Goal: Task Accomplishment & Management: Use online tool/utility

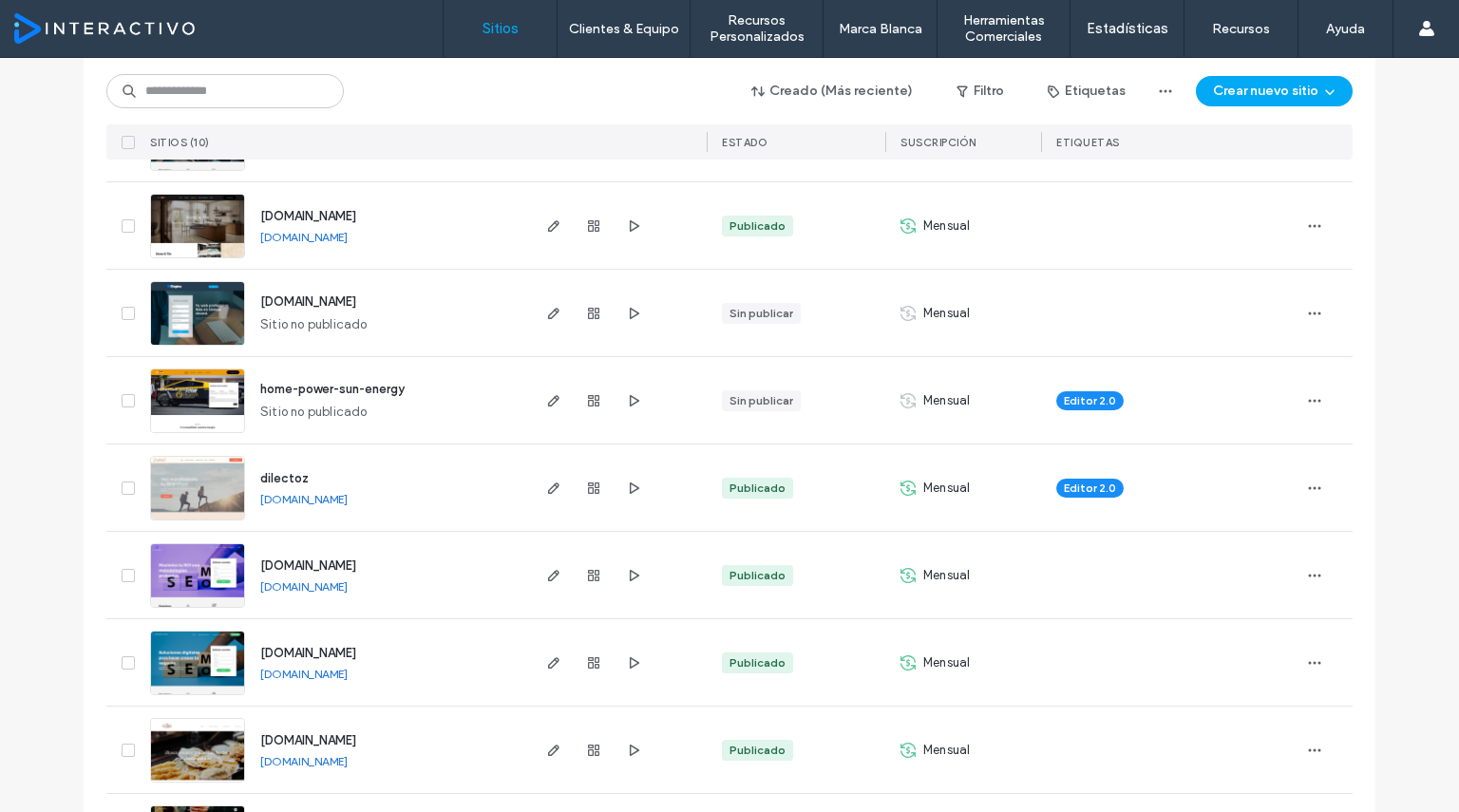
scroll to position [458, 0]
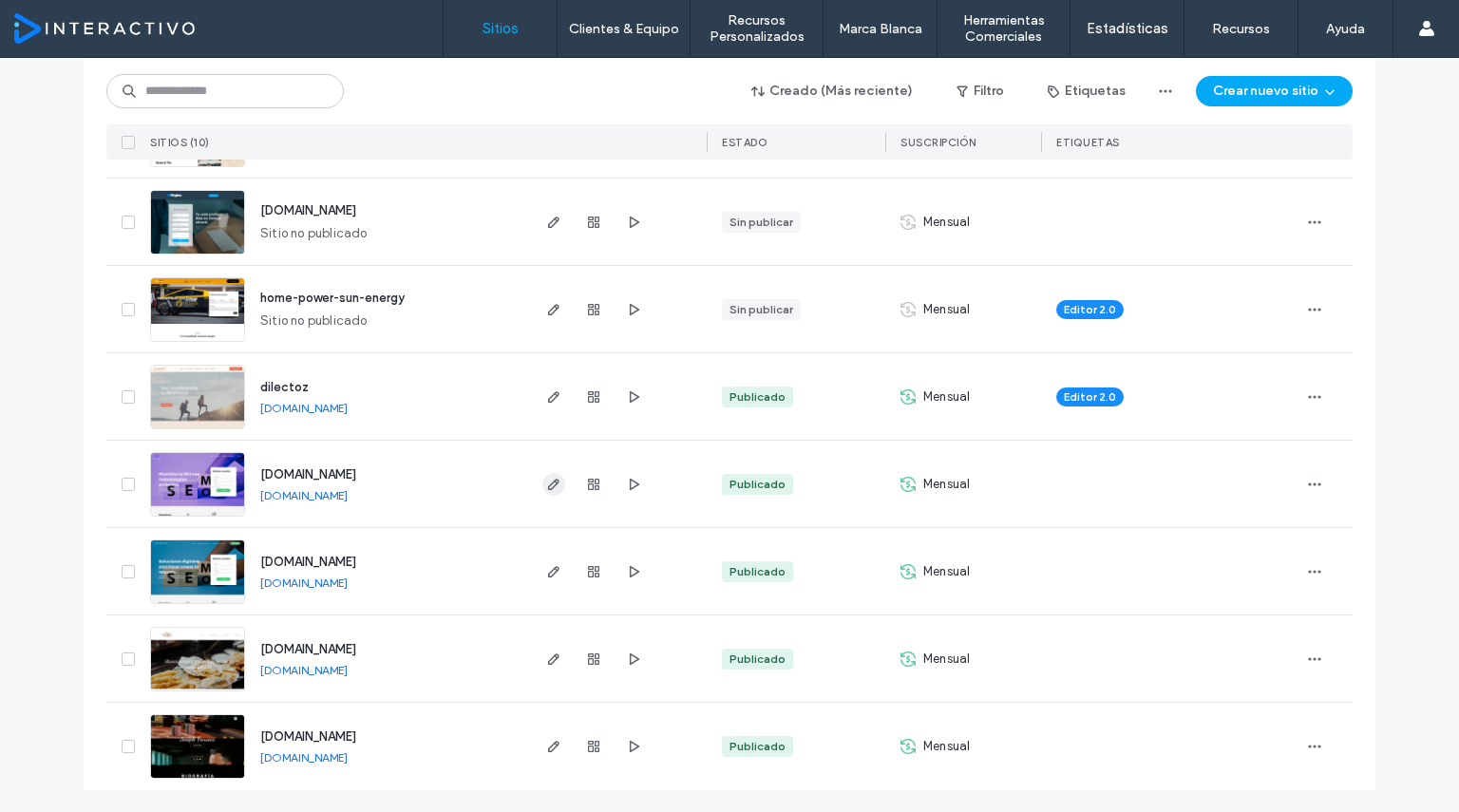
click at [548, 487] on use "button" at bounding box center [554, 485] width 12 height 12
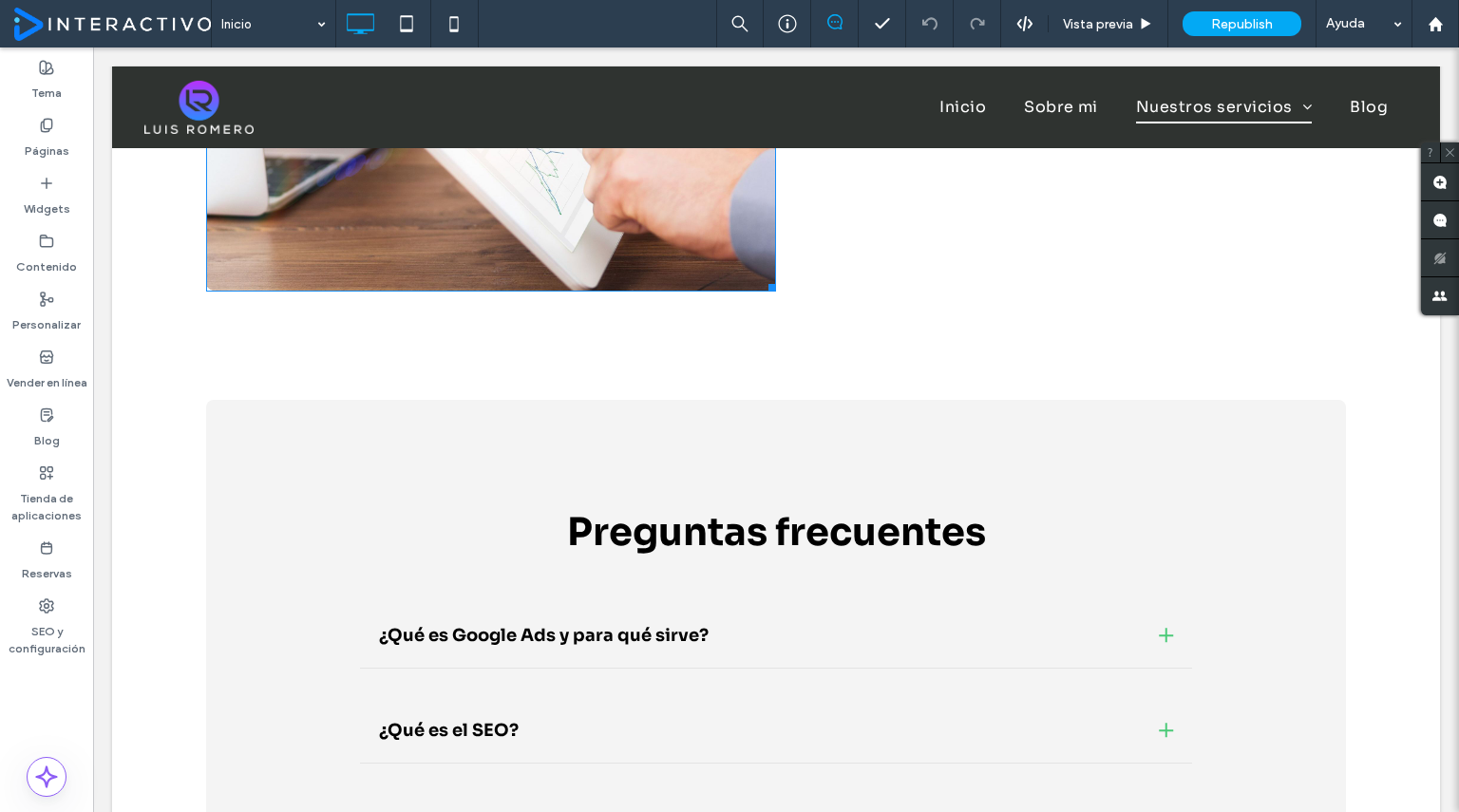
scroll to position [2956, 0]
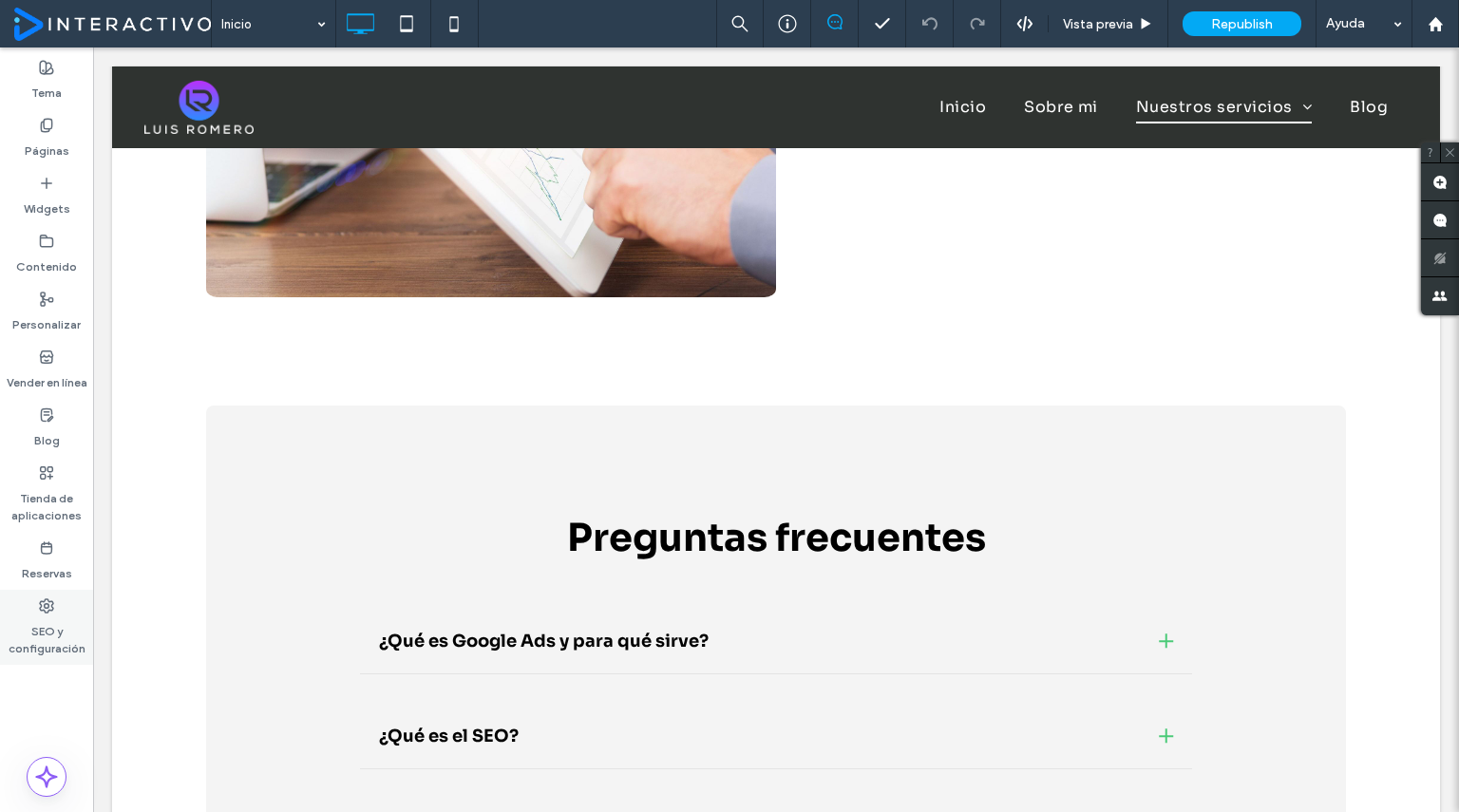
click at [29, 618] on label "SEO y configuración" at bounding box center [46, 635] width 93 height 44
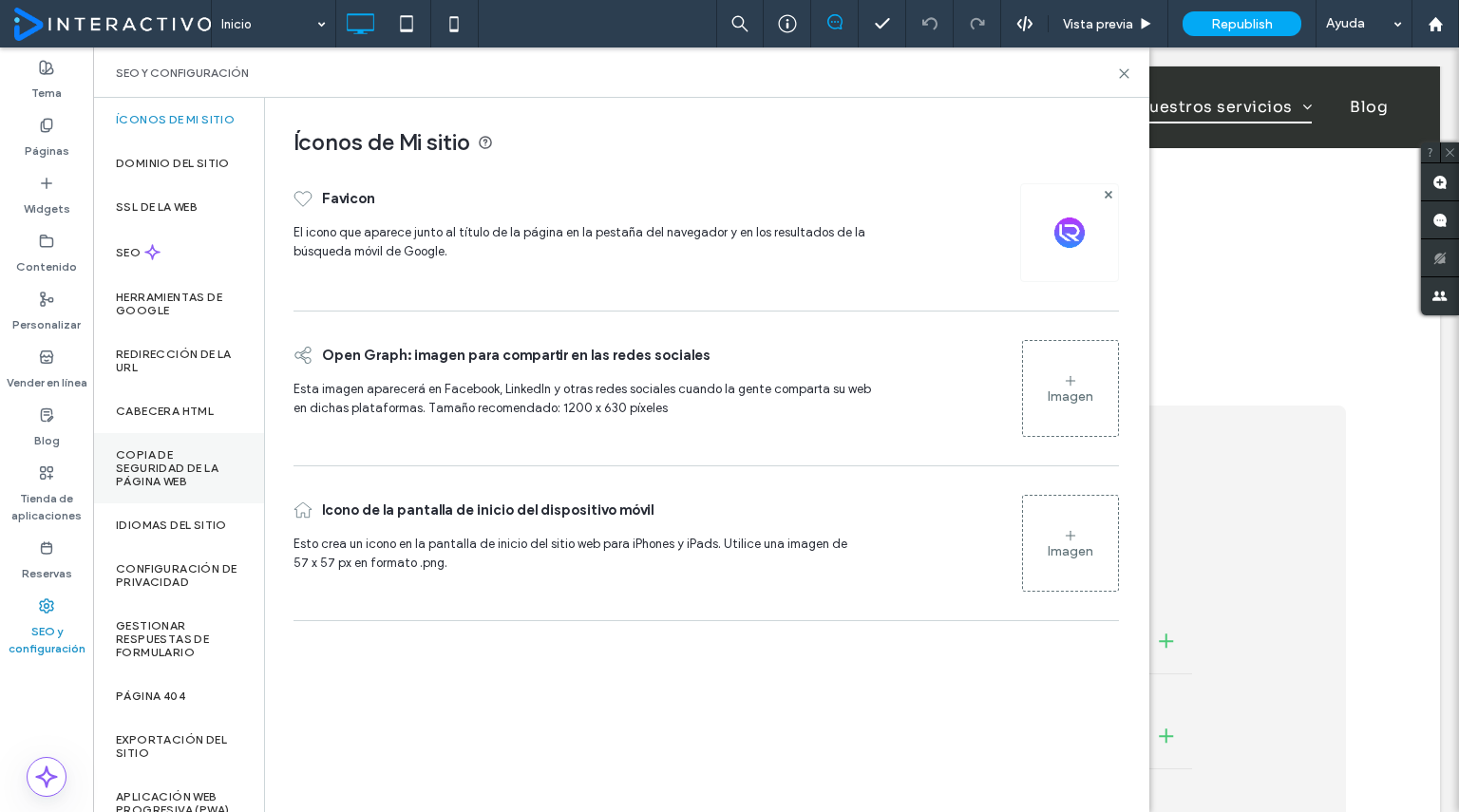
click at [160, 480] on label "Copia de seguridad de la página web" at bounding box center [178, 468] width 126 height 40
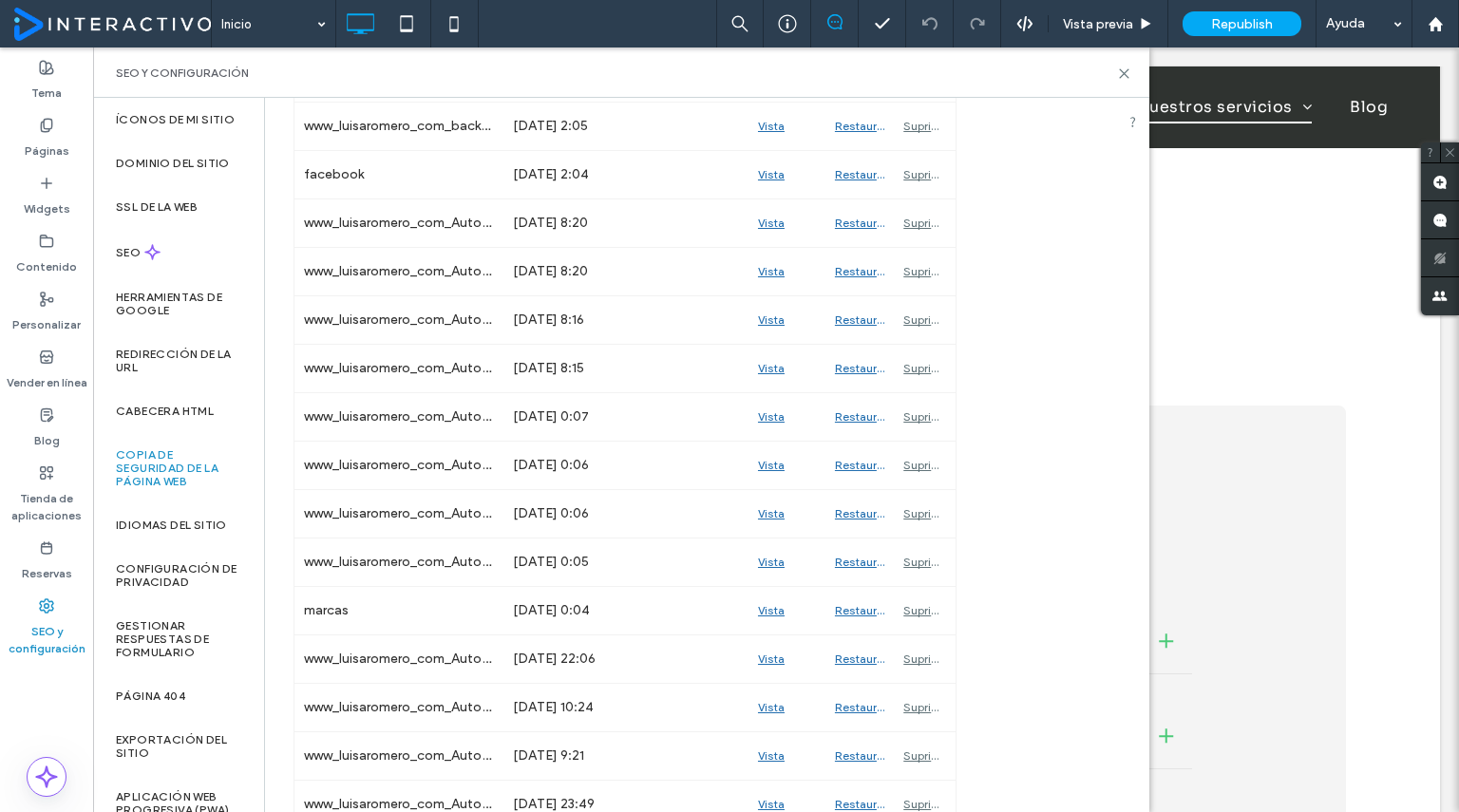
scroll to position [1851, 0]
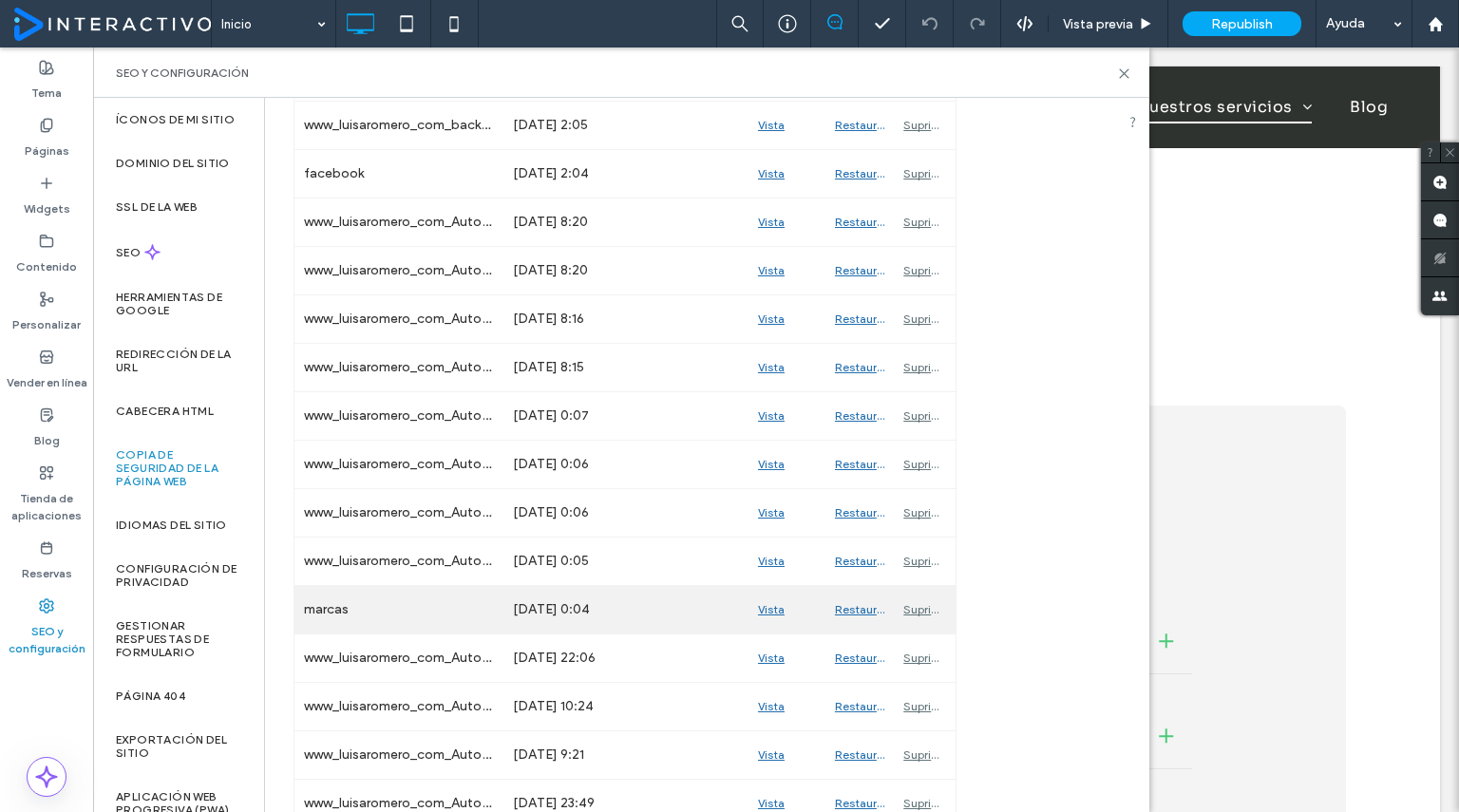
click at [769, 592] on div "Vista previa" at bounding box center [786, 609] width 77 height 47
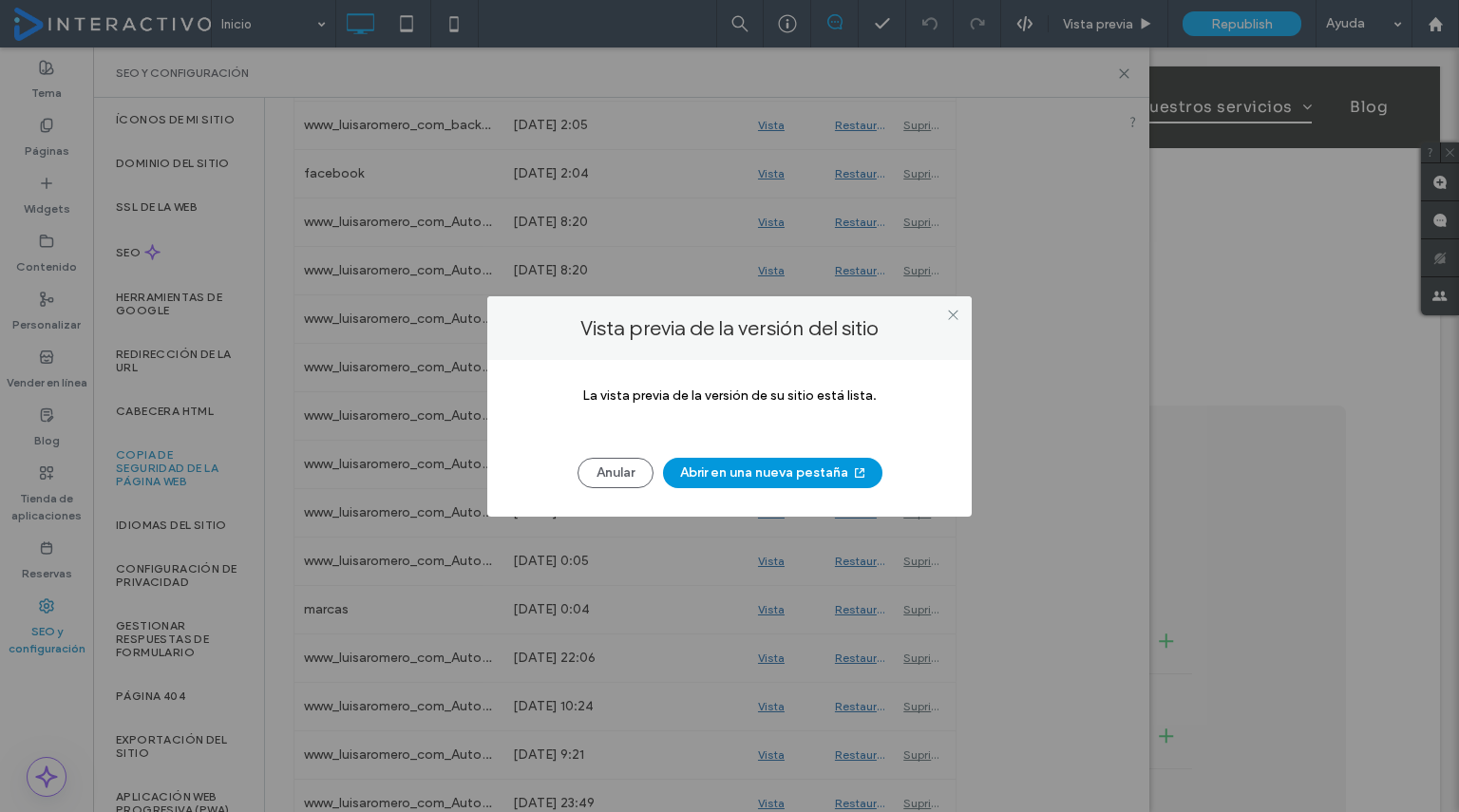
click at [727, 481] on button "Abrir en una nueva pestaña" at bounding box center [773, 473] width 220 height 31
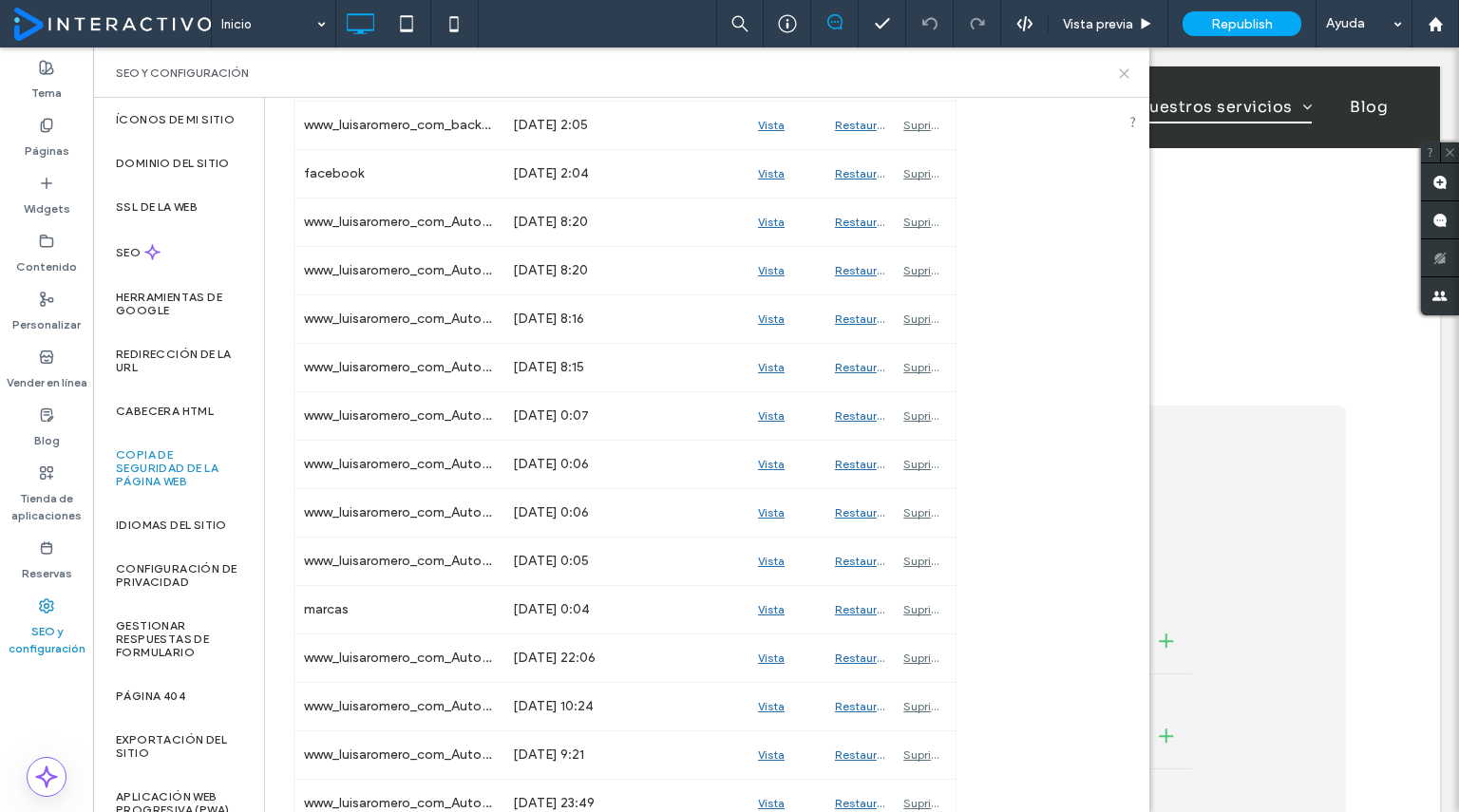
click at [1126, 71] on use at bounding box center [1124, 73] width 9 height 9
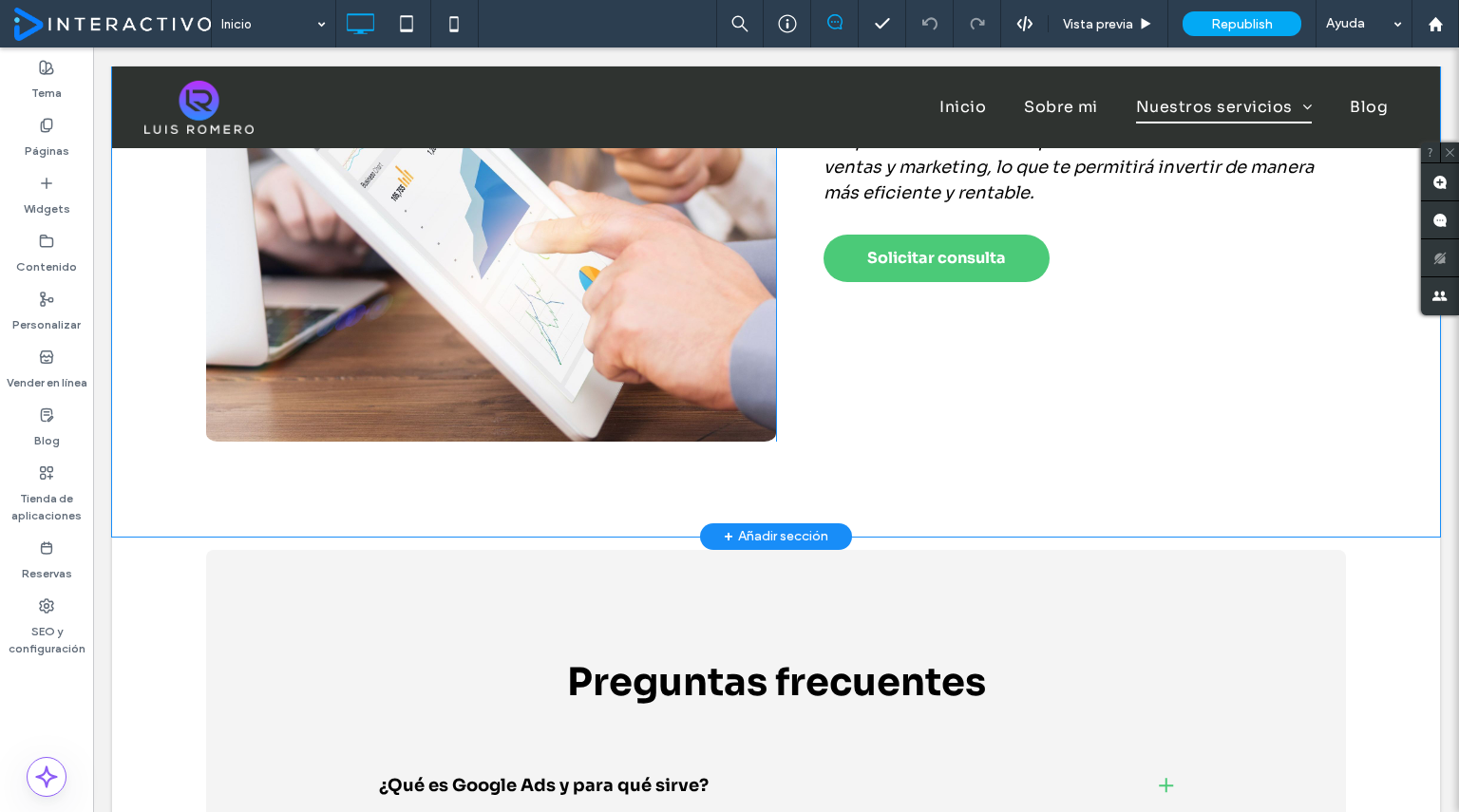
scroll to position [2848, 0]
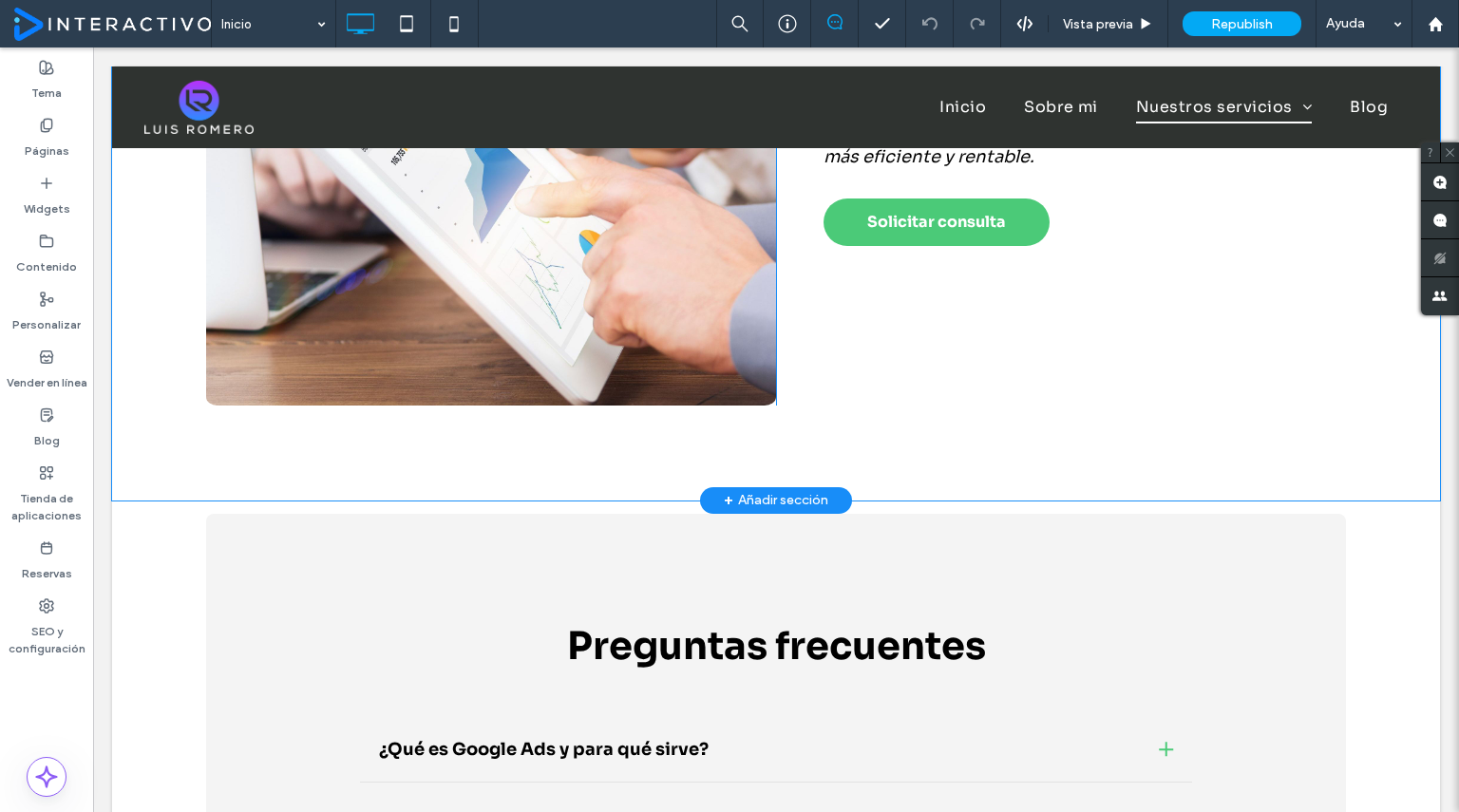
click at [751, 501] on div "+ Añadir sección" at bounding box center [775, 499] width 105 height 21
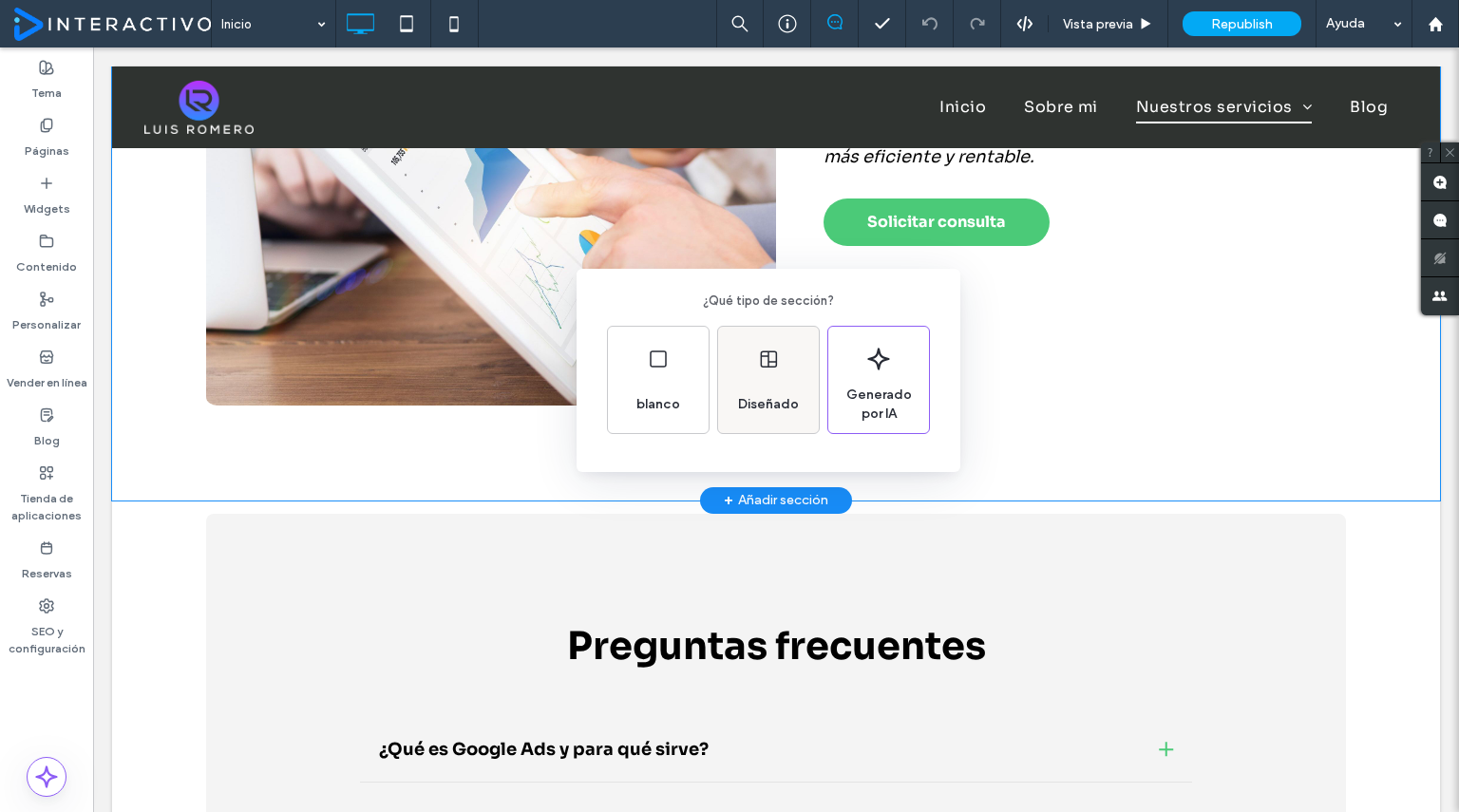
click at [757, 381] on div "Diseñado" at bounding box center [769, 380] width 101 height 107
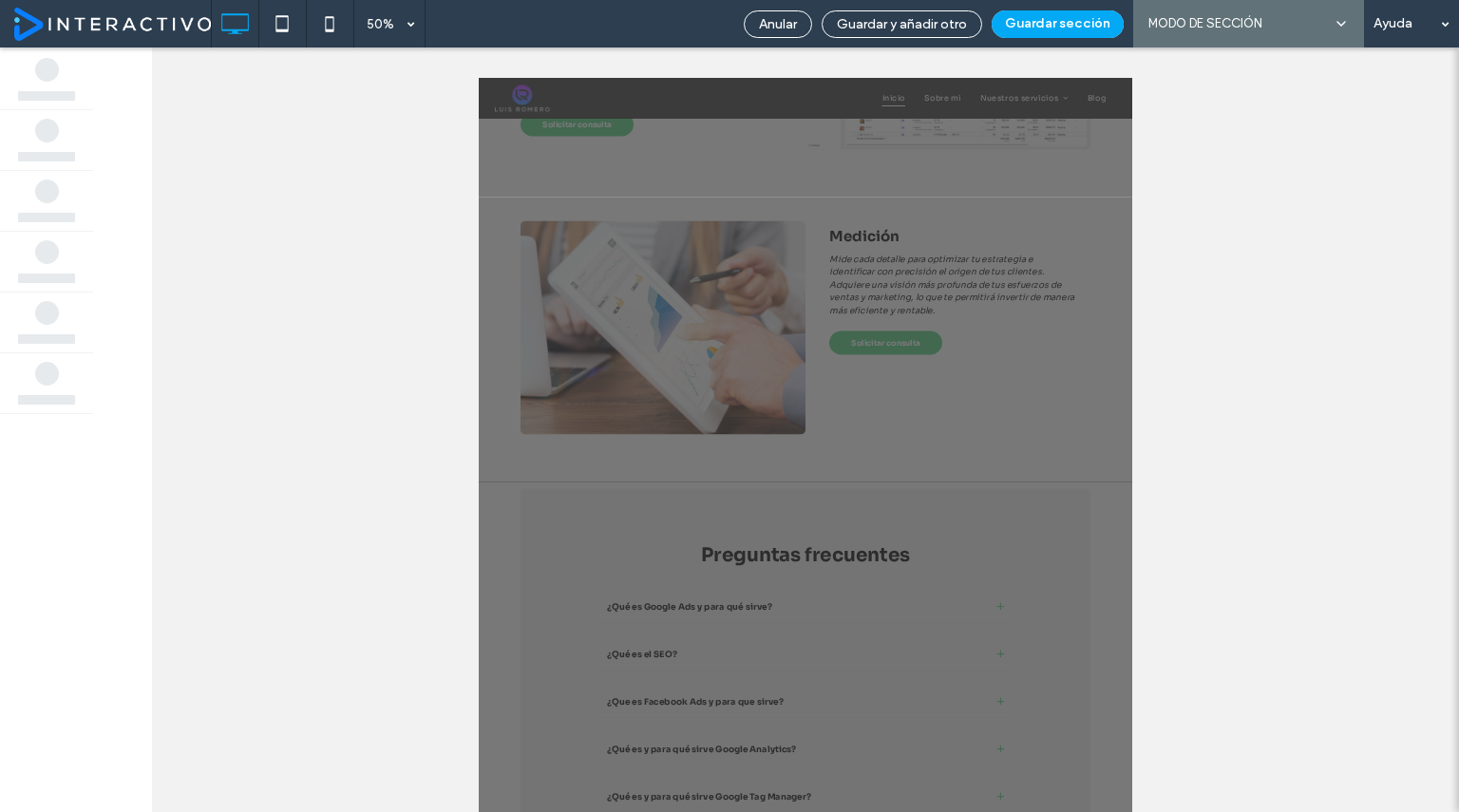
scroll to position [2473, 0]
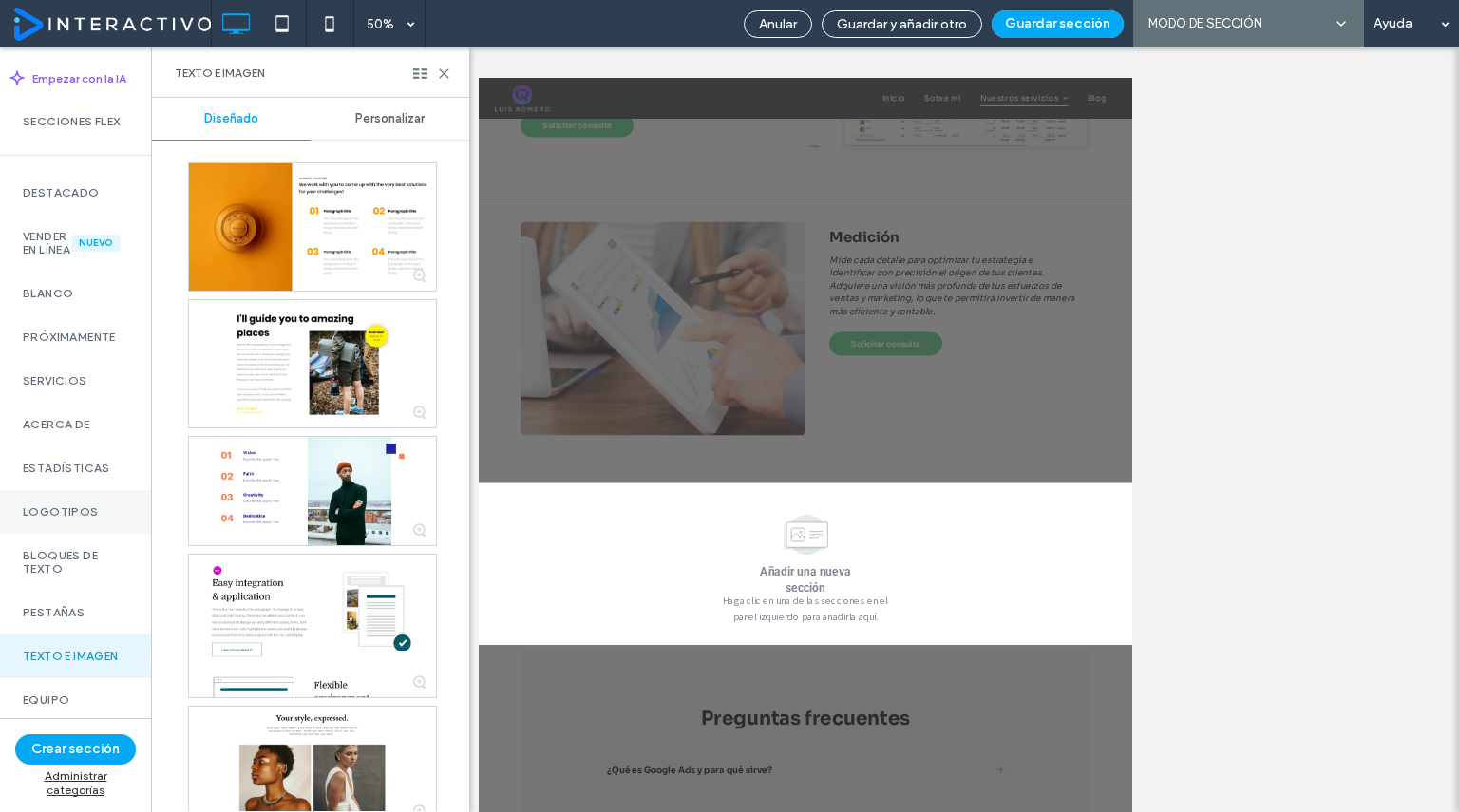
click at [58, 529] on div "Logotipos" at bounding box center [75, 511] width 151 height 44
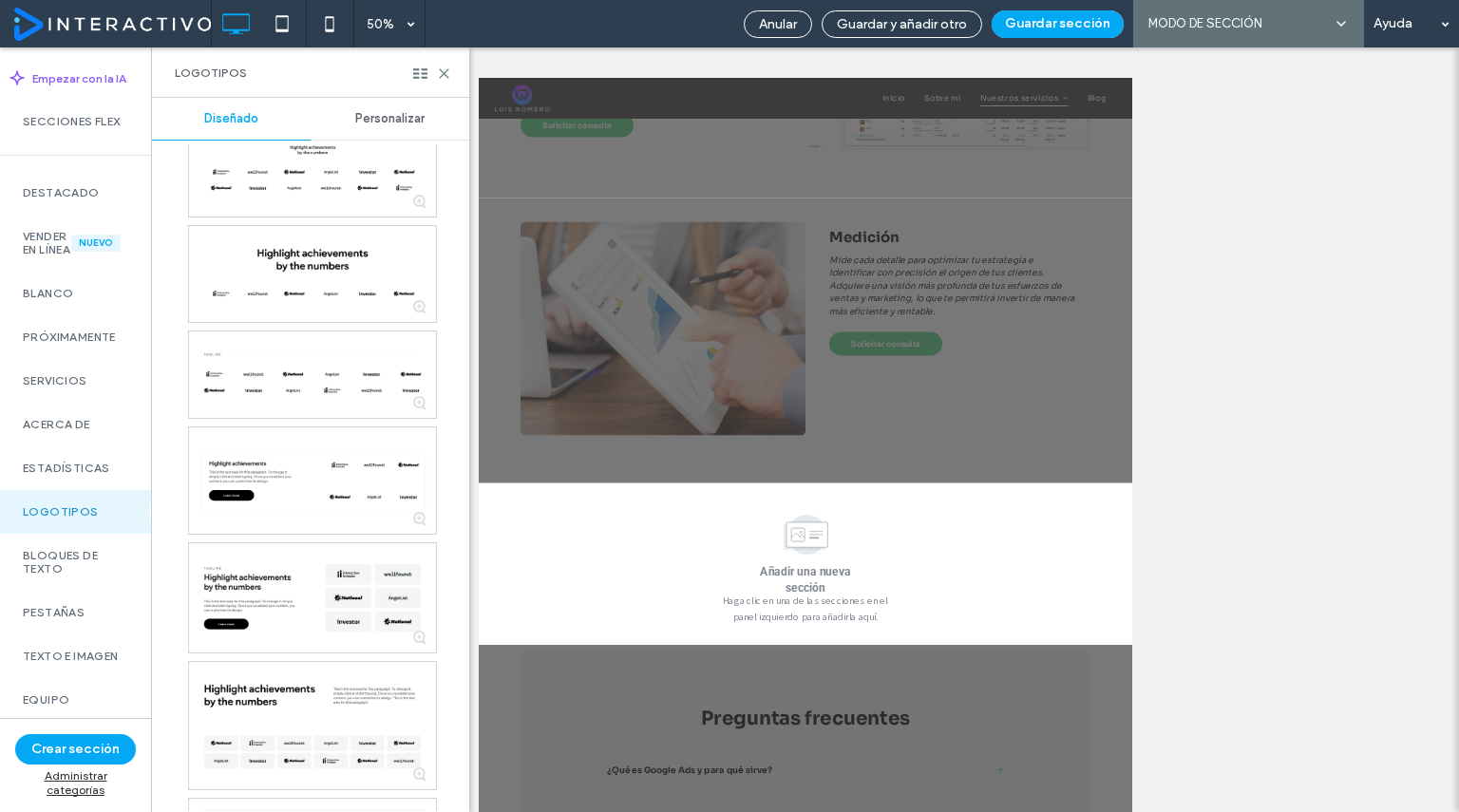
scroll to position [640, 0]
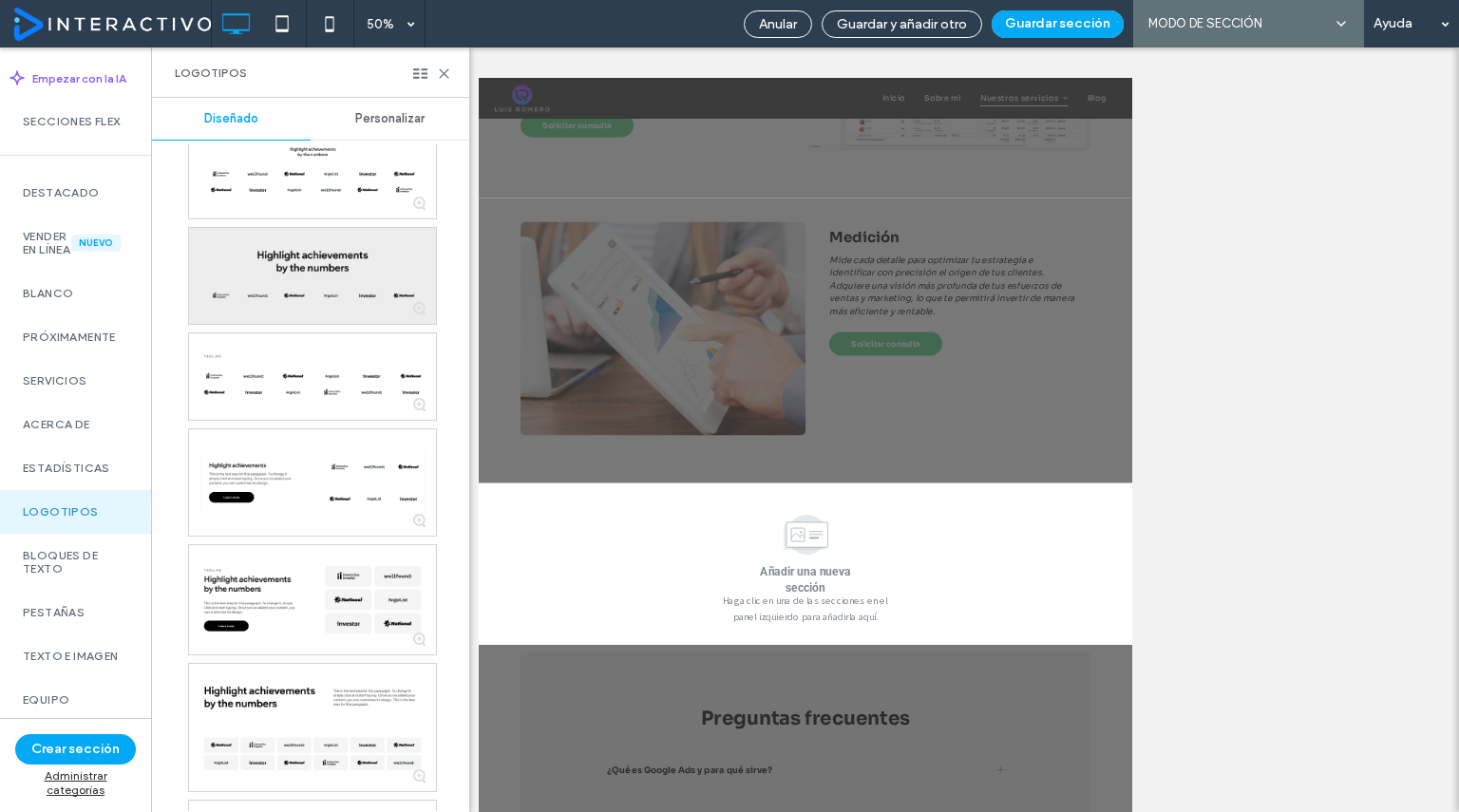
click at [311, 274] on div at bounding box center [313, 275] width 247 height 96
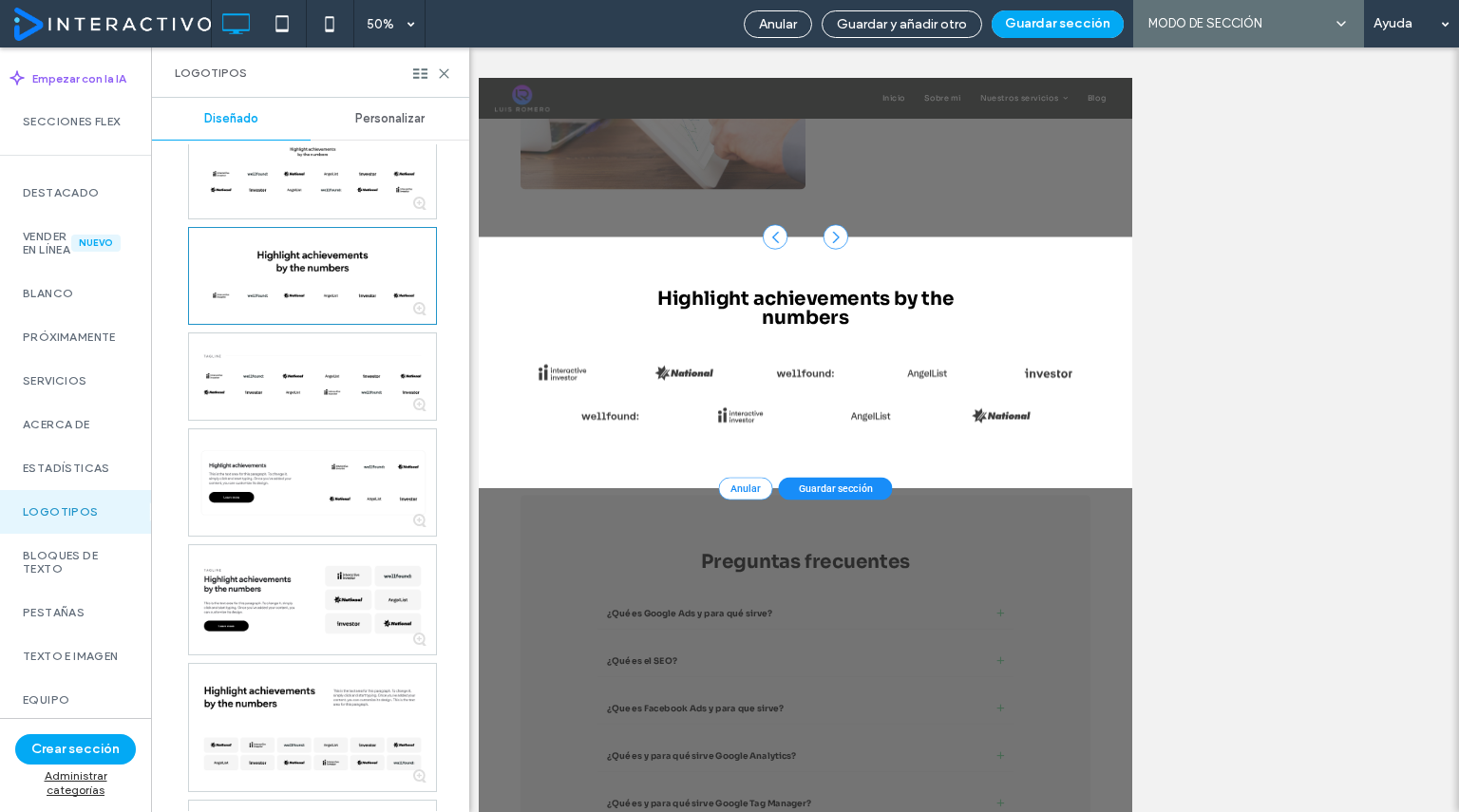
scroll to position [2976, 0]
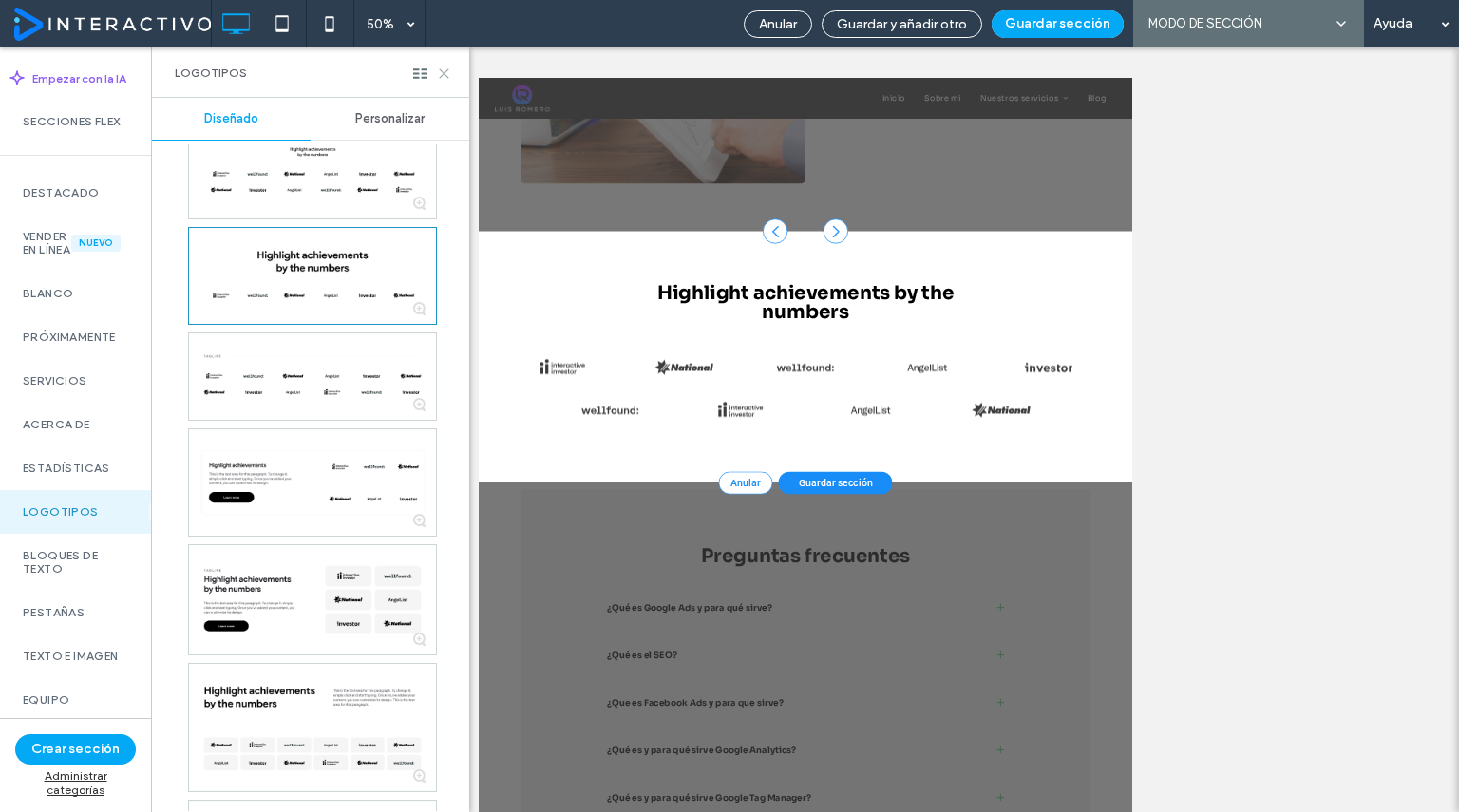
click at [446, 73] on icon at bounding box center [444, 73] width 14 height 14
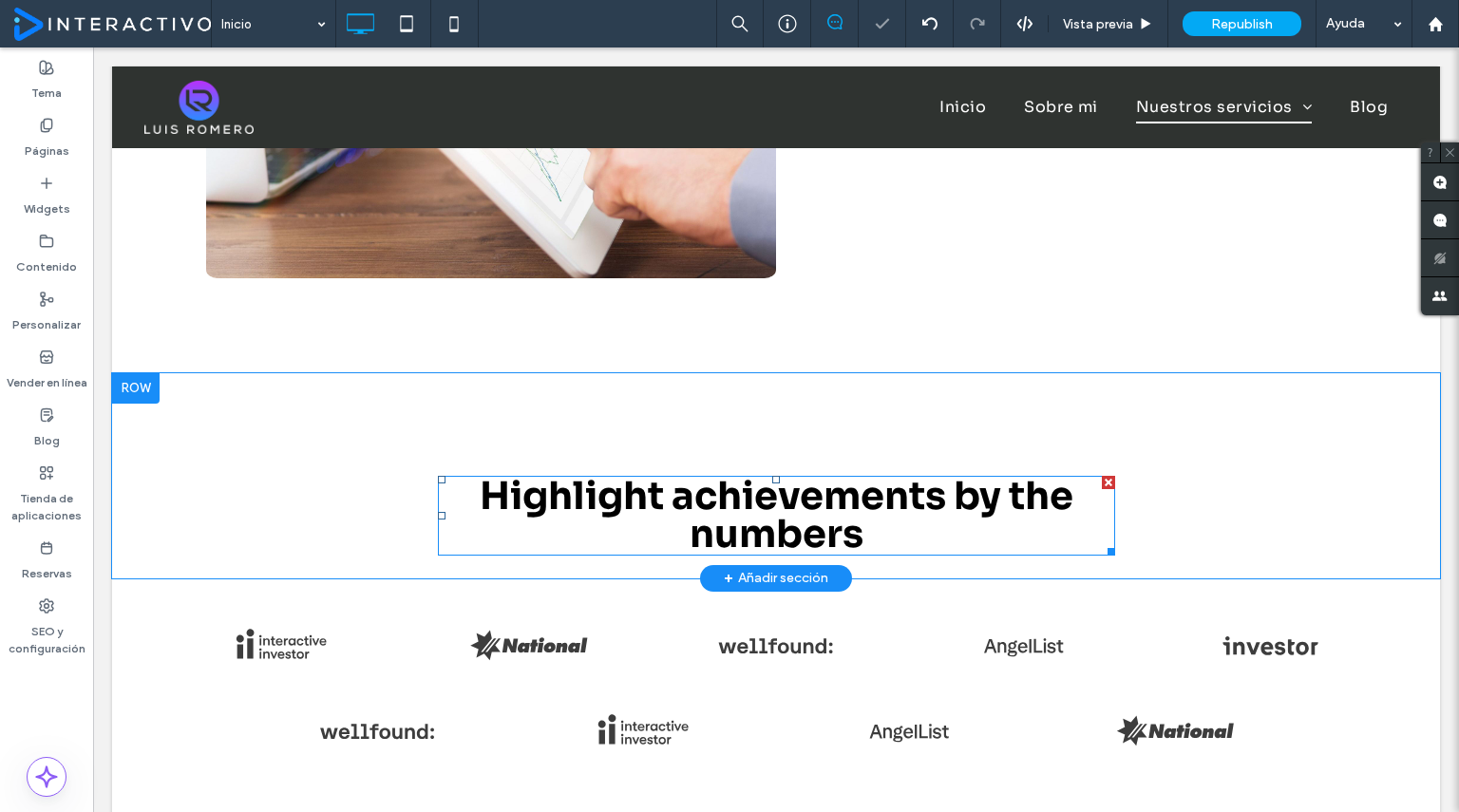
scroll to position [3116, 0]
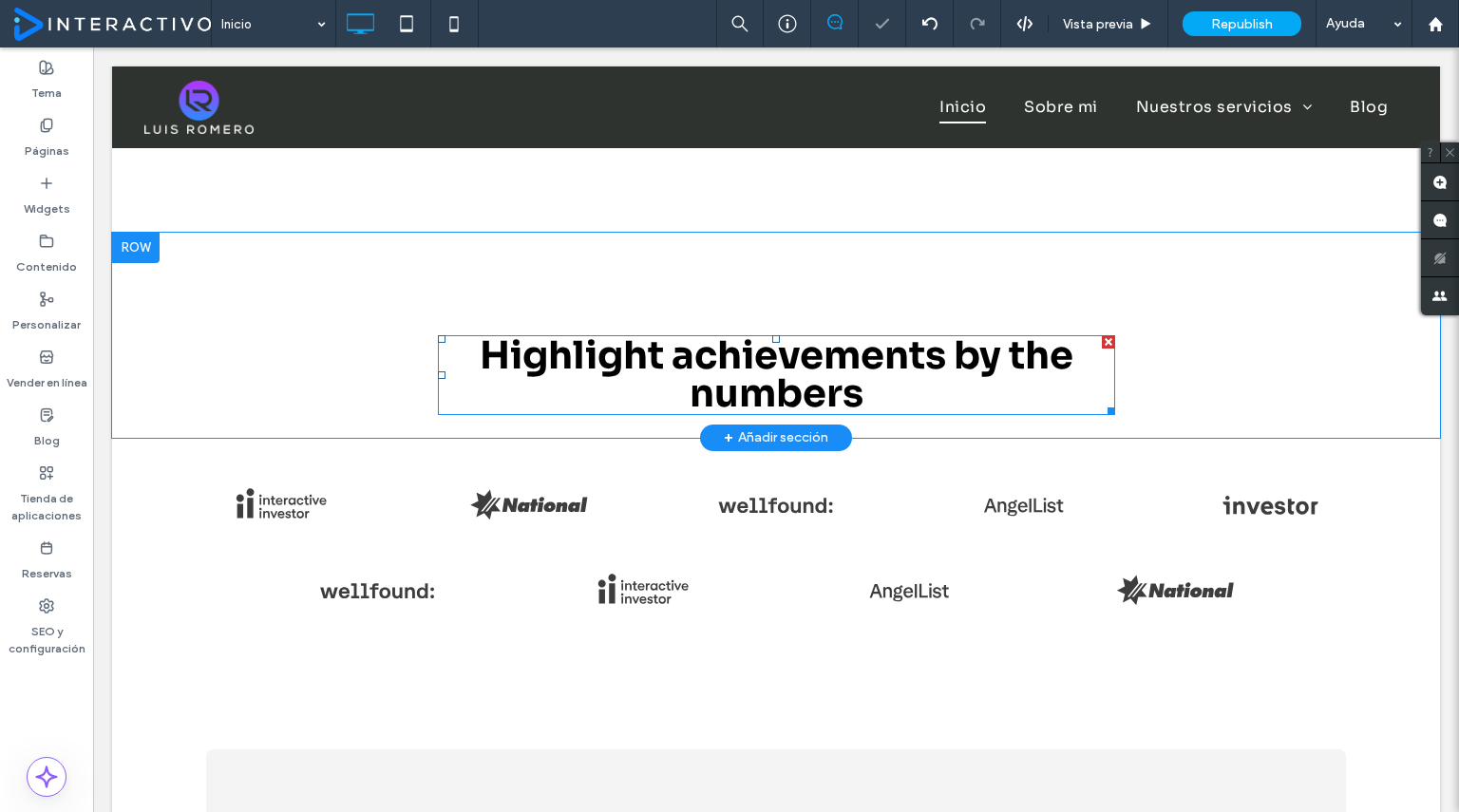
click at [758, 387] on span "Highlight achievements by the numbers" at bounding box center [776, 374] width 593 height 86
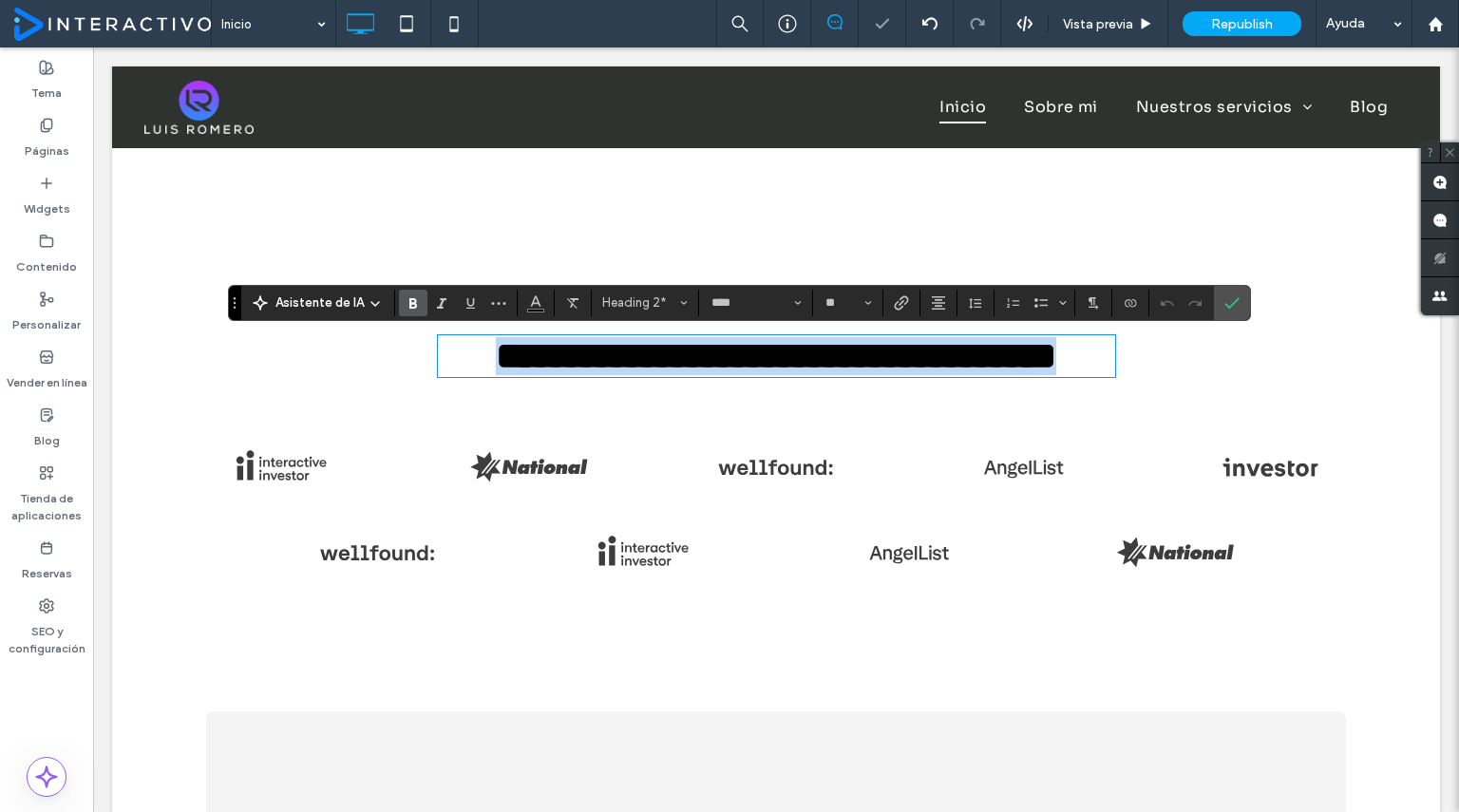
click at [763, 374] on span "**********" at bounding box center [775, 355] width 560 height 37
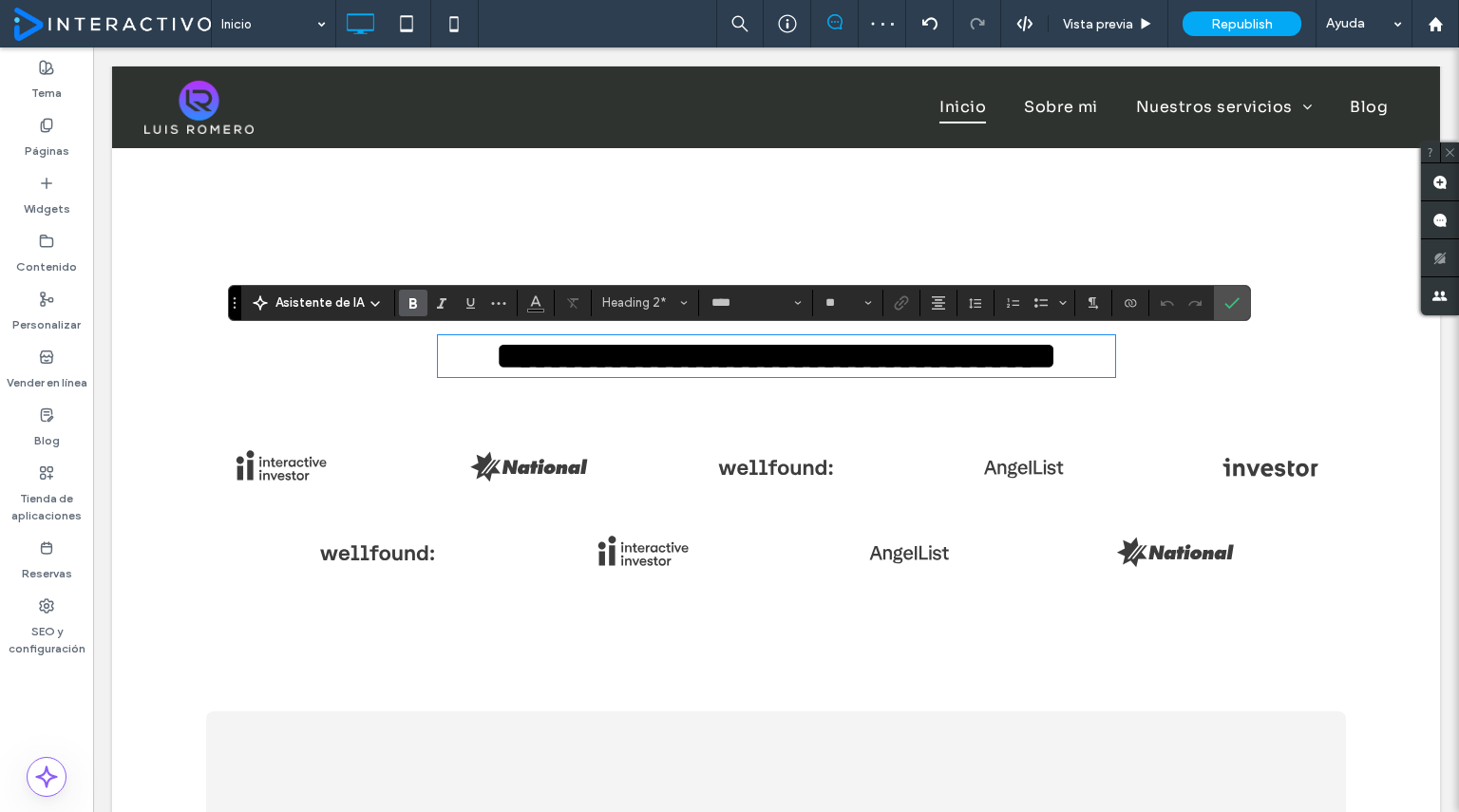
scroll to position [4, 0]
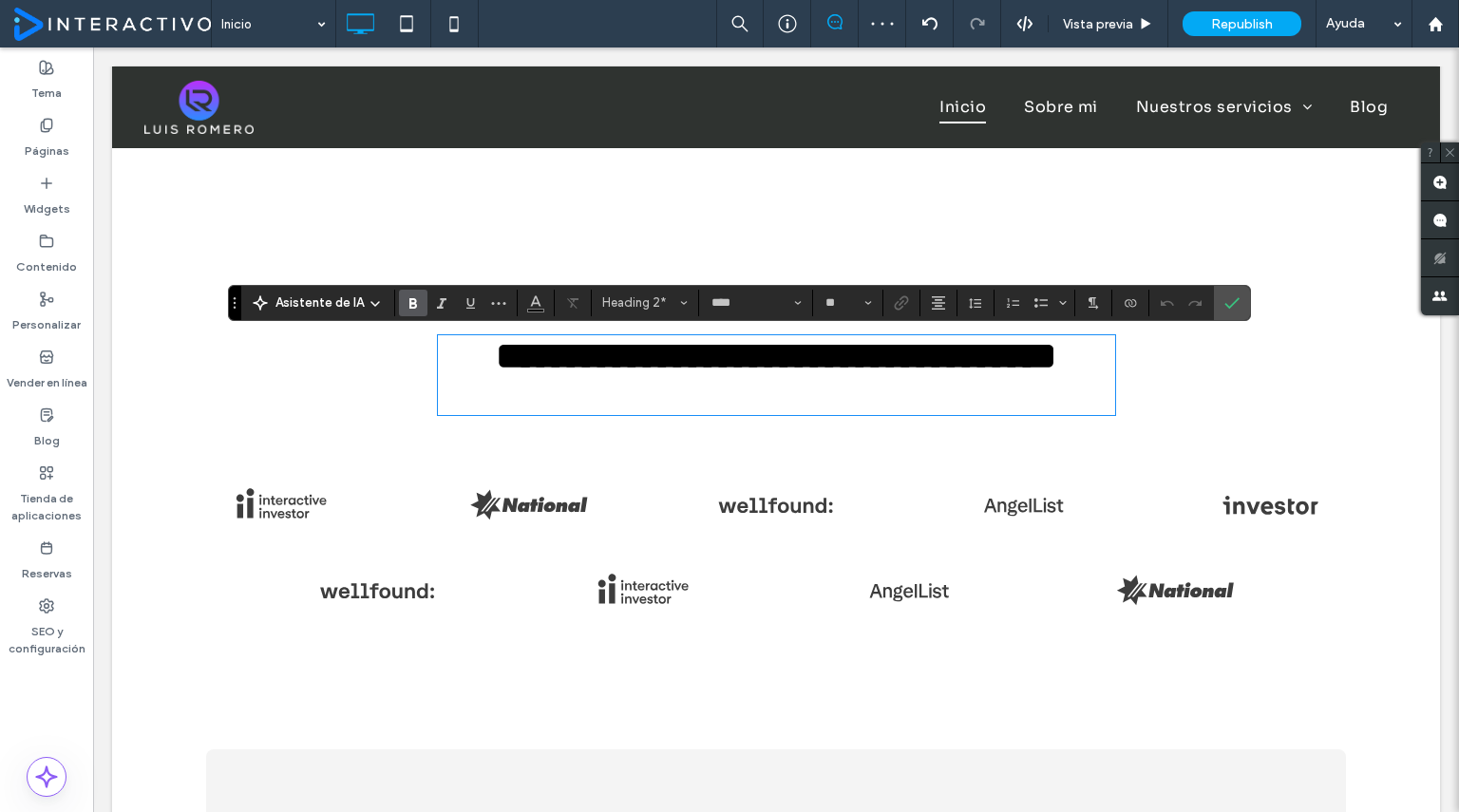
click at [763, 374] on span "**********" at bounding box center [775, 355] width 560 height 37
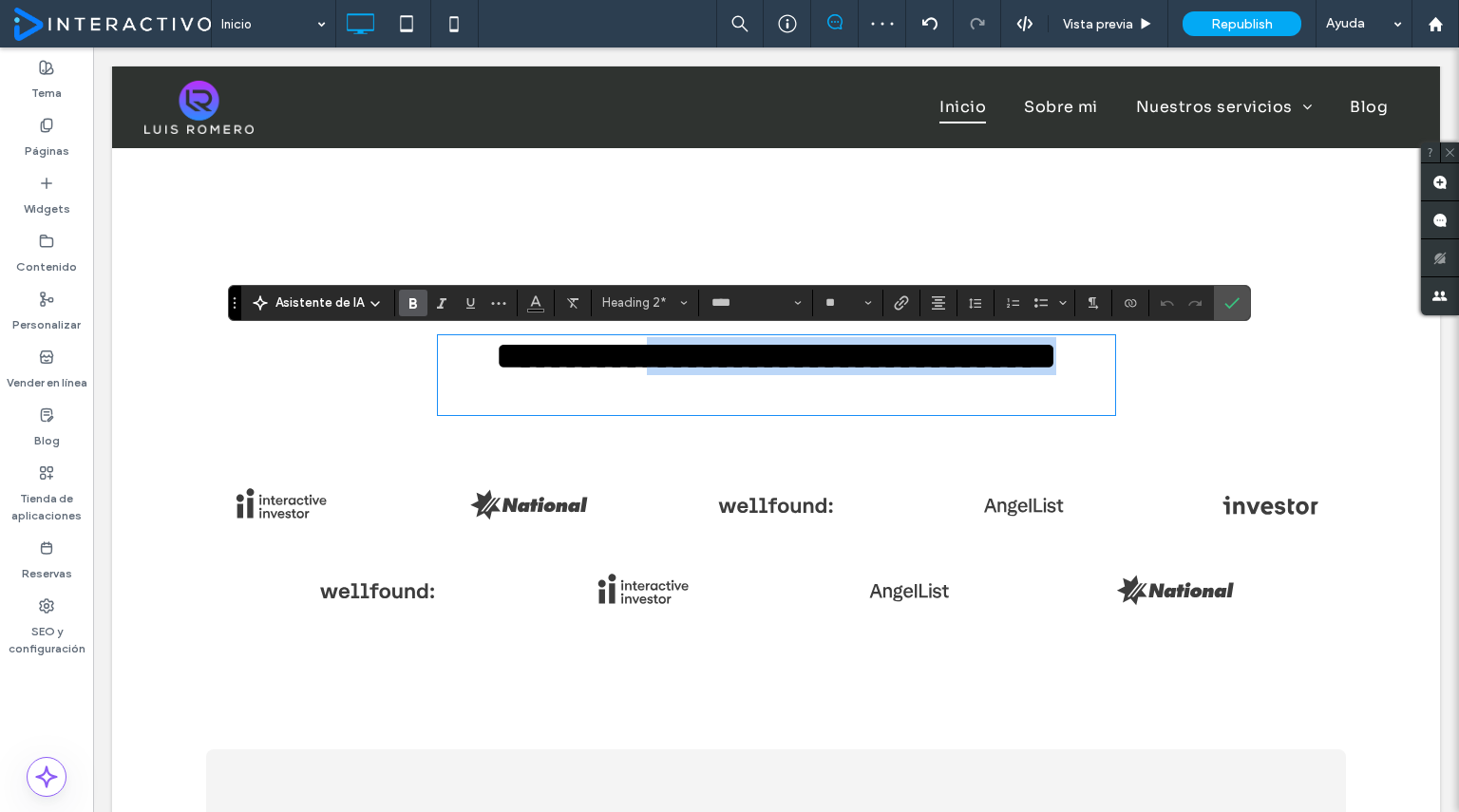
scroll to position [0, 0]
drag, startPoint x: 872, startPoint y: 392, endPoint x: 502, endPoint y: 344, distance: 373.1
click at [502, 344] on h2 "**********" at bounding box center [776, 356] width 677 height 38
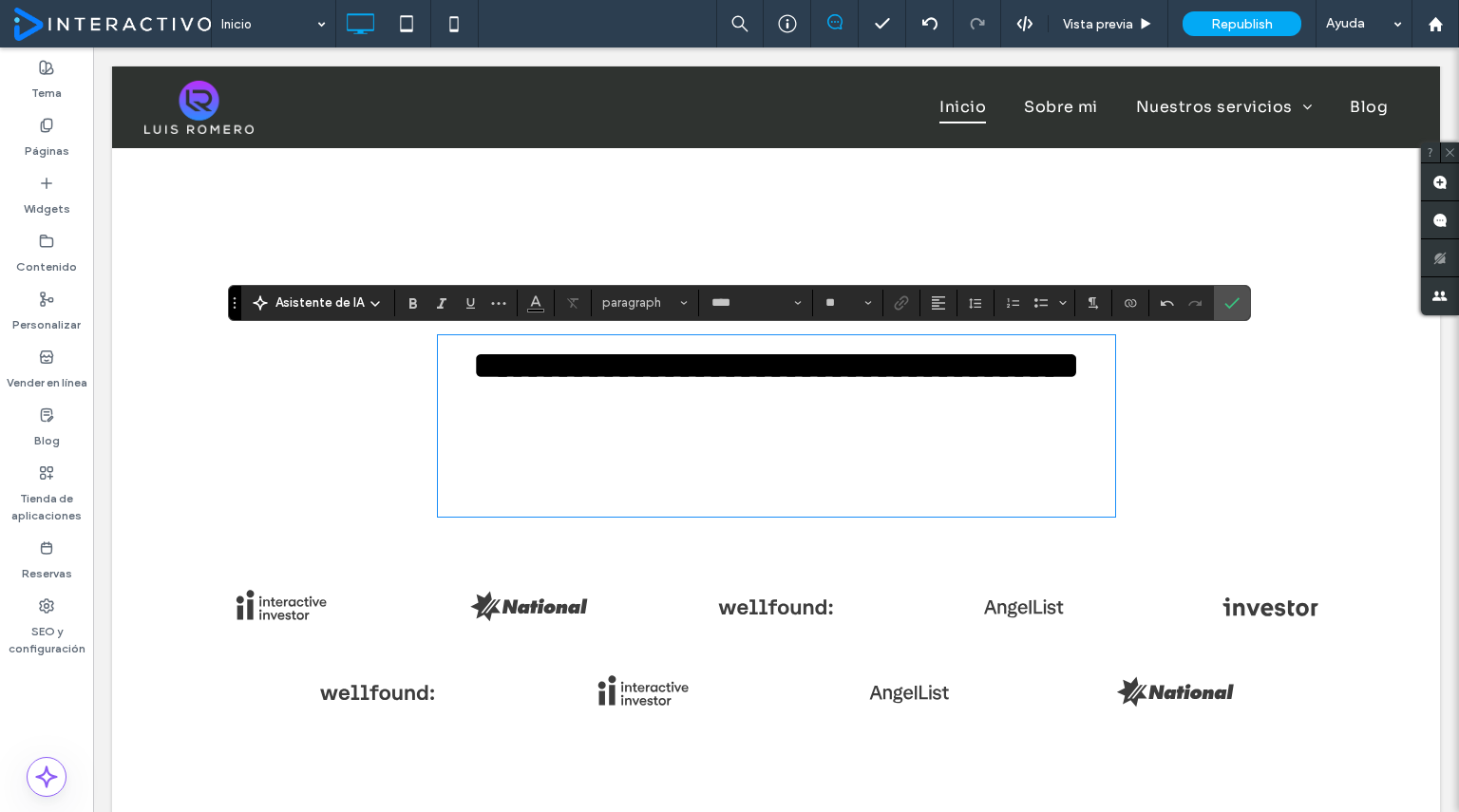
click at [488, 362] on span "**********" at bounding box center [775, 364] width 605 height 37
click at [1018, 419] on p at bounding box center [776, 406] width 677 height 26
type input "**"
click at [1103, 394] on h2 "**********" at bounding box center [776, 366] width 677 height 57
click at [1224, 296] on icon "Confirmar" at bounding box center [1231, 303] width 15 height 15
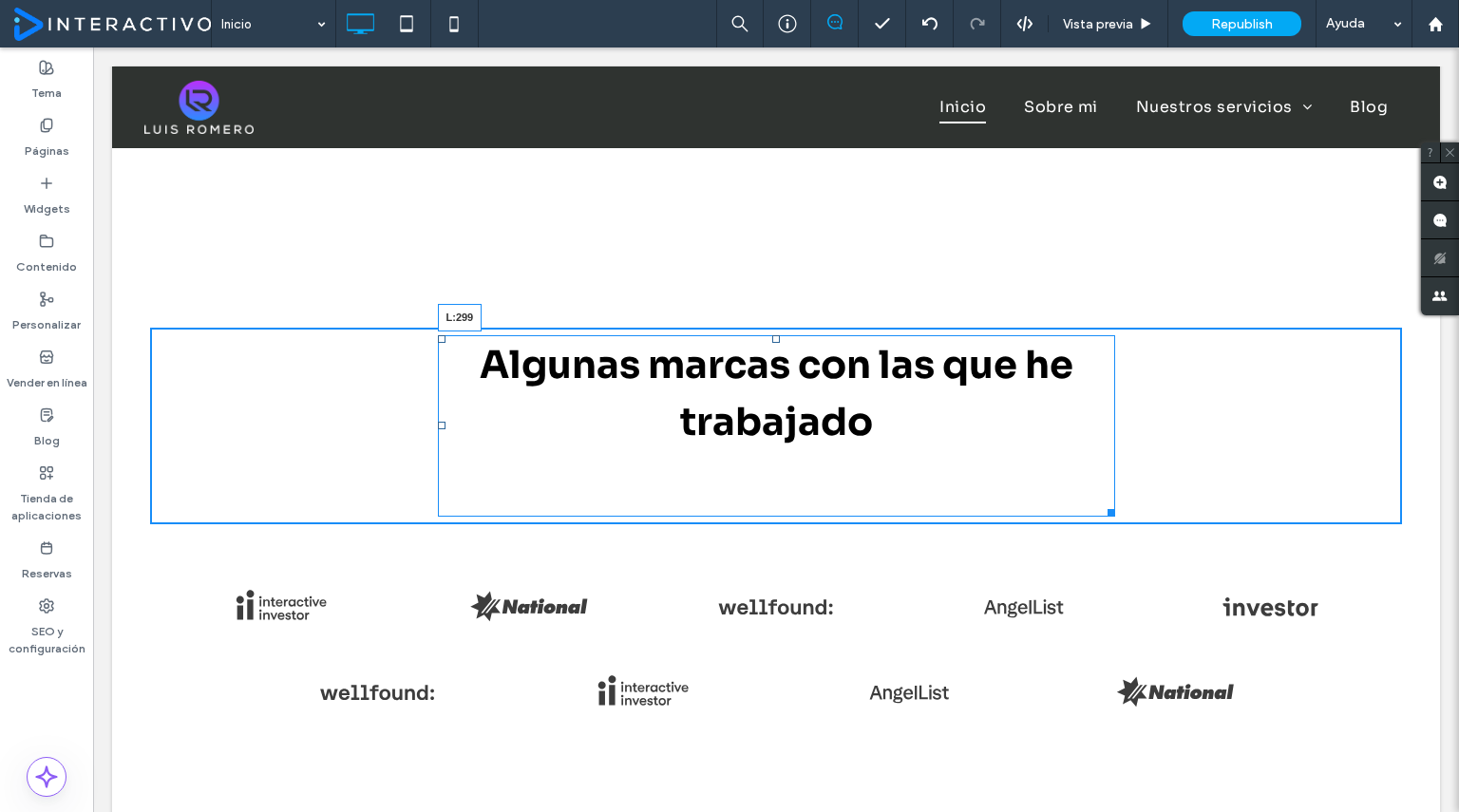
drag, startPoint x: 433, startPoint y: 424, endPoint x: 531, endPoint y: 450, distance: 101.4
click at [438, 403] on div "Algunas marcas con las que he trabajado L:299" at bounding box center [776, 425] width 677 height 181
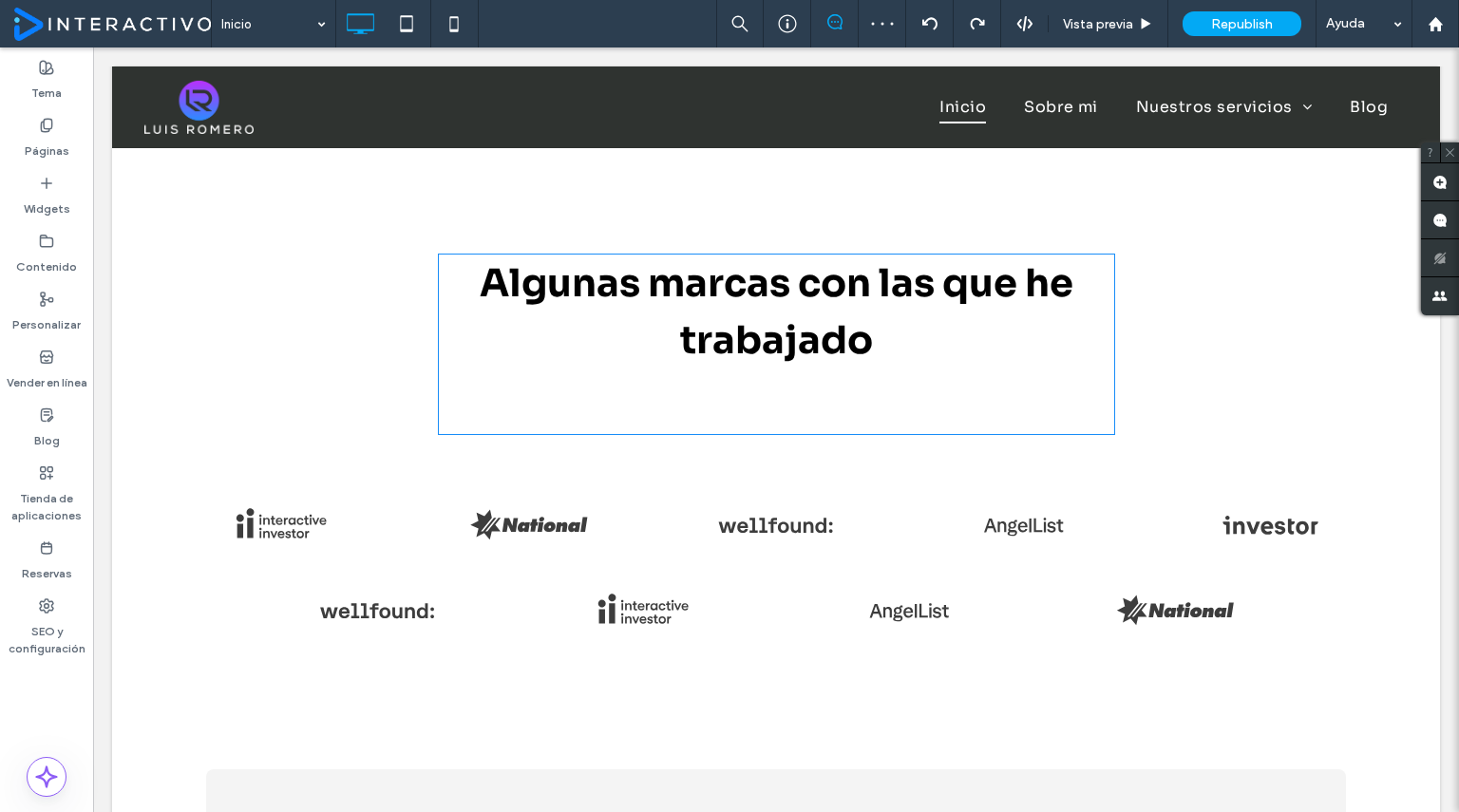
scroll to position [3186, 0]
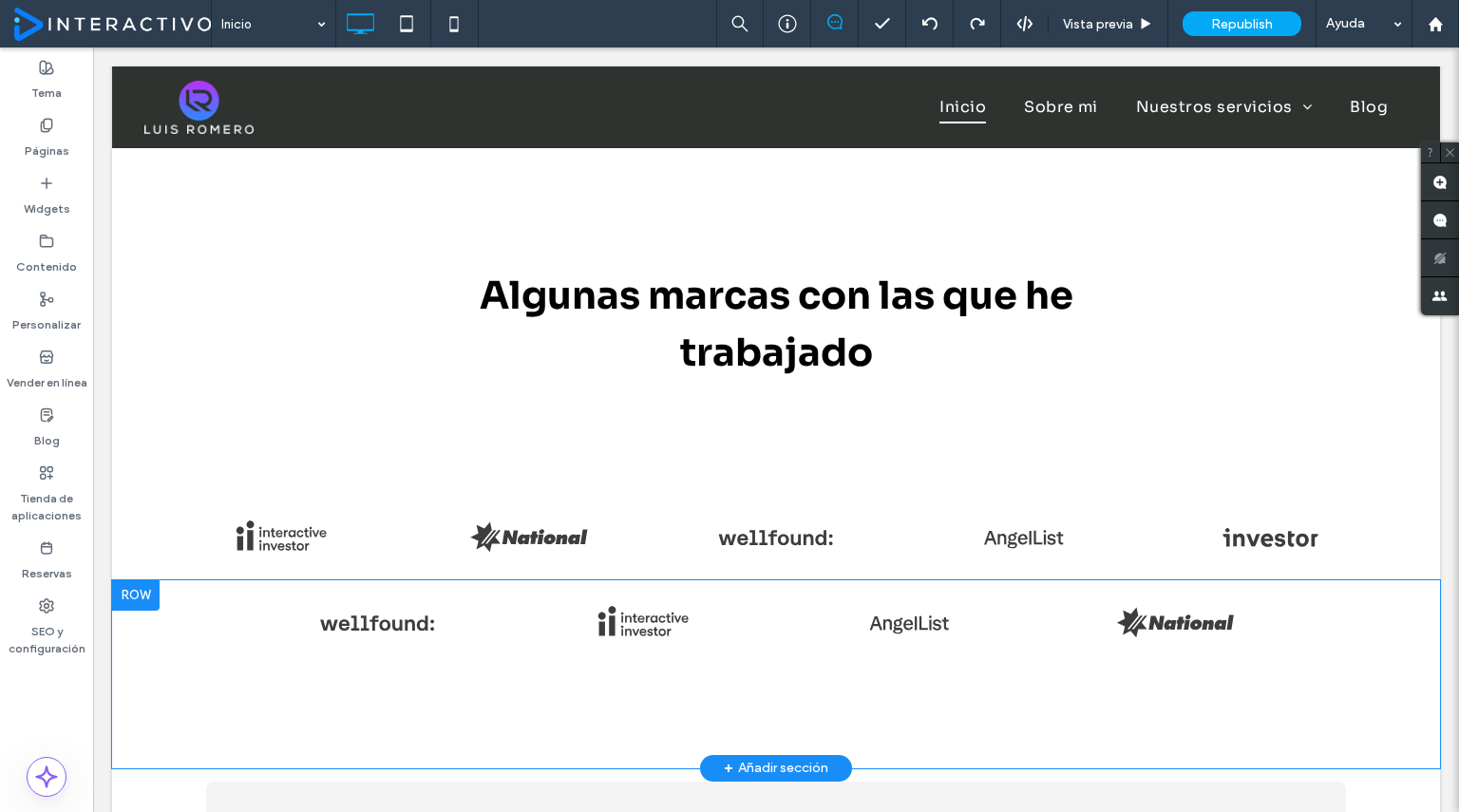
click at [150, 597] on div at bounding box center [136, 595] width 47 height 31
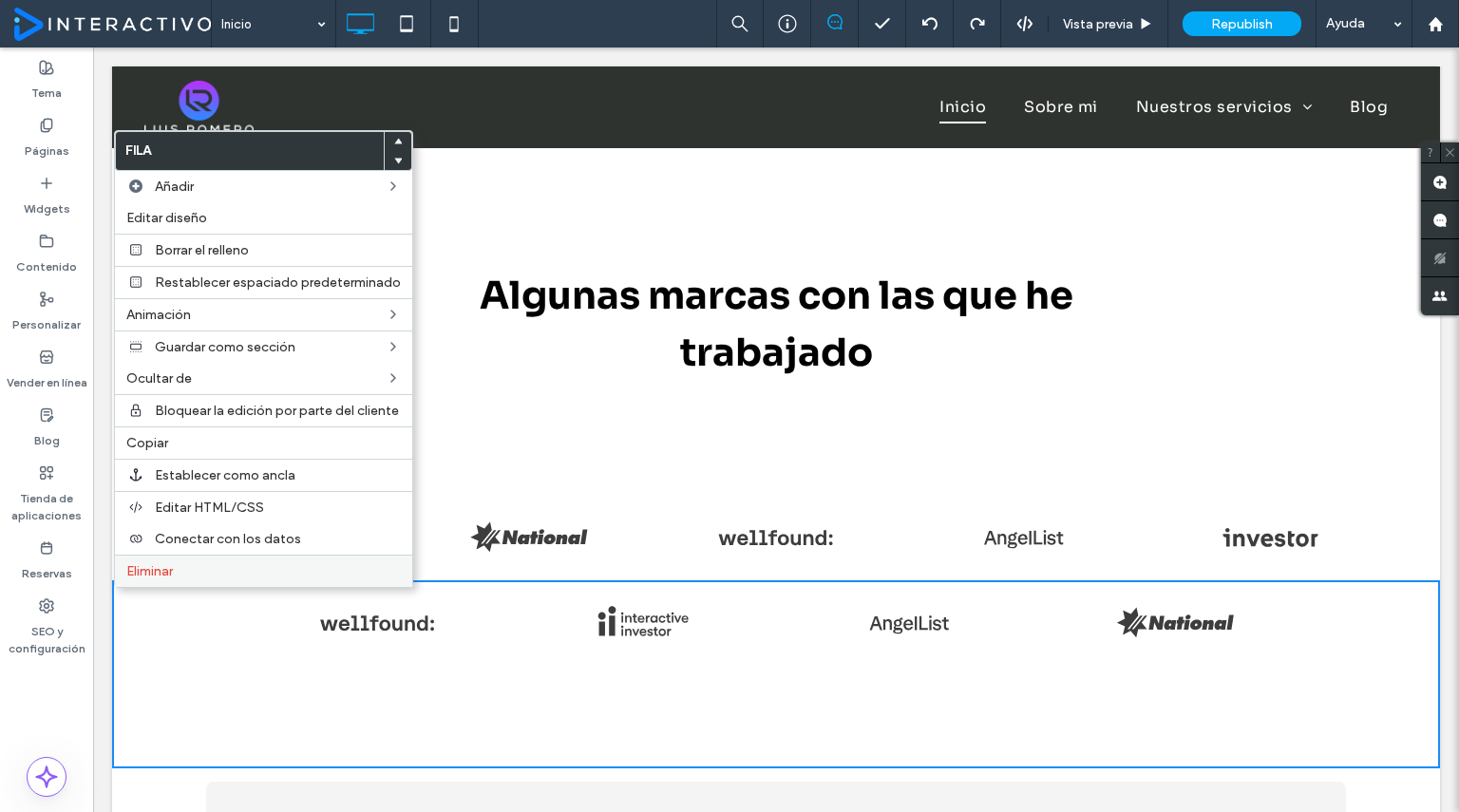
click at [148, 574] on div "Eliminar" at bounding box center [263, 571] width 297 height 33
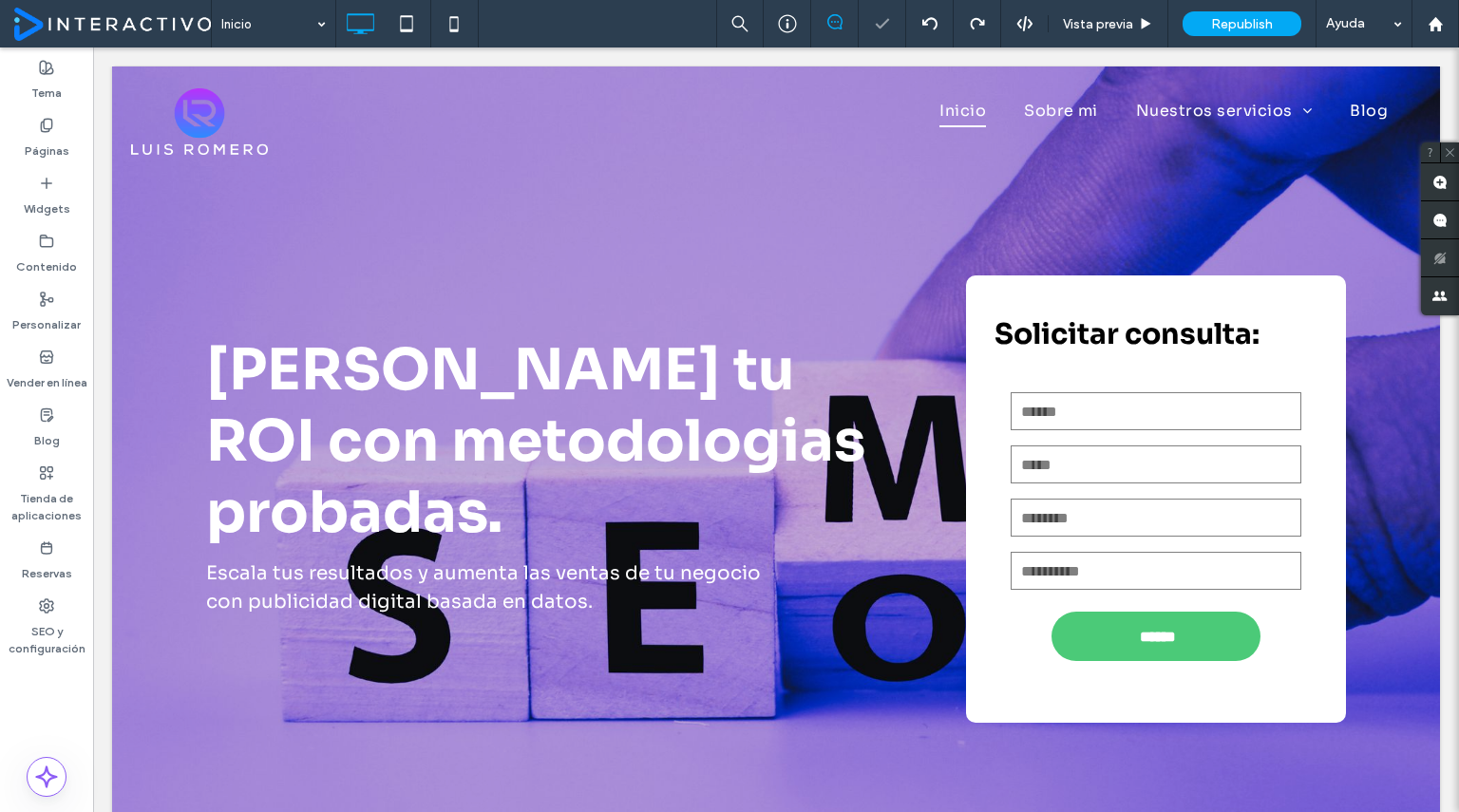
scroll to position [0, 0]
click at [649, 296] on div "Maximiza tu ROI con metodologias probadas. Escala tus resultados y aumenta las …" at bounding box center [586, 498] width 760 height 447
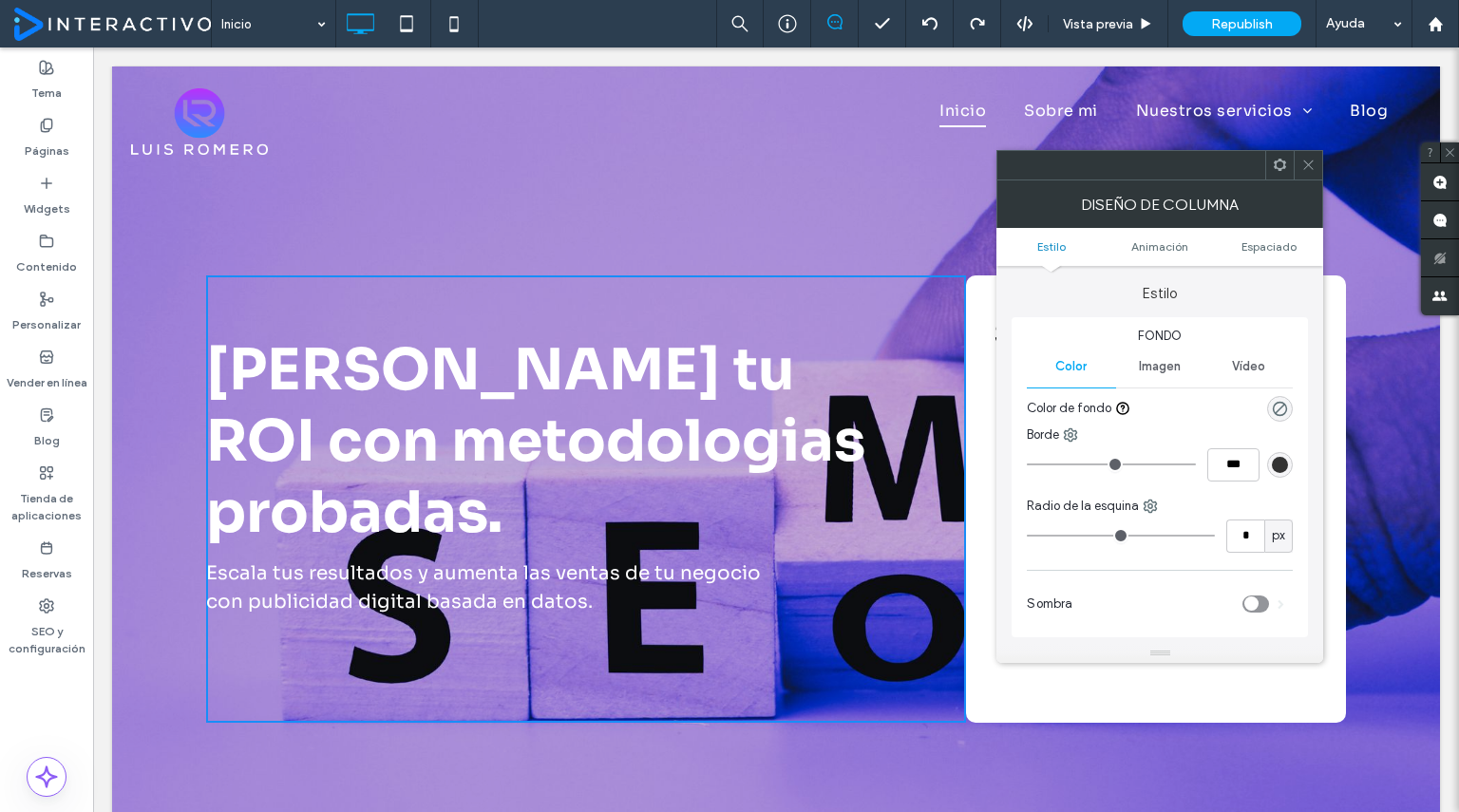
click at [1320, 163] on div at bounding box center [1307, 165] width 29 height 29
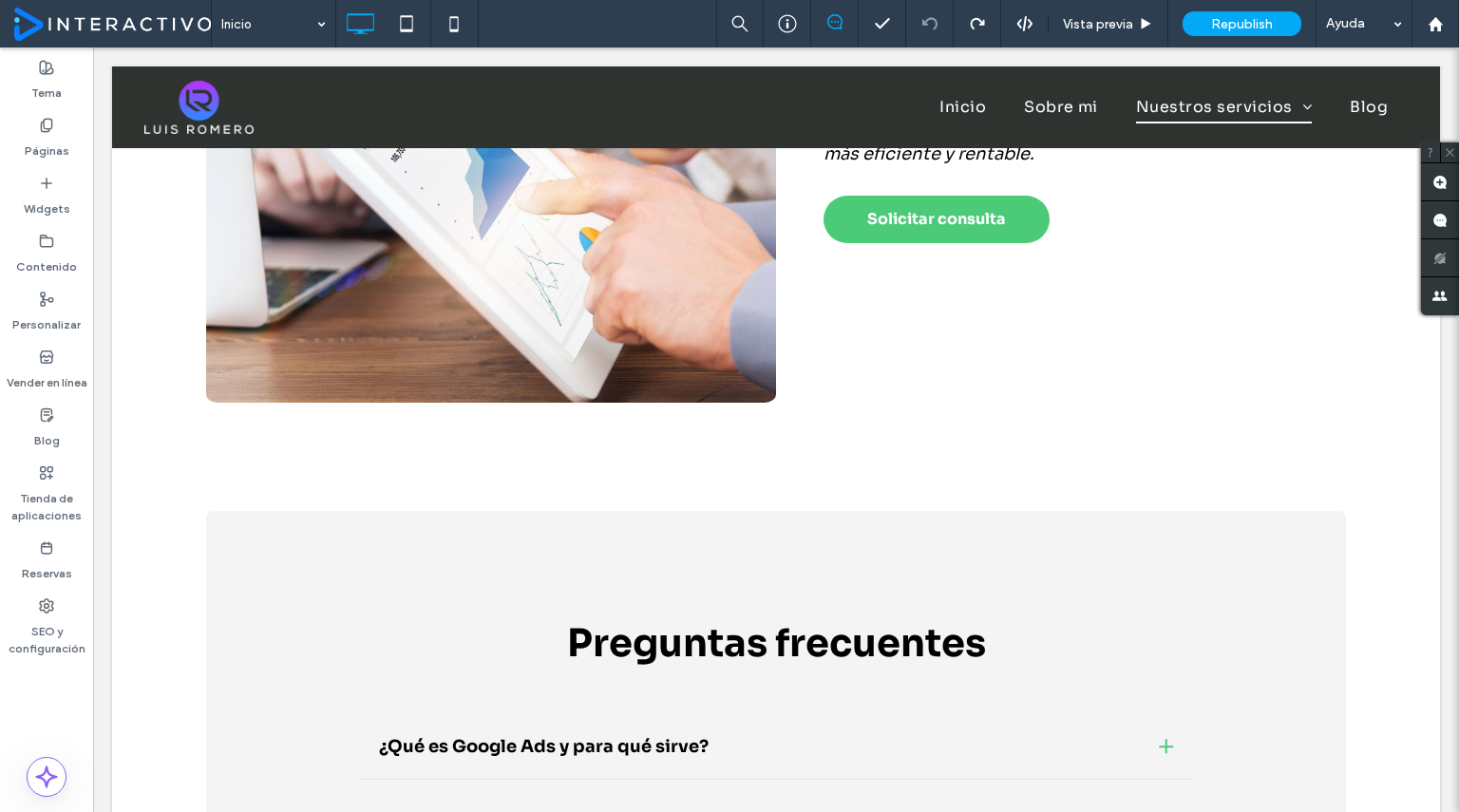
scroll to position [2685, 0]
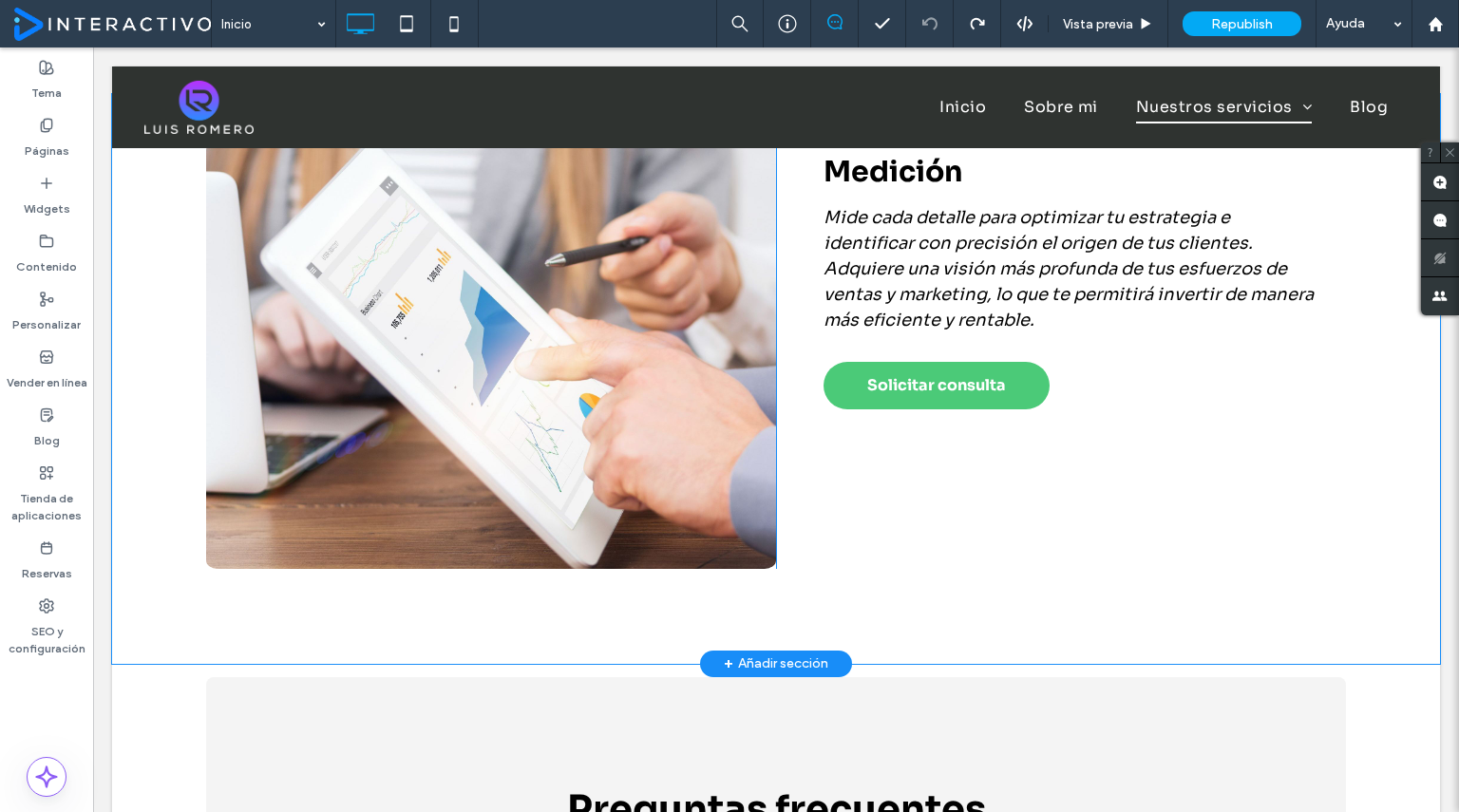
click at [770, 658] on div "+ Añadir sección" at bounding box center [775, 663] width 105 height 21
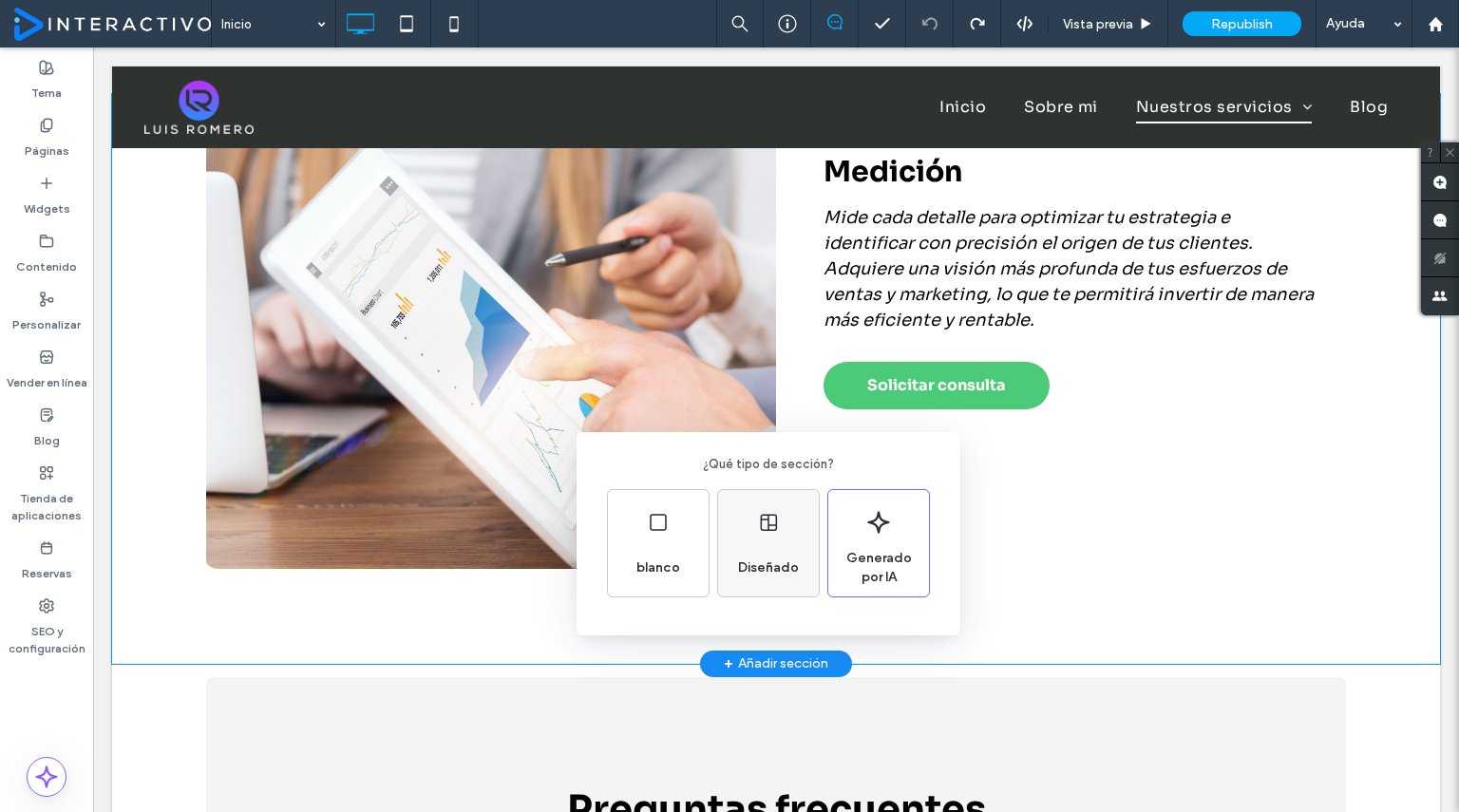
click at [786, 563] on span "Diseñado" at bounding box center [768, 567] width 76 height 19
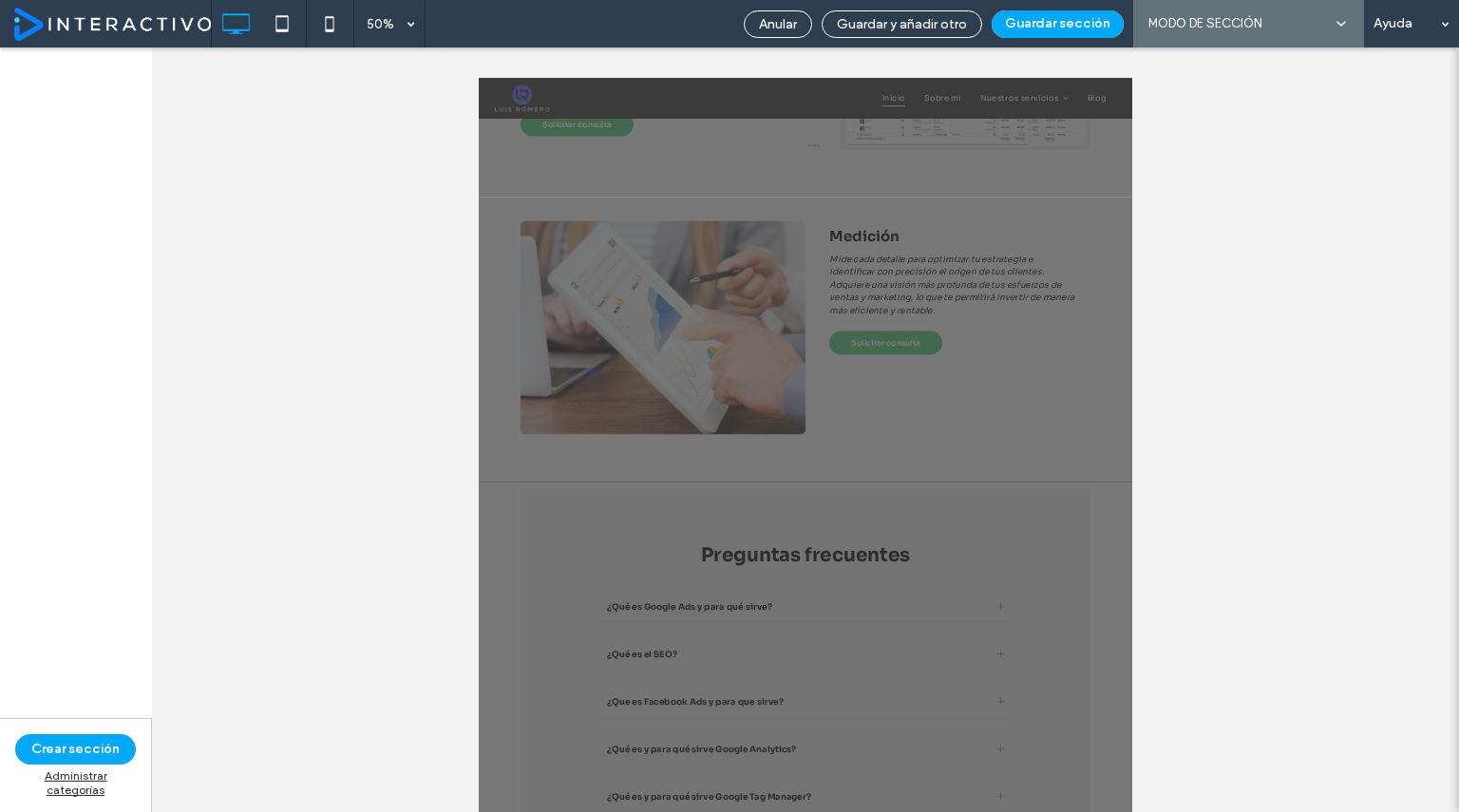
scroll to position [2473, 0]
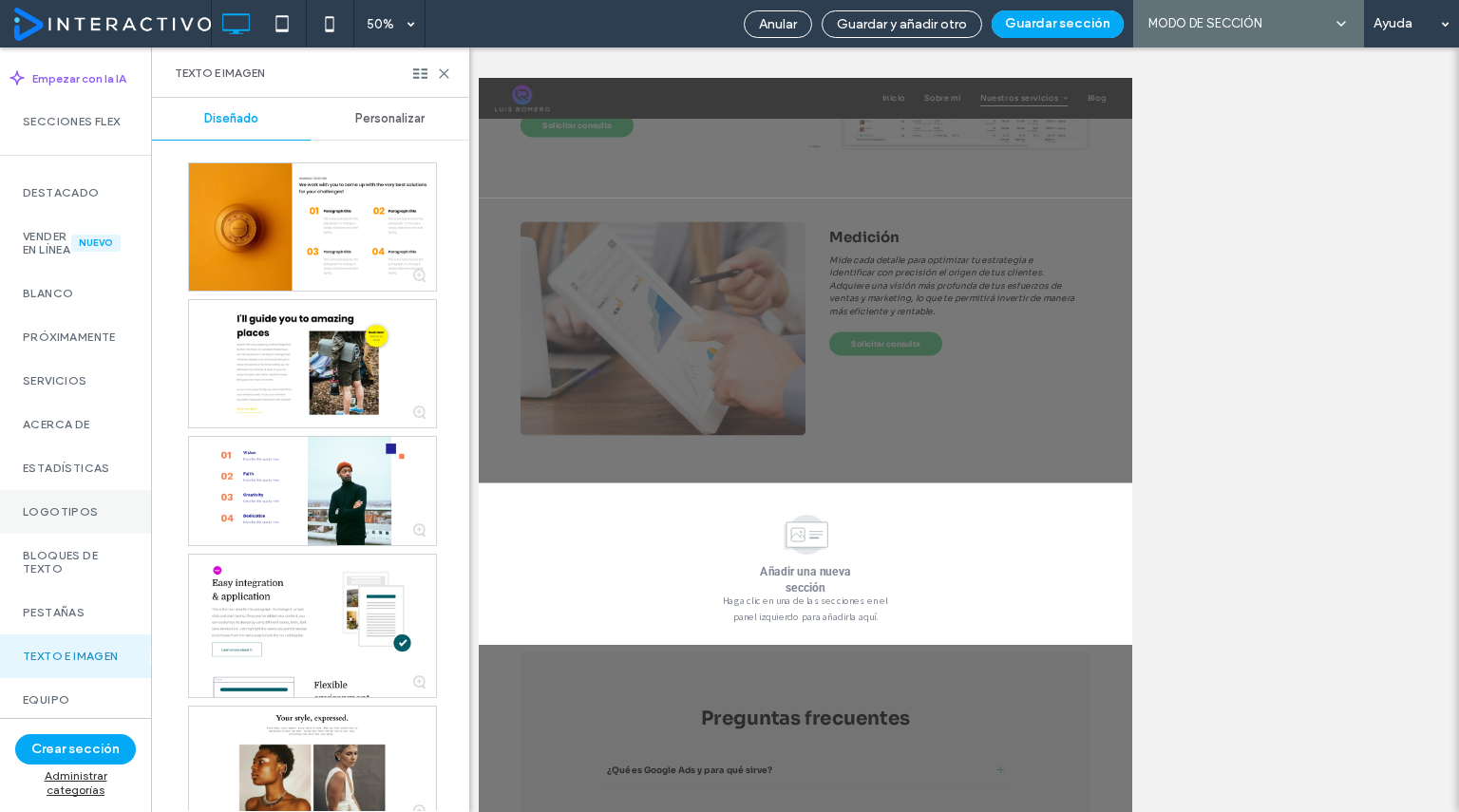
click at [53, 530] on div "Logotipos" at bounding box center [75, 511] width 151 height 44
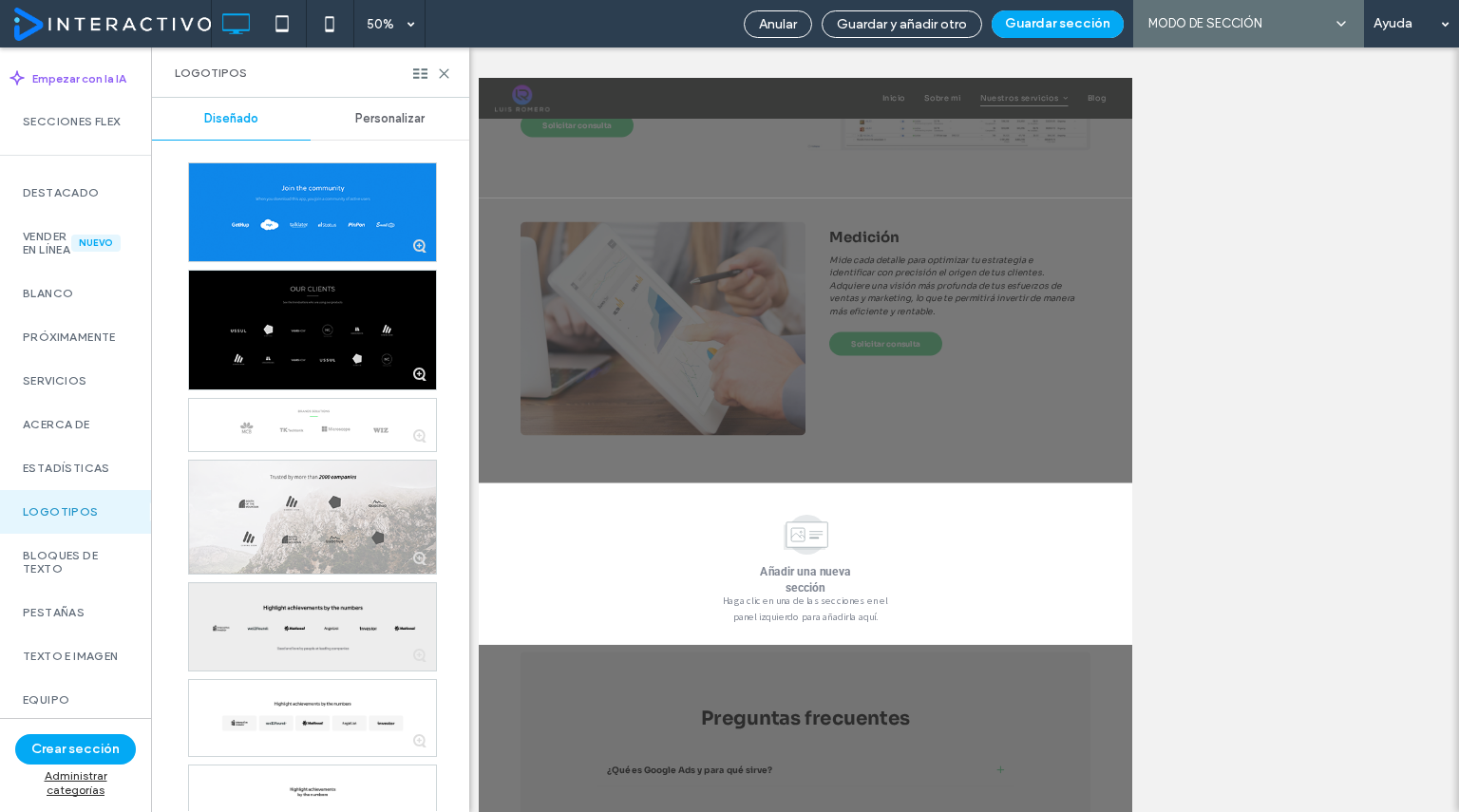
click at [322, 618] on div at bounding box center [313, 626] width 247 height 87
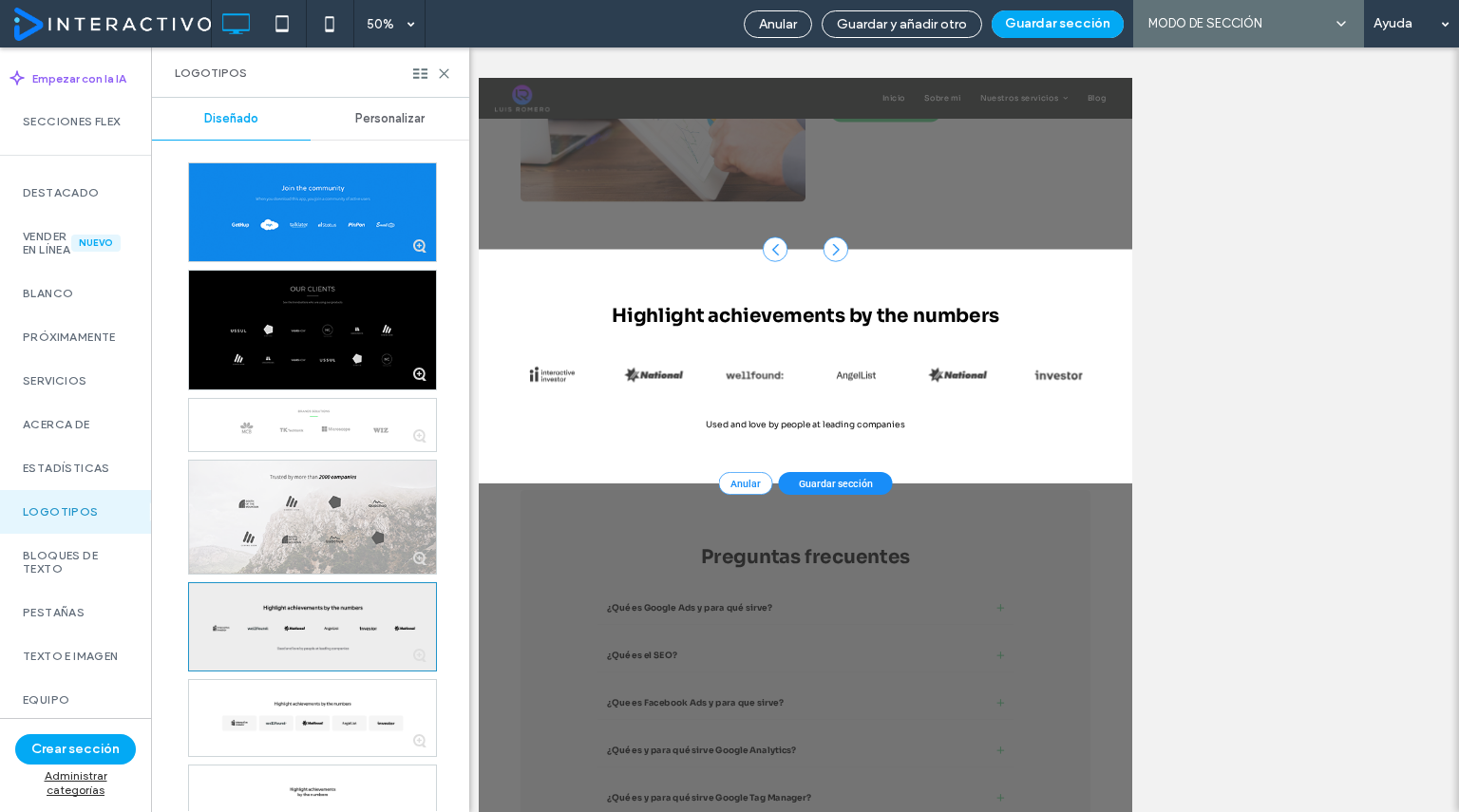
scroll to position [2939, 0]
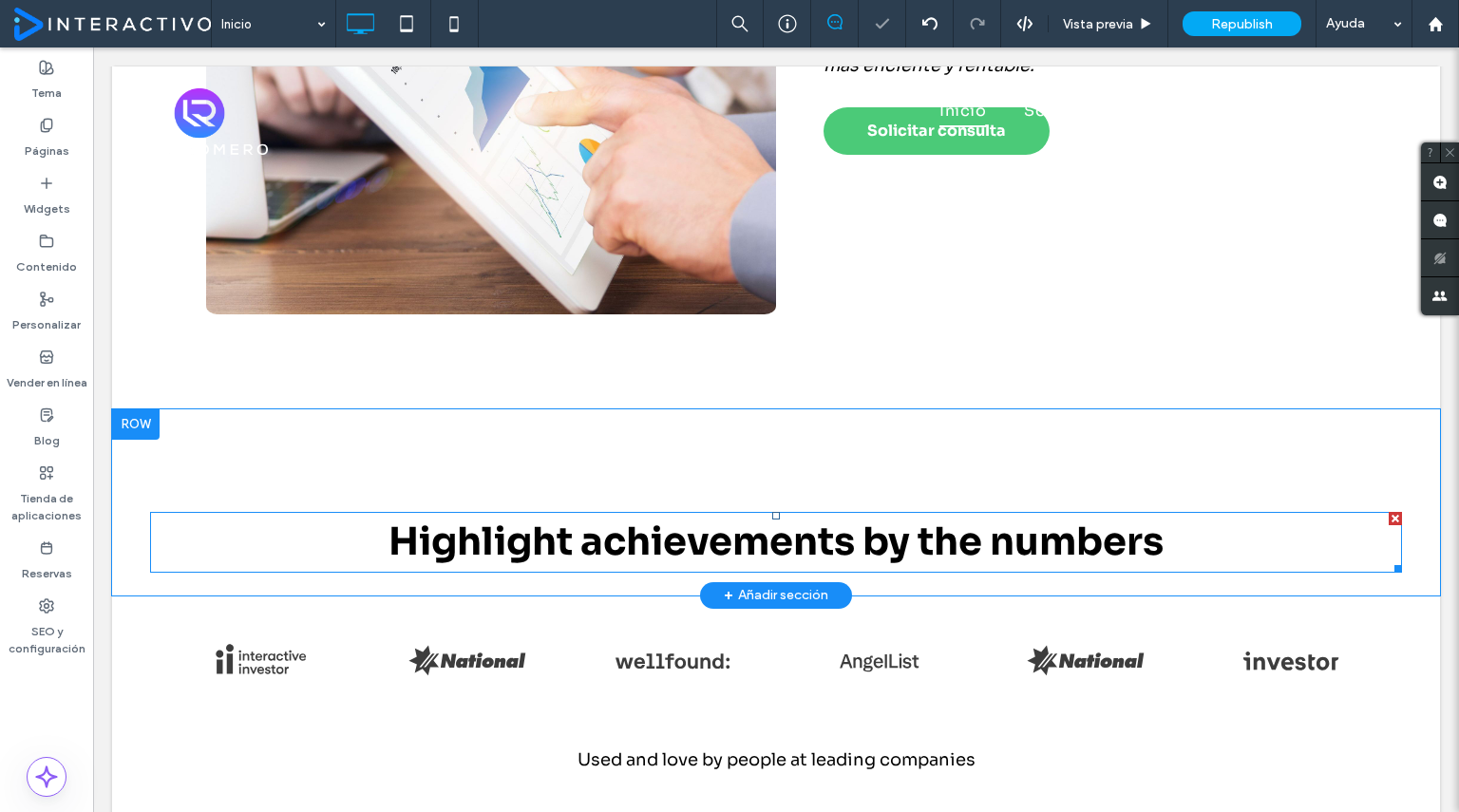
click at [754, 540] on span "Highlight achievements by the numbers" at bounding box center [775, 541] width 775 height 48
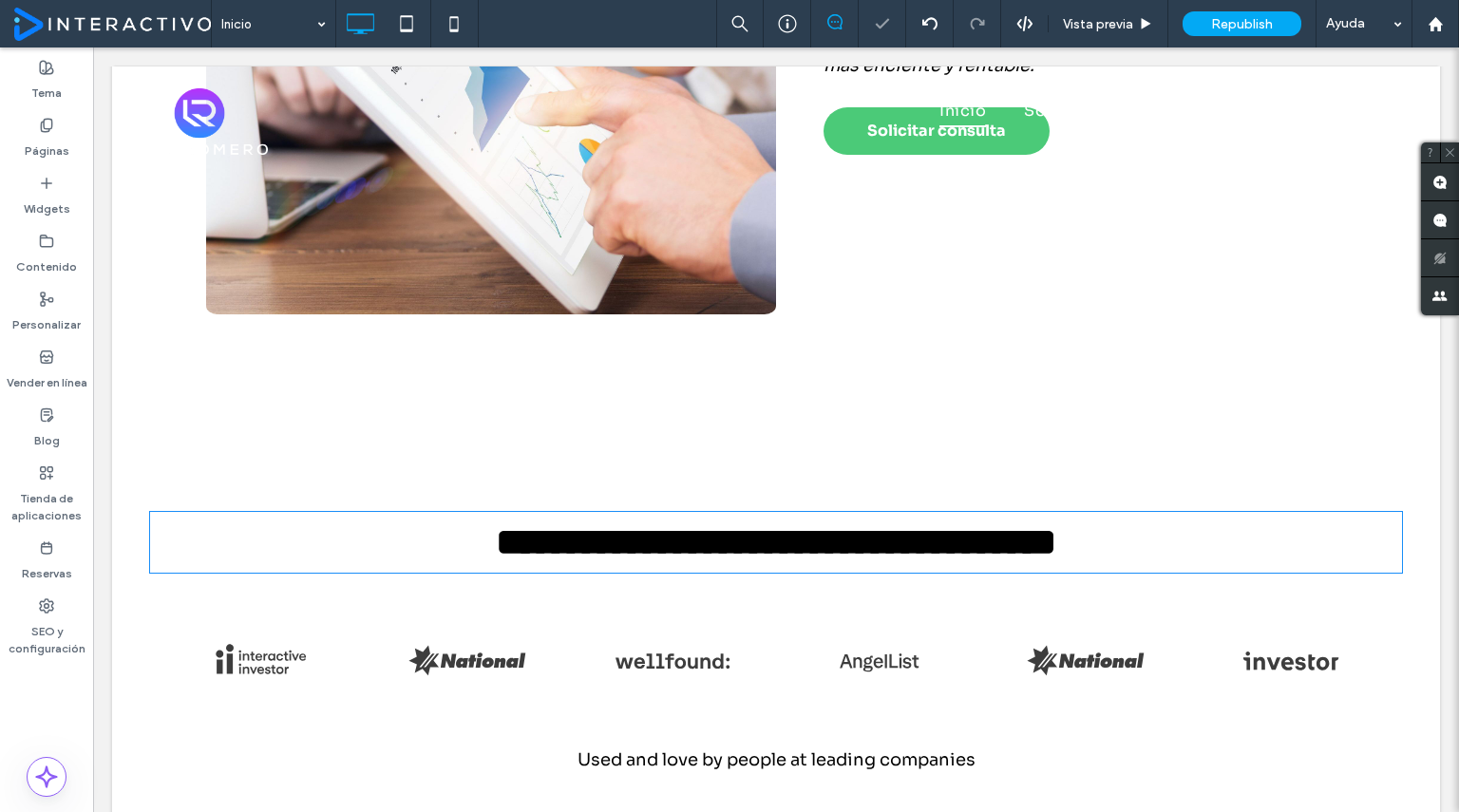
type input "****"
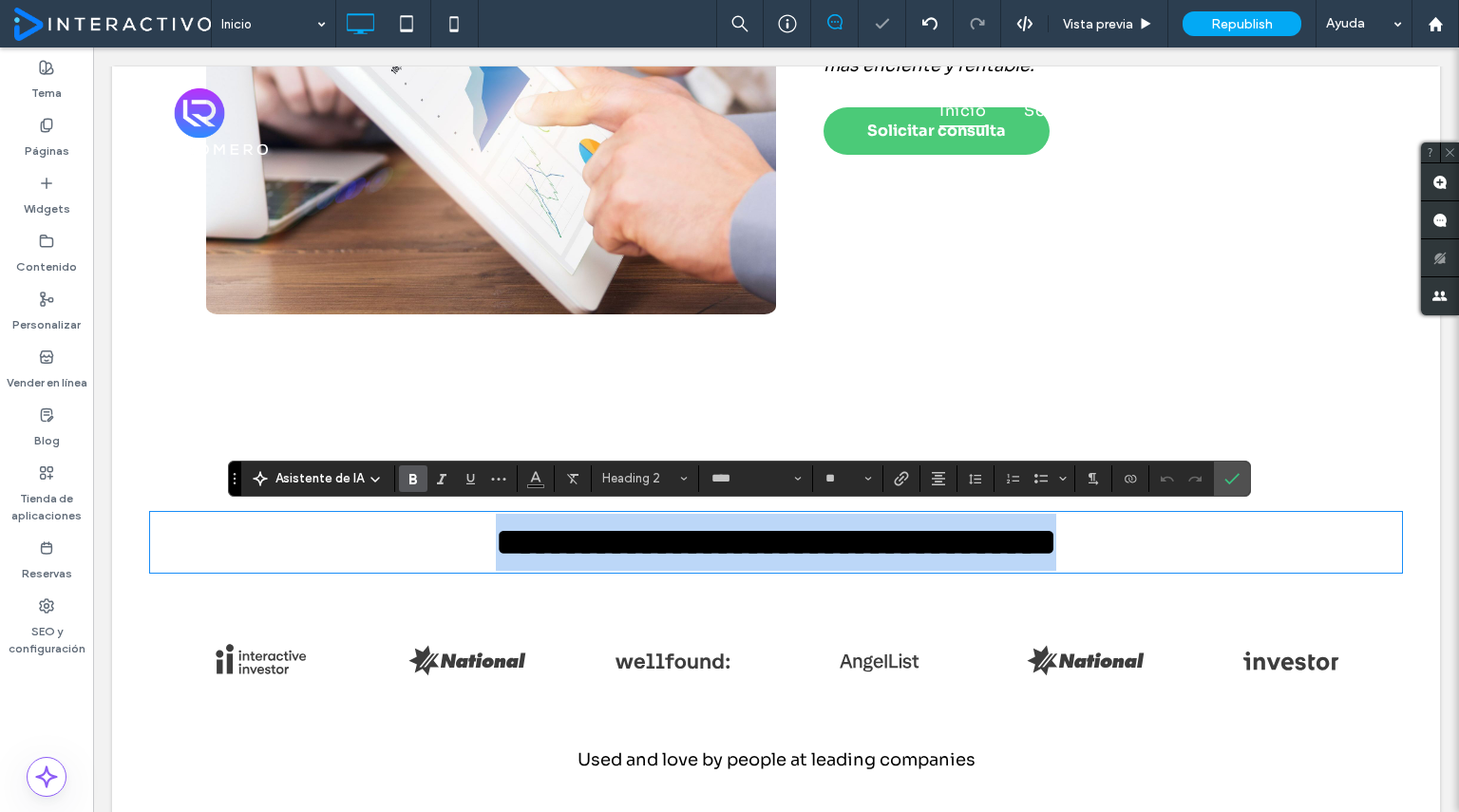
click at [1055, 534] on span "**********" at bounding box center [775, 541] width 560 height 37
drag, startPoint x: 1164, startPoint y: 536, endPoint x: 408, endPoint y: 565, distance: 756.6
click at [408, 565] on h2 "**********" at bounding box center [775, 542] width 1251 height 57
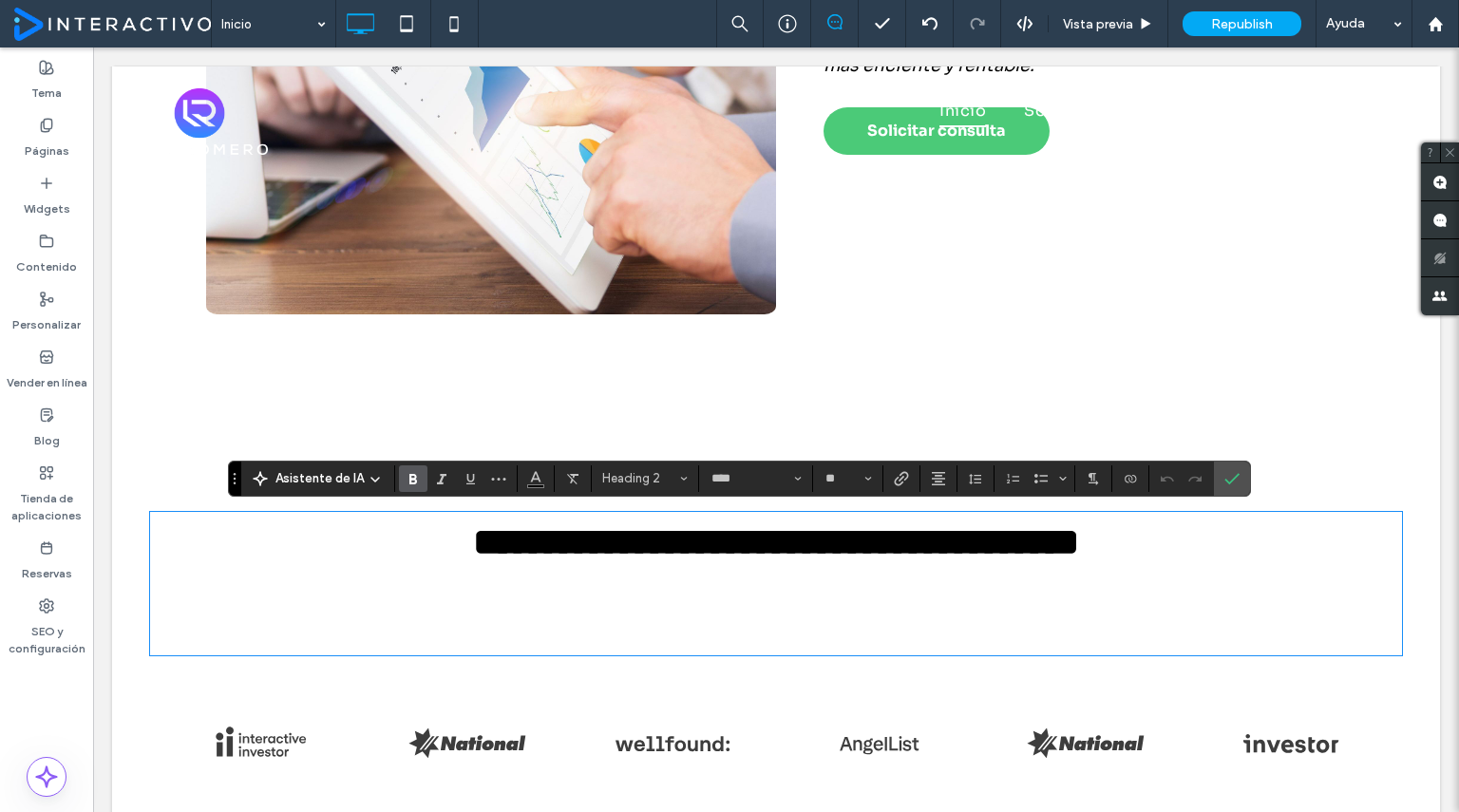
scroll to position [0, 0]
type input "**"
click at [473, 536] on span "**********" at bounding box center [775, 541] width 605 height 37
click at [528, 634] on h2 at bounding box center [775, 625] width 1251 height 57
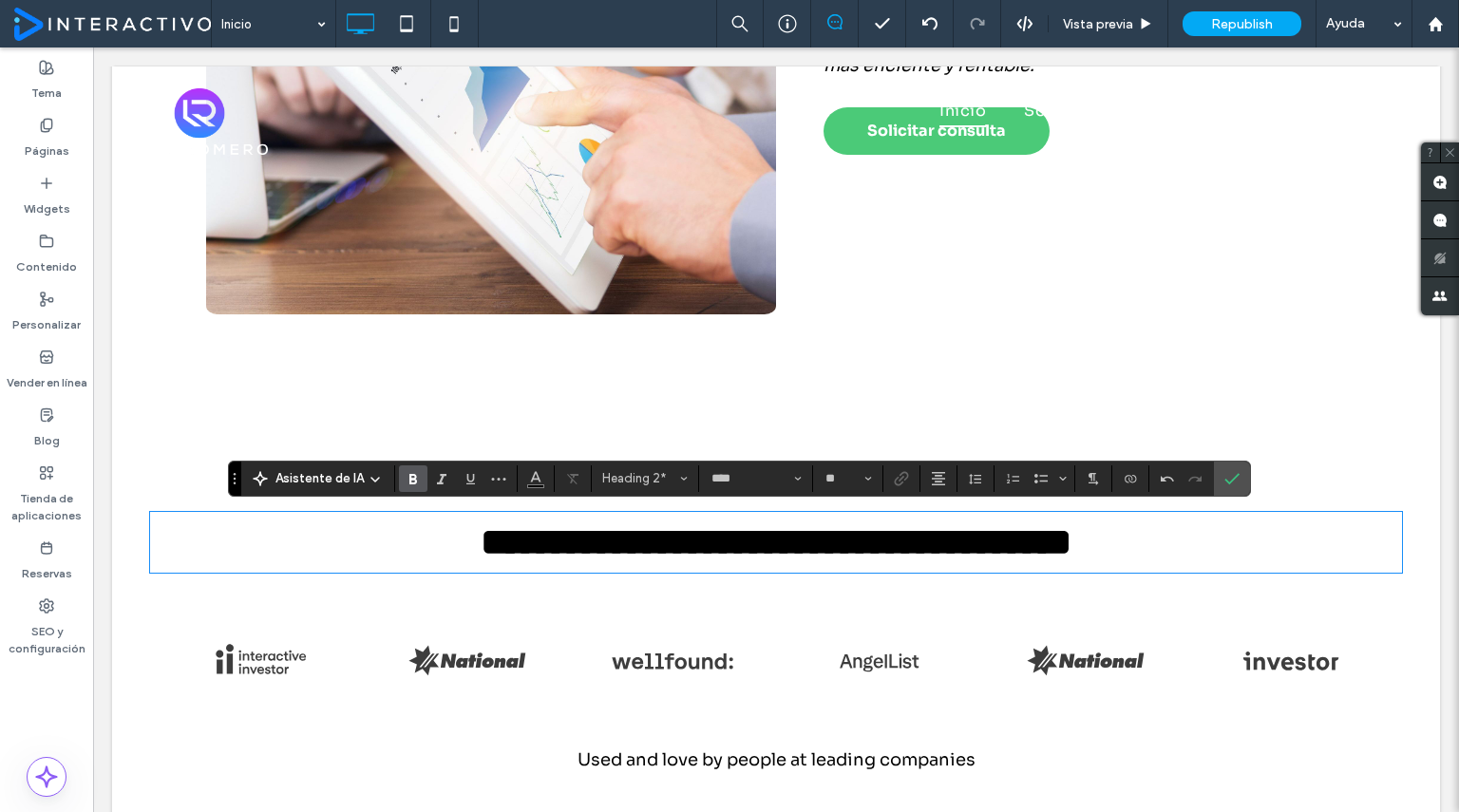
click at [767, 664] on link at bounding box center [672, 660] width 219 height 90
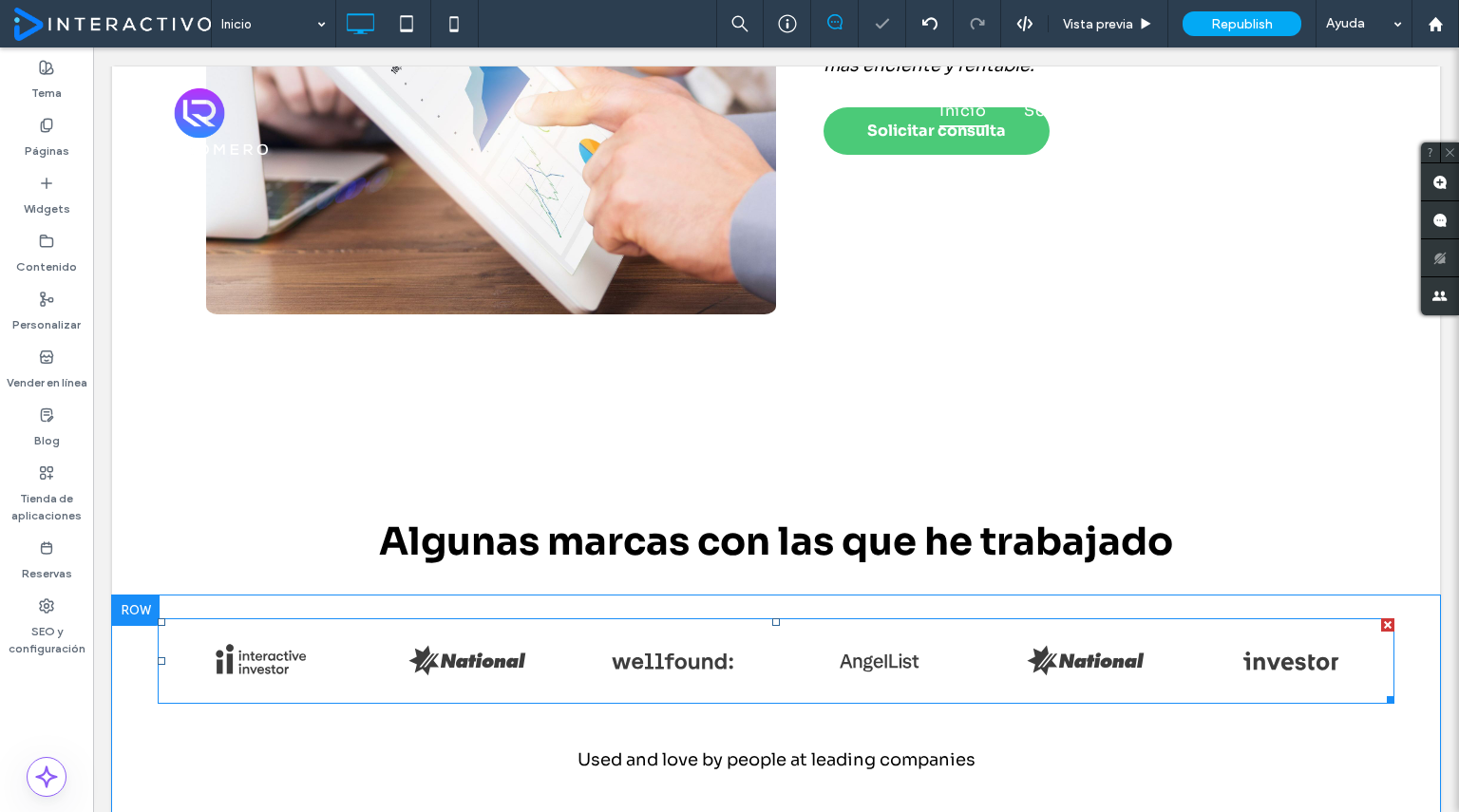
click at [767, 664] on link at bounding box center [672, 660] width 219 height 90
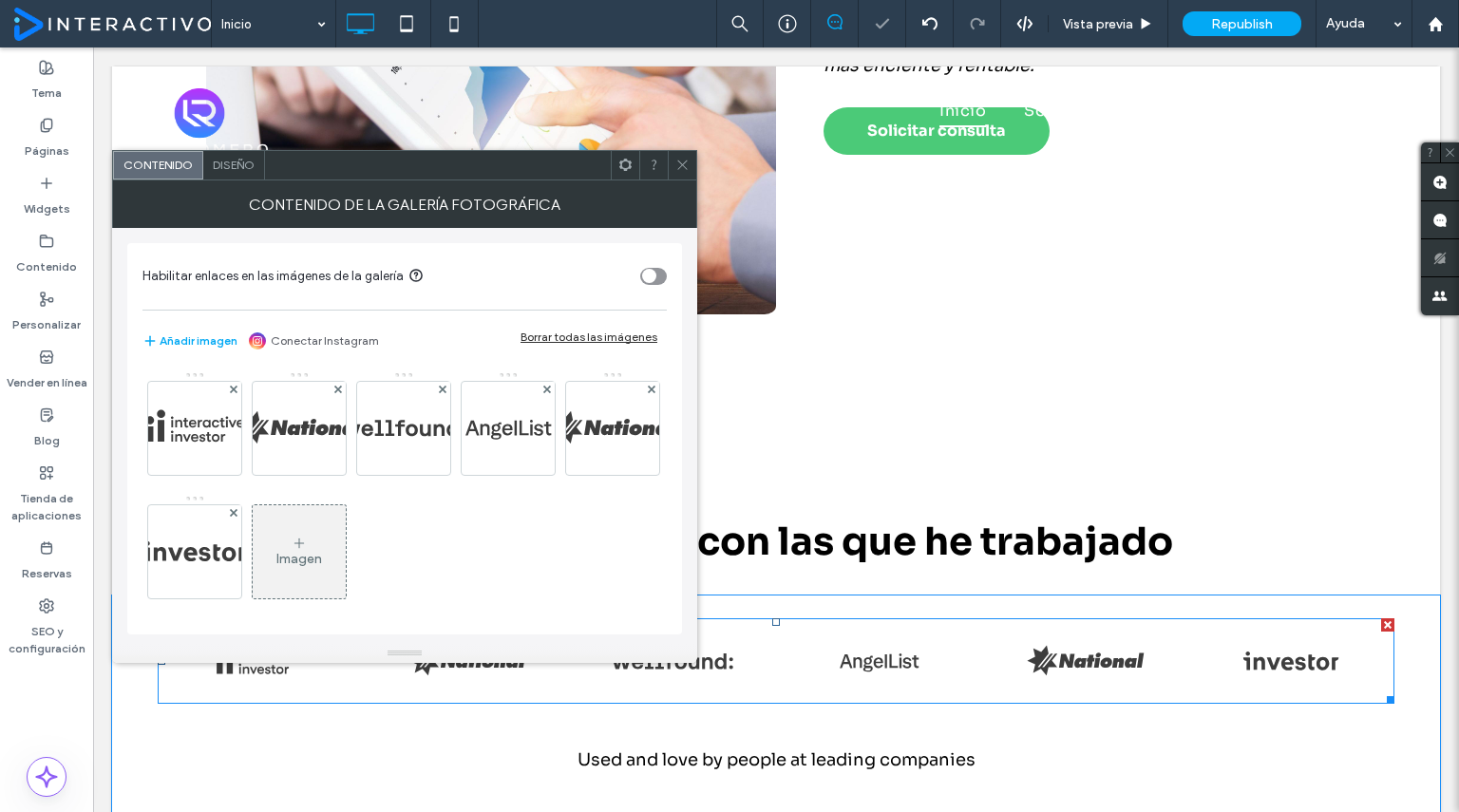
click at [767, 664] on link at bounding box center [672, 660] width 219 height 90
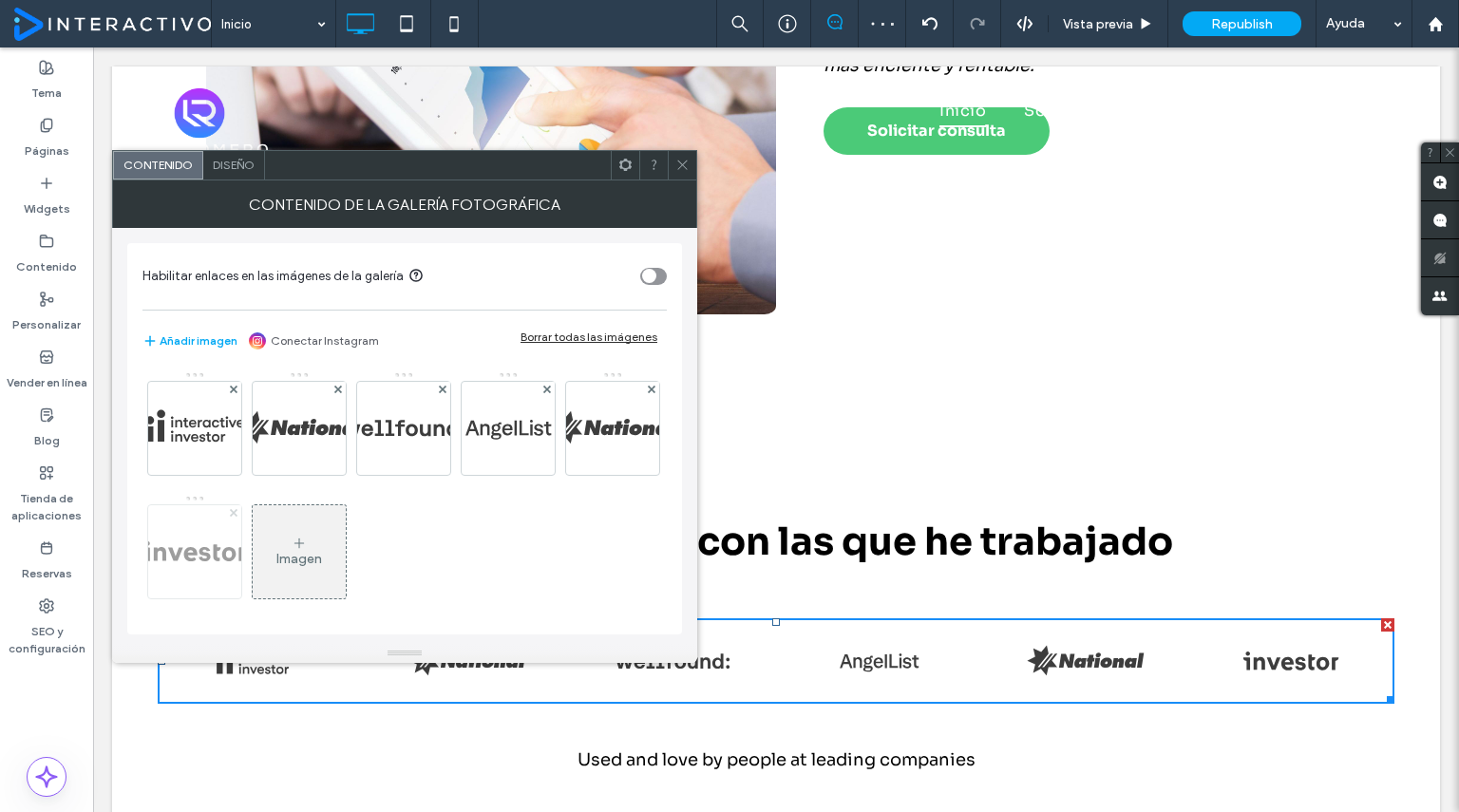
click at [236, 510] on use at bounding box center [232, 513] width 8 height 8
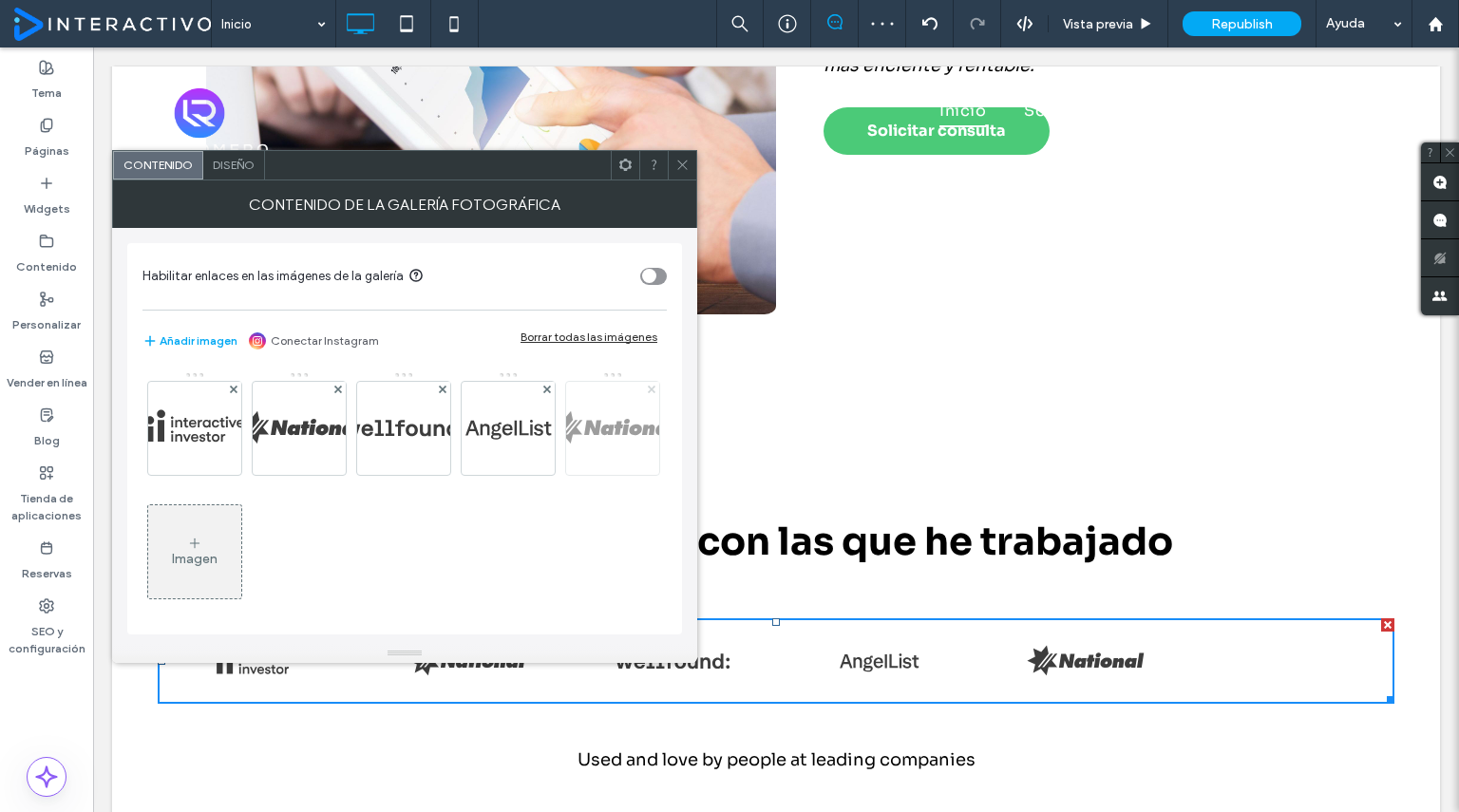
click at [648, 398] on span at bounding box center [652, 390] width 8 height 16
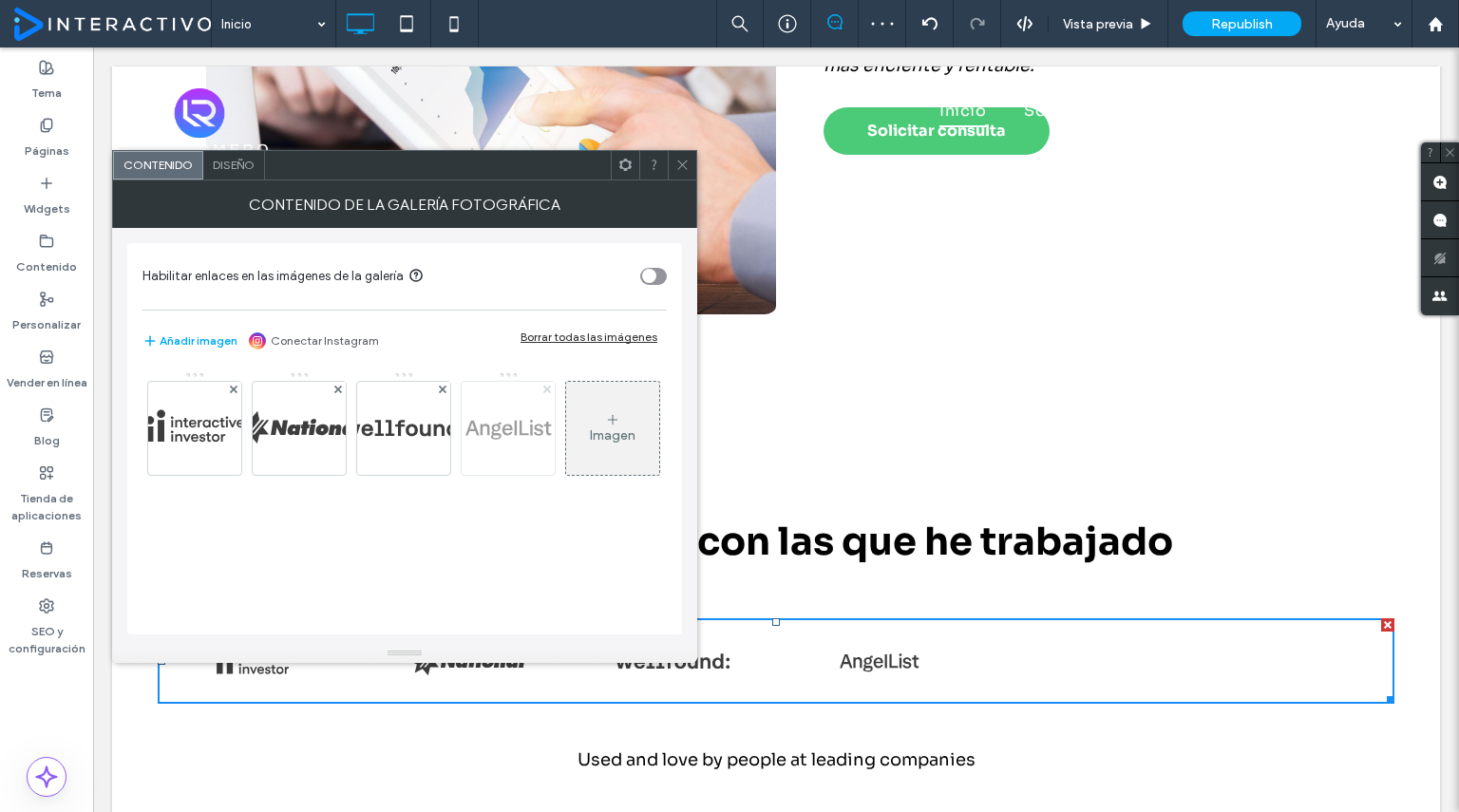
click at [543, 383] on span at bounding box center [547, 390] width 8 height 16
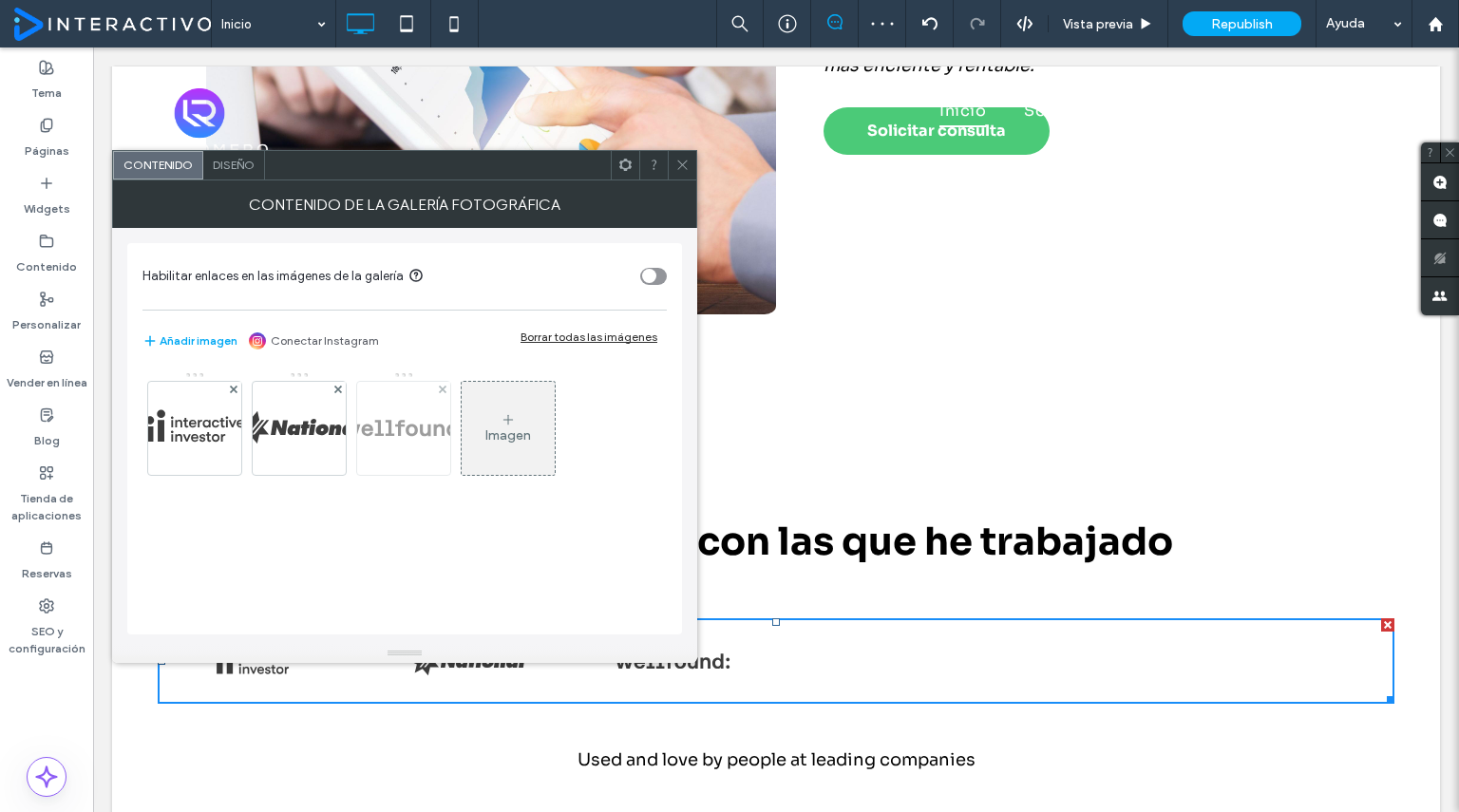
click at [435, 386] on div at bounding box center [442, 390] width 16 height 16
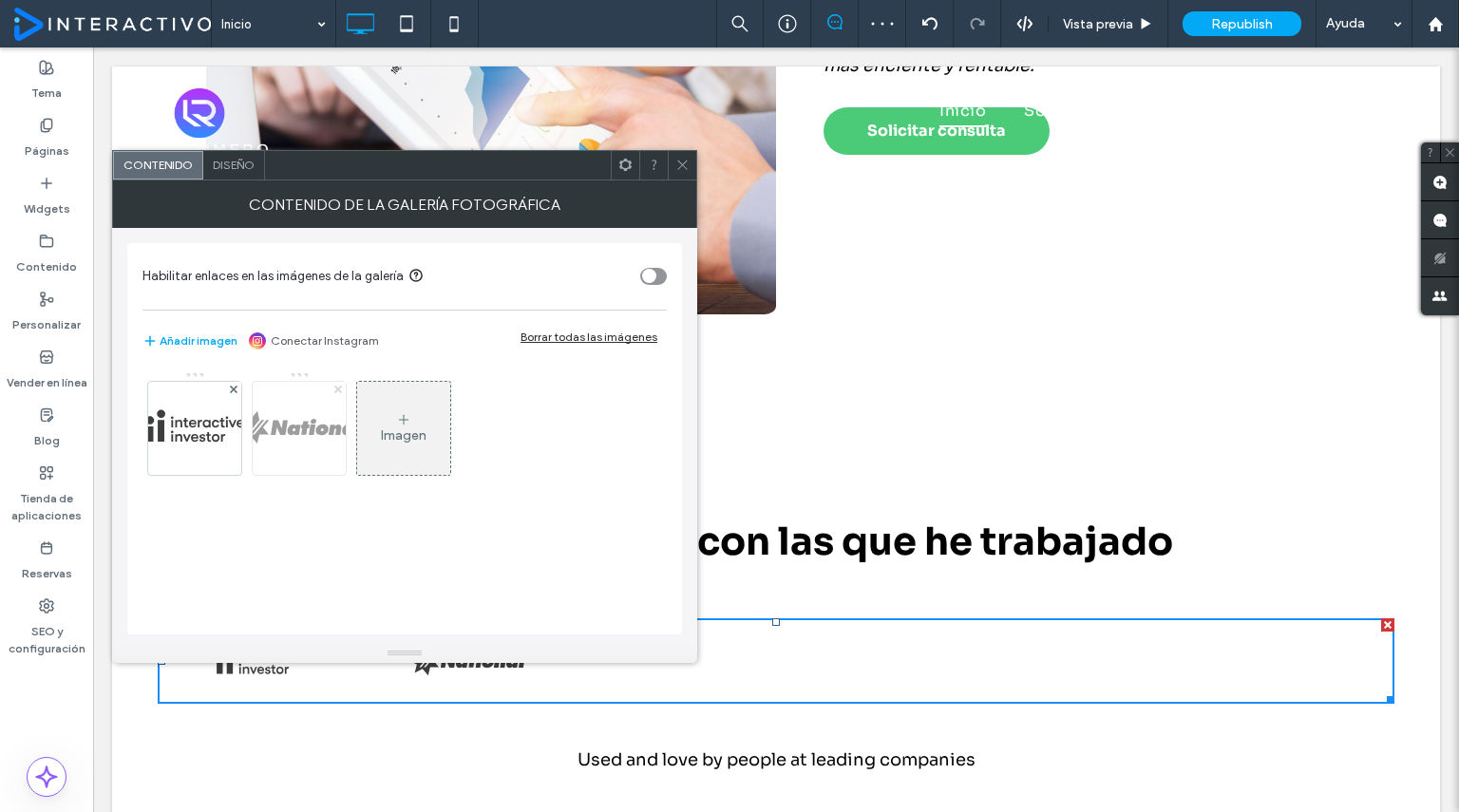
click at [334, 387] on icon at bounding box center [338, 390] width 8 height 8
click at [308, 427] on div "Imagen" at bounding box center [299, 435] width 46 height 16
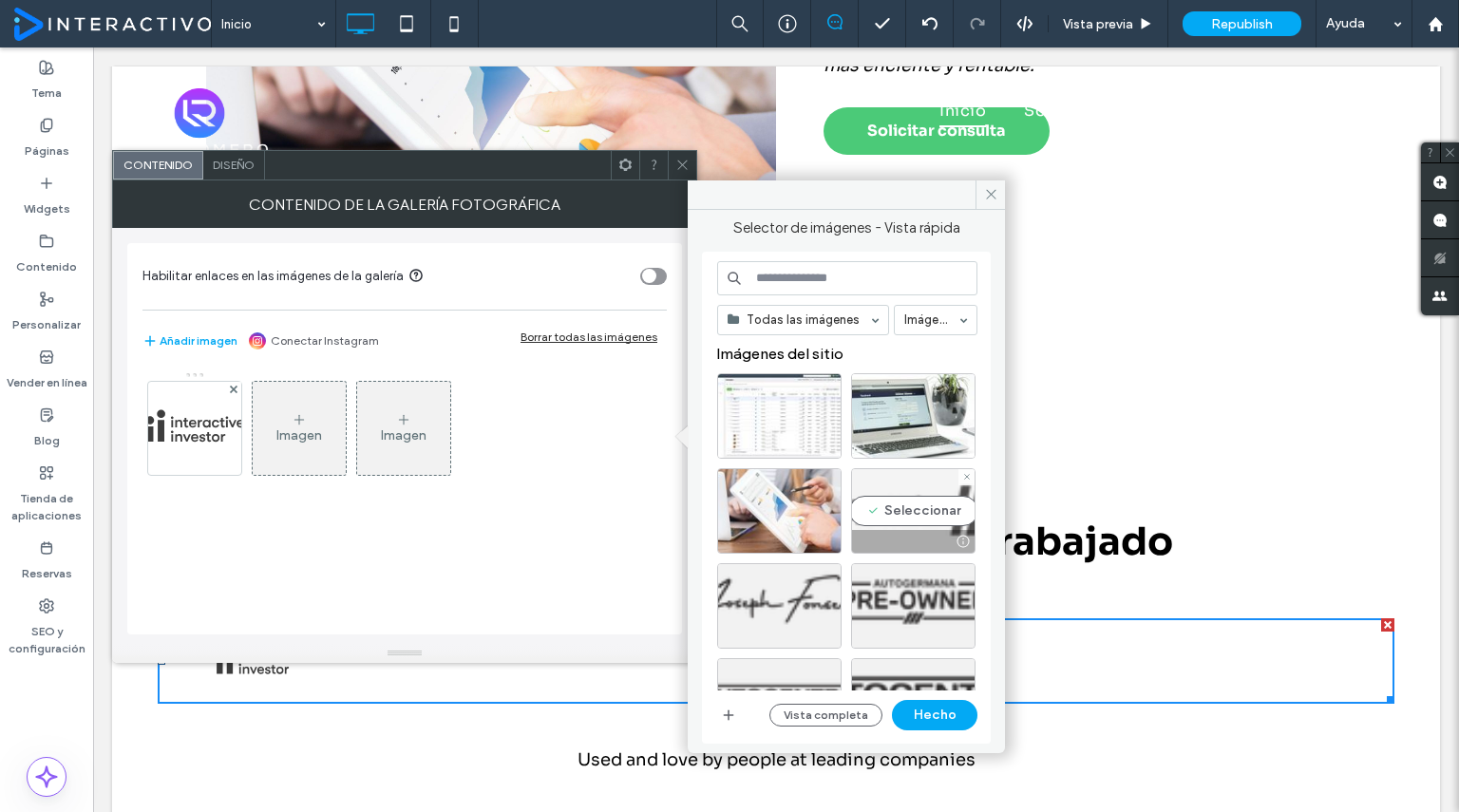
scroll to position [138, 0]
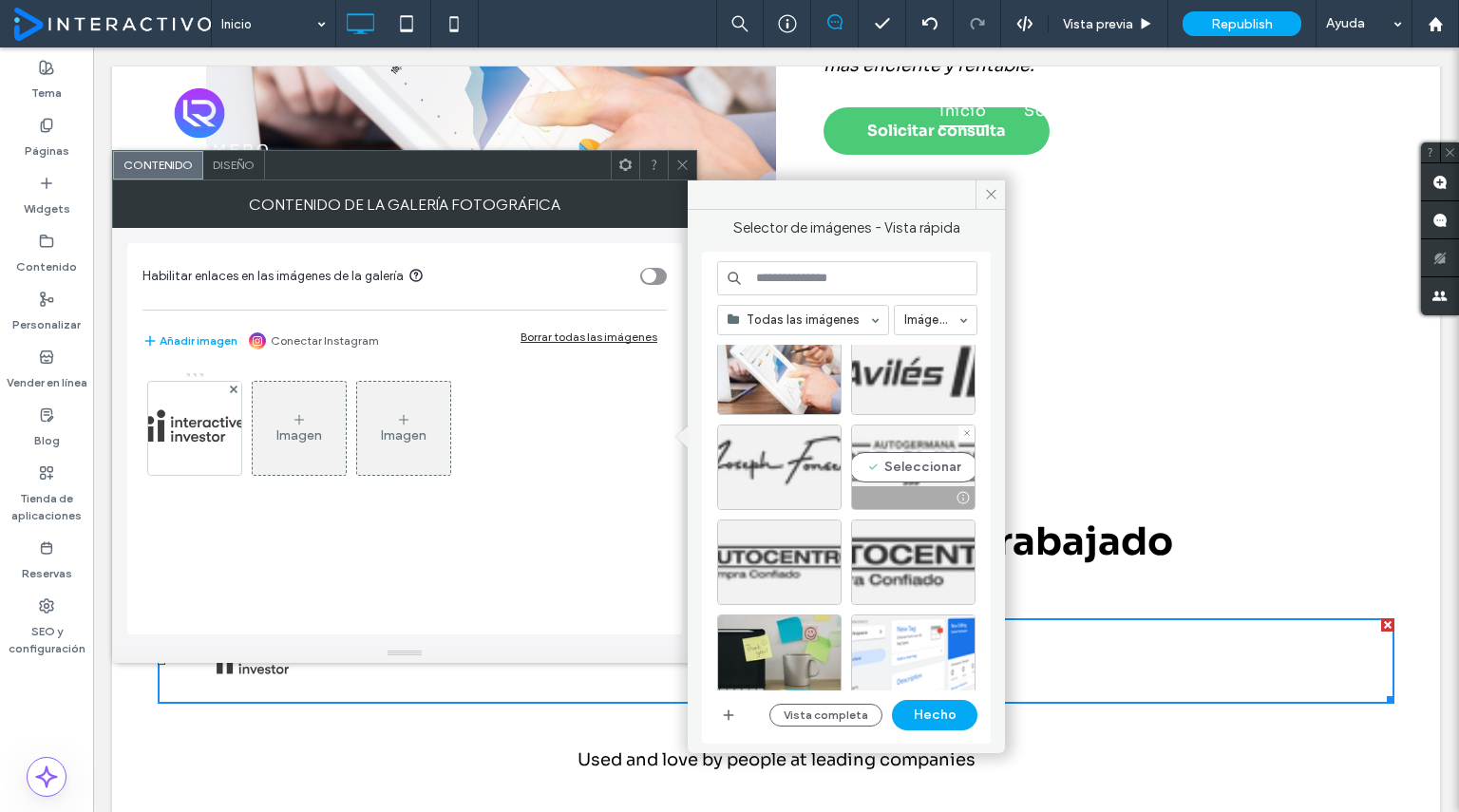
click at [919, 472] on div "Seleccionar" at bounding box center [913, 467] width 125 height 85
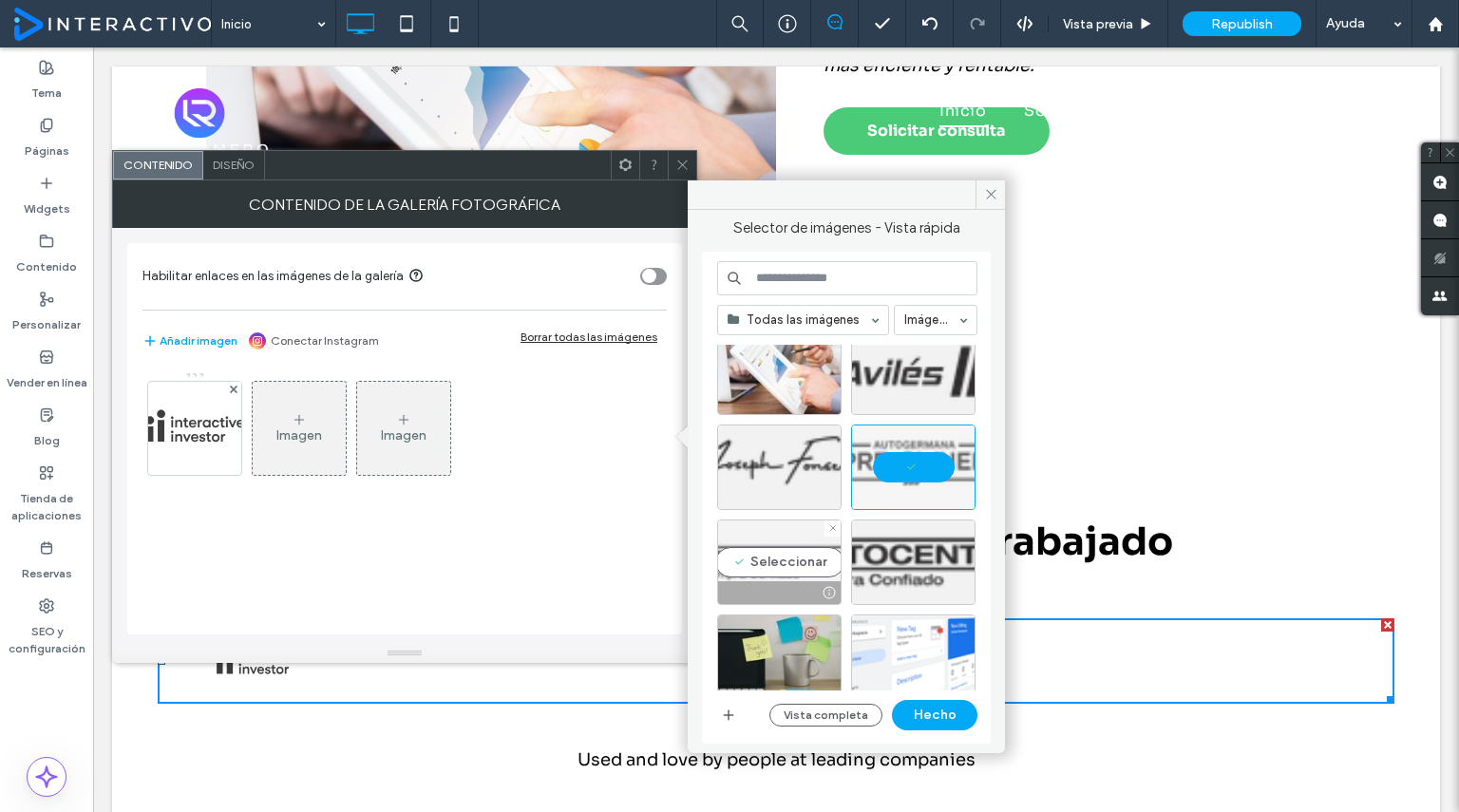
click at [792, 565] on div "Seleccionar" at bounding box center [779, 562] width 125 height 85
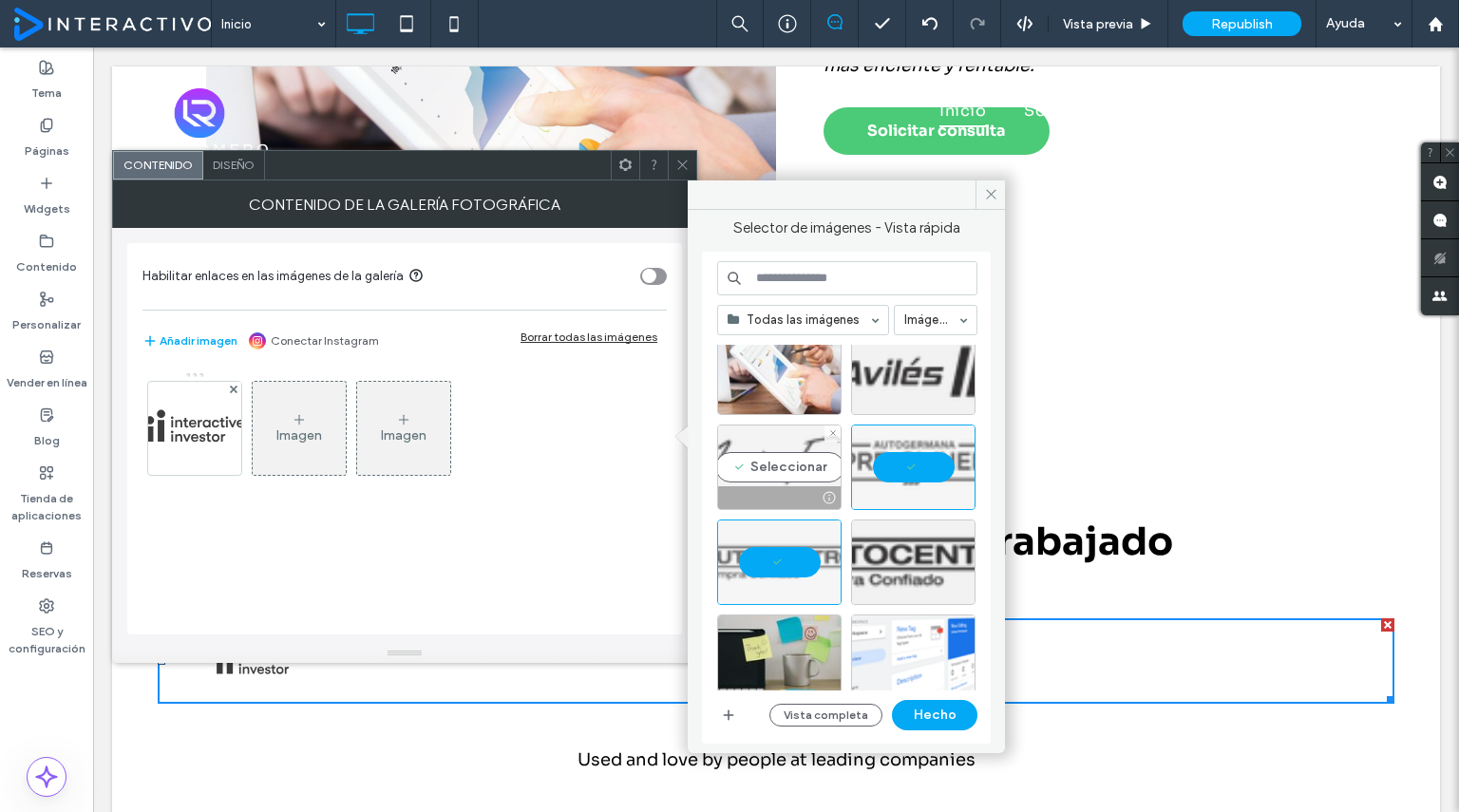
click at [791, 443] on div "Seleccionar" at bounding box center [779, 467] width 125 height 85
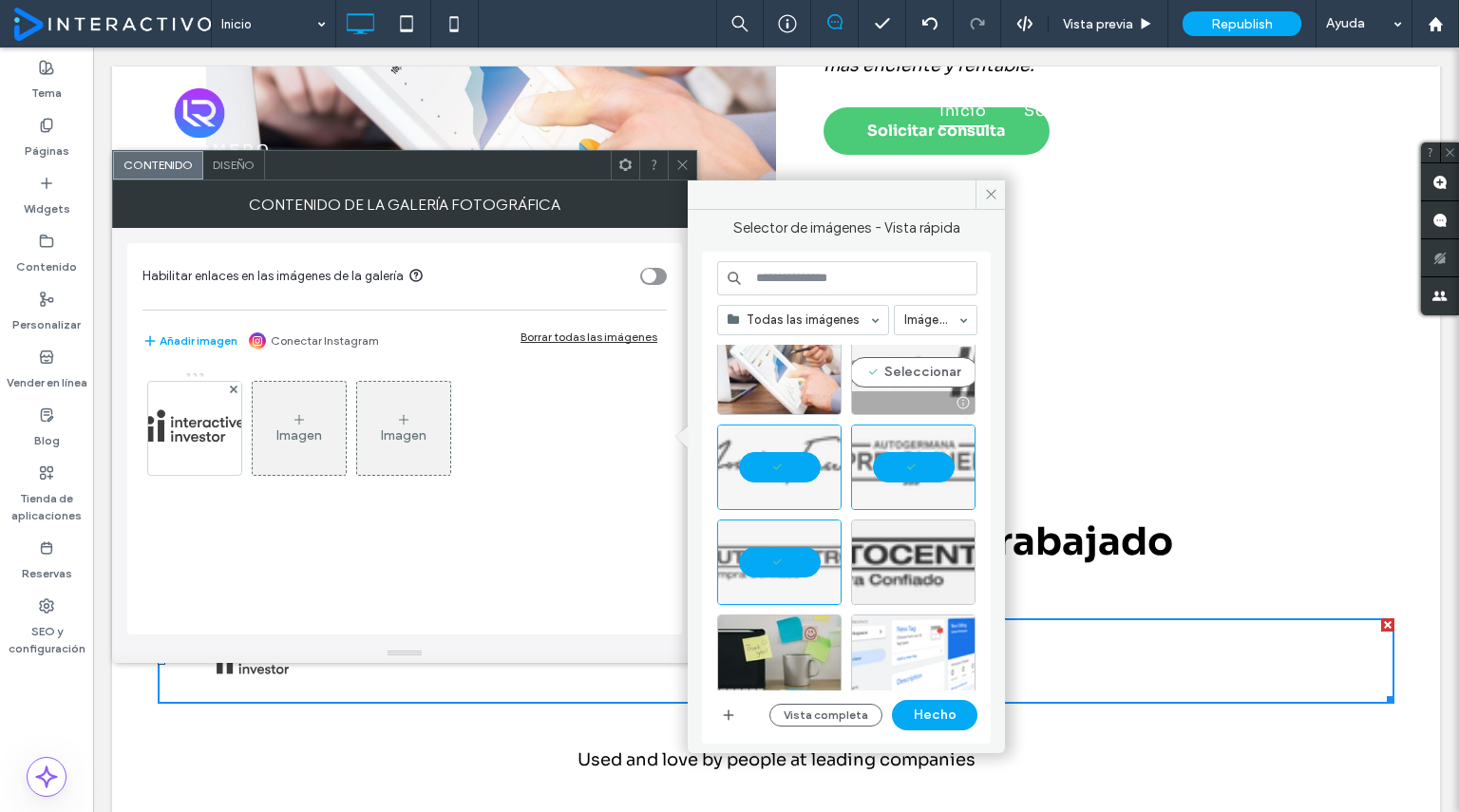
click at [911, 360] on div "Seleccionar" at bounding box center [913, 372] width 125 height 85
click at [936, 705] on button "Hecho" at bounding box center [934, 714] width 85 height 31
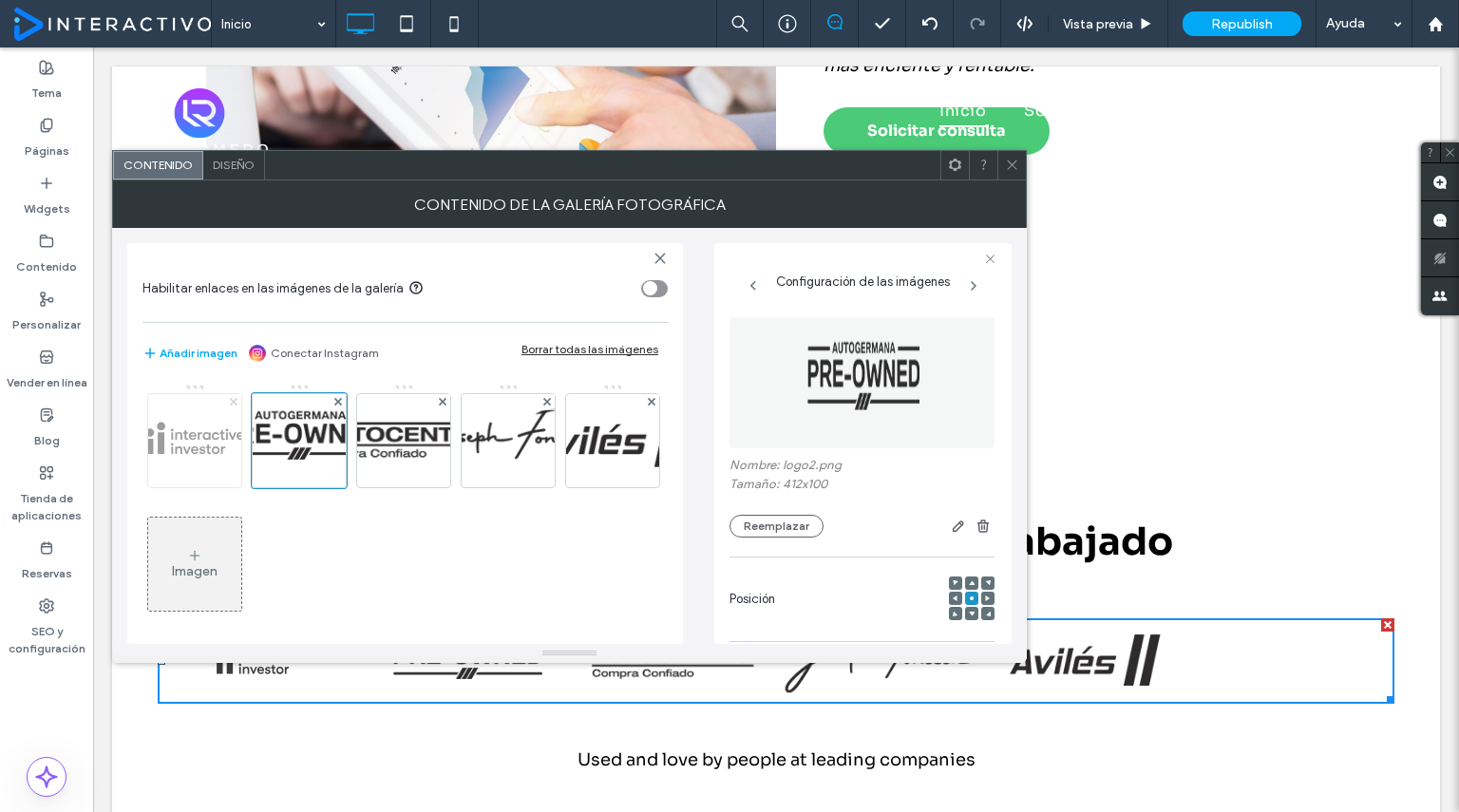
click at [229, 400] on icon at bounding box center [233, 402] width 8 height 8
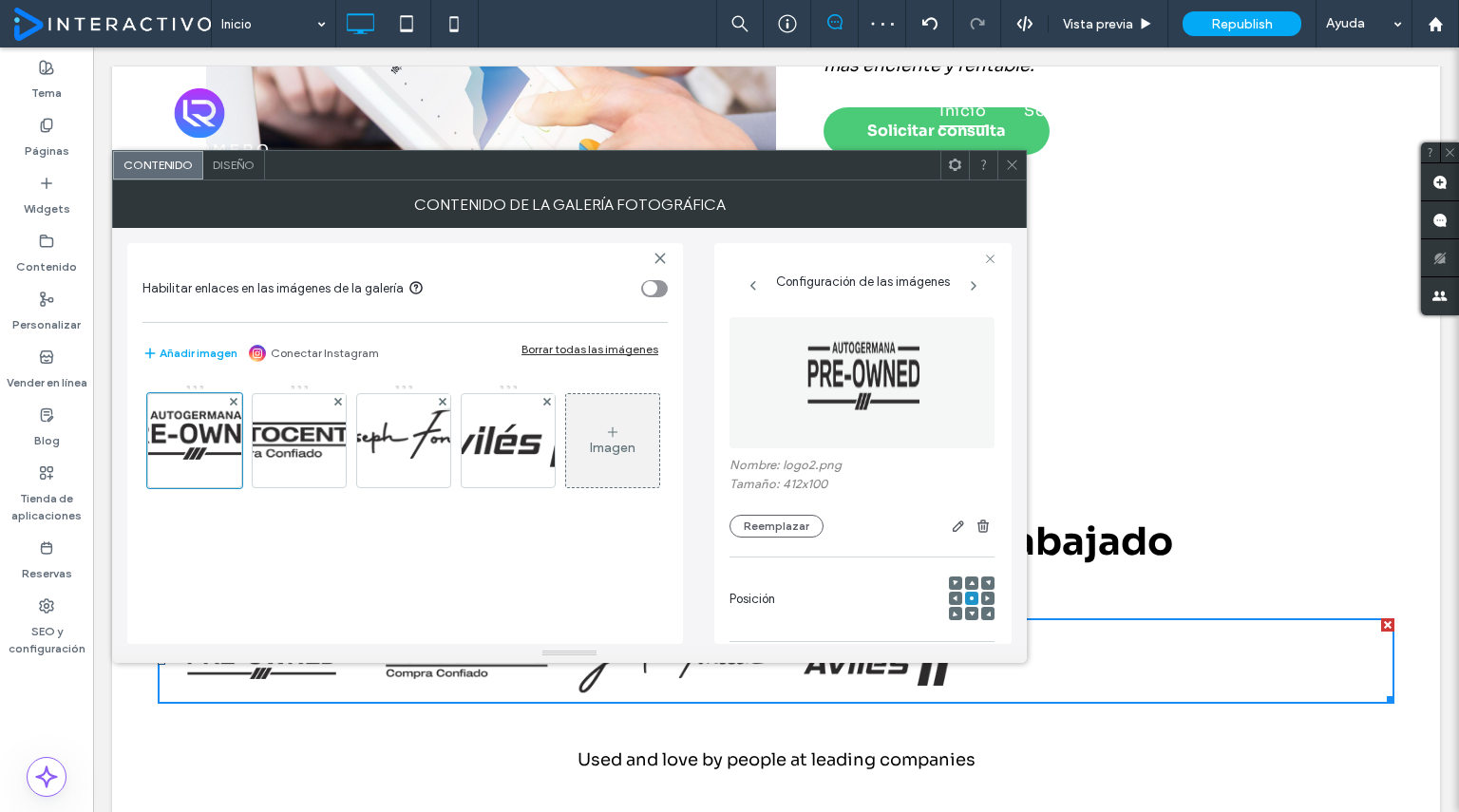
click at [1010, 174] on span at bounding box center [1012, 165] width 14 height 29
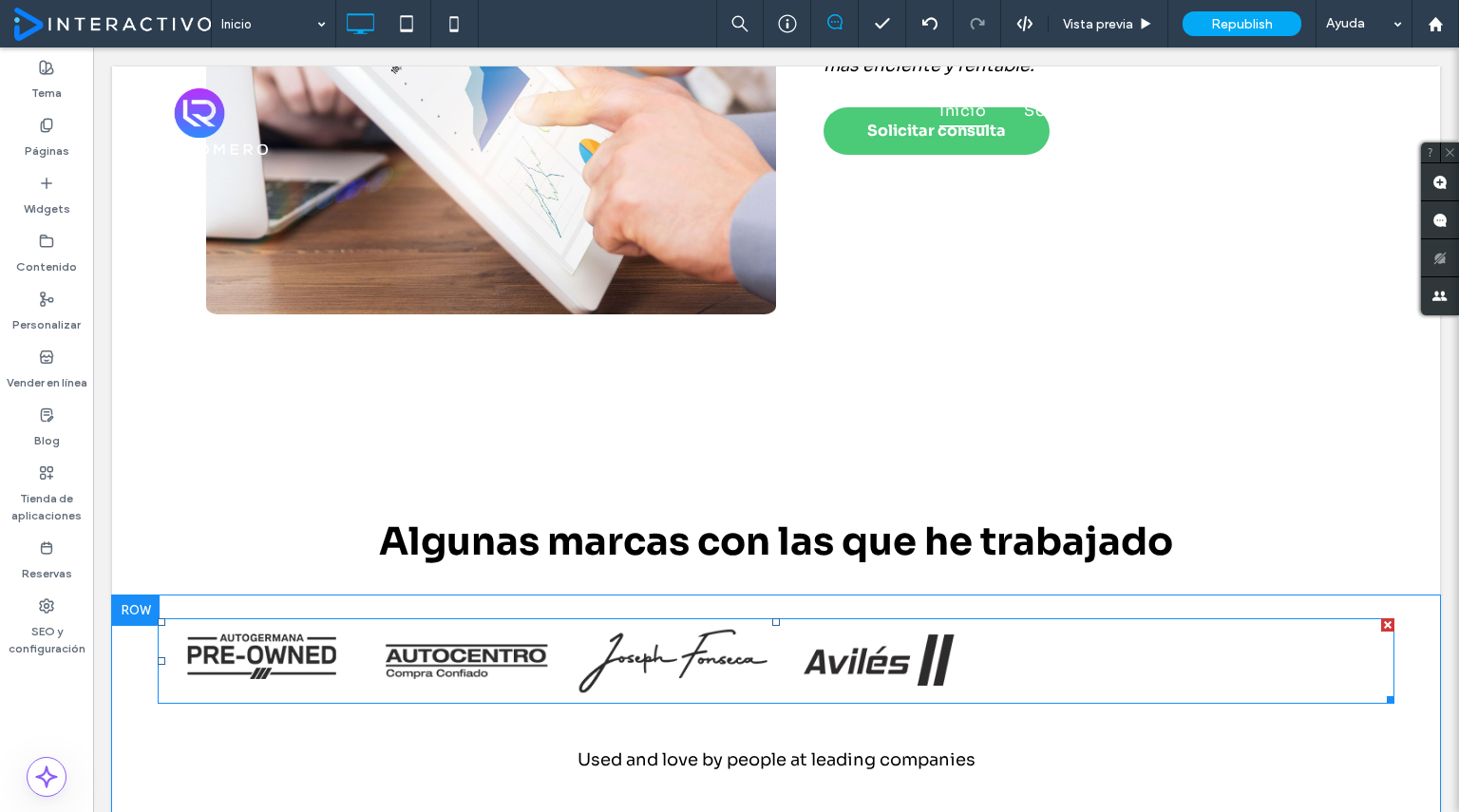
click at [991, 662] on div at bounding box center [1085, 661] width 206 height 85
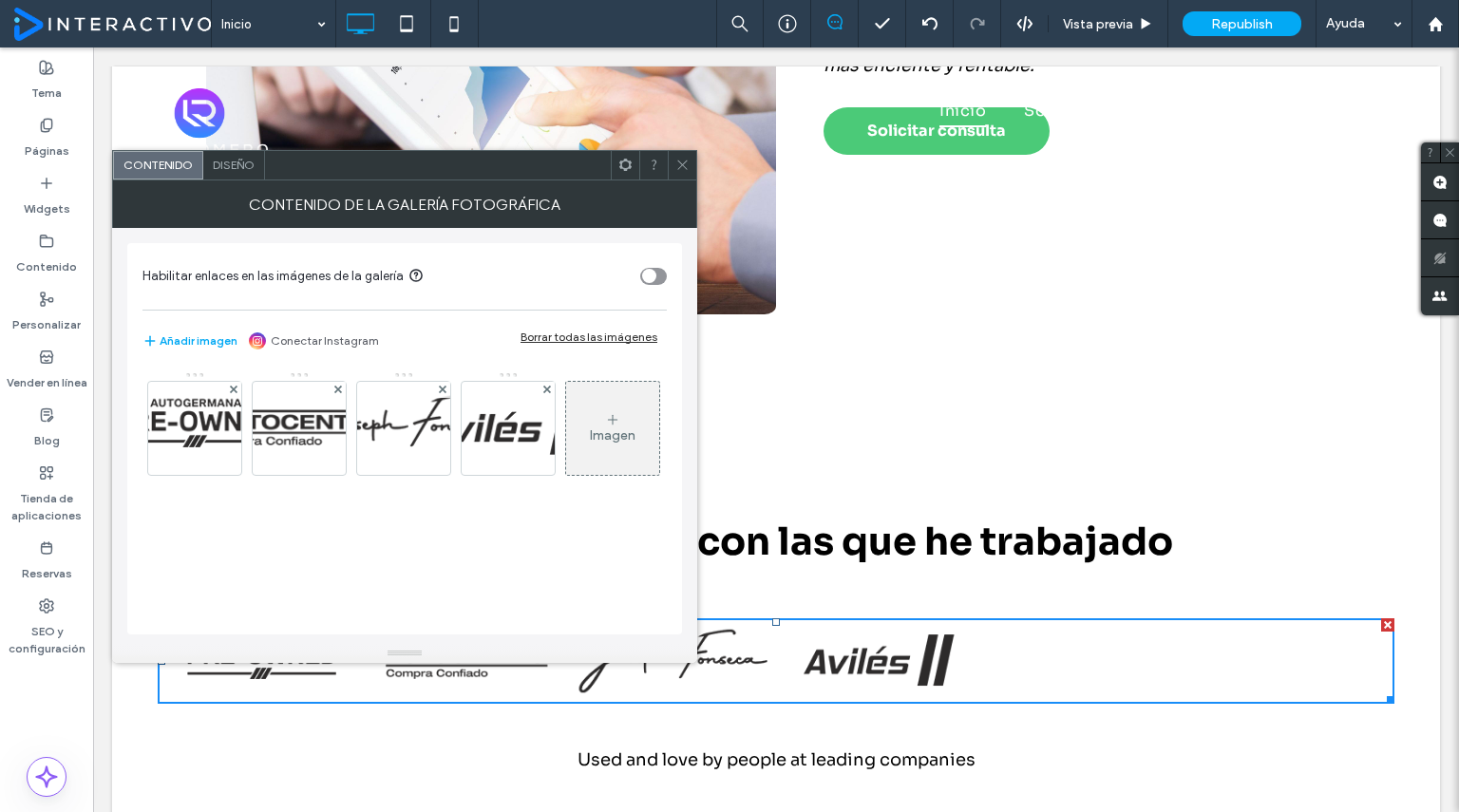
click at [659, 273] on div "toggle" at bounding box center [653, 276] width 27 height 17
click at [647, 274] on div "toggle" at bounding box center [653, 276] width 27 height 17
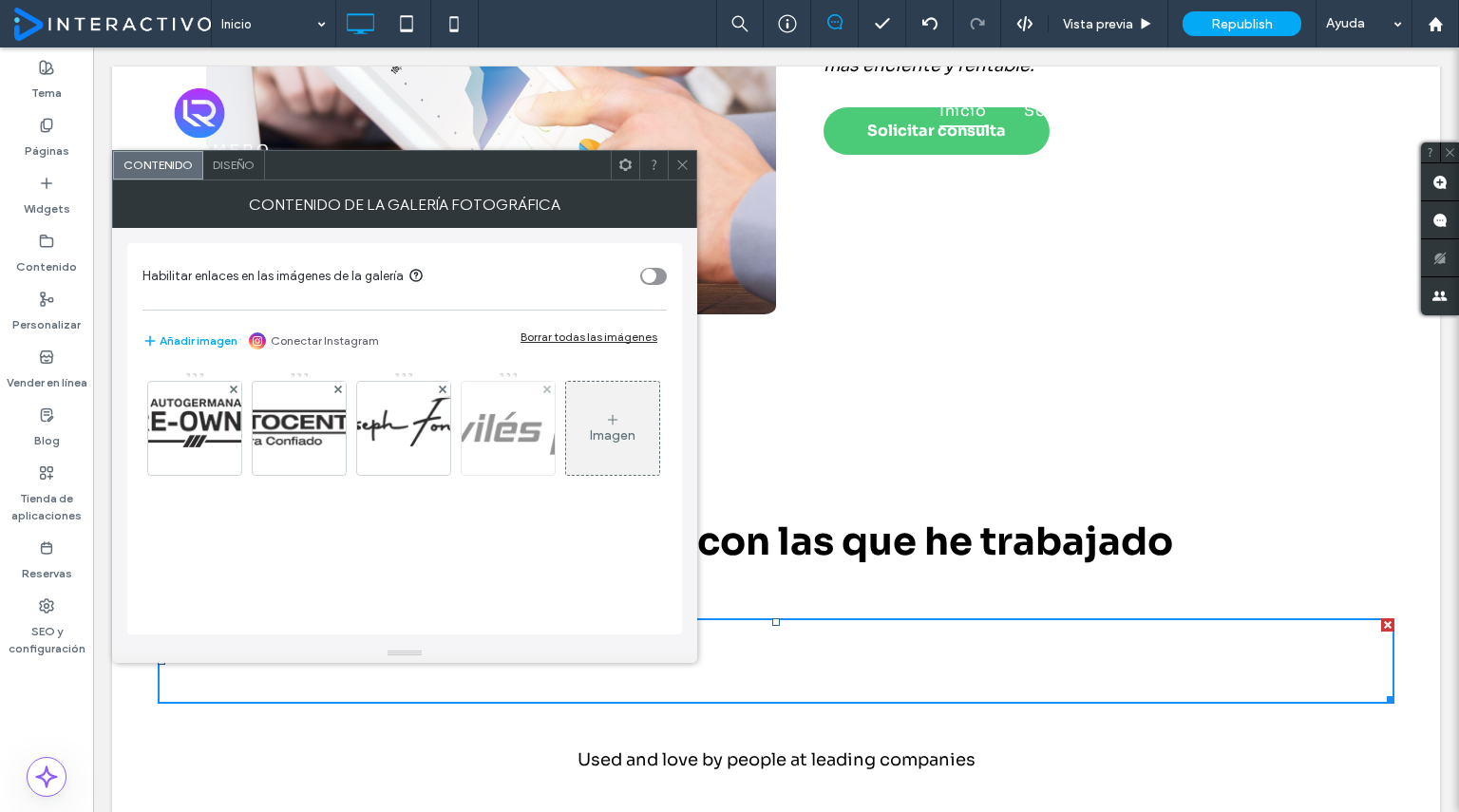
scroll to position [3, 0]
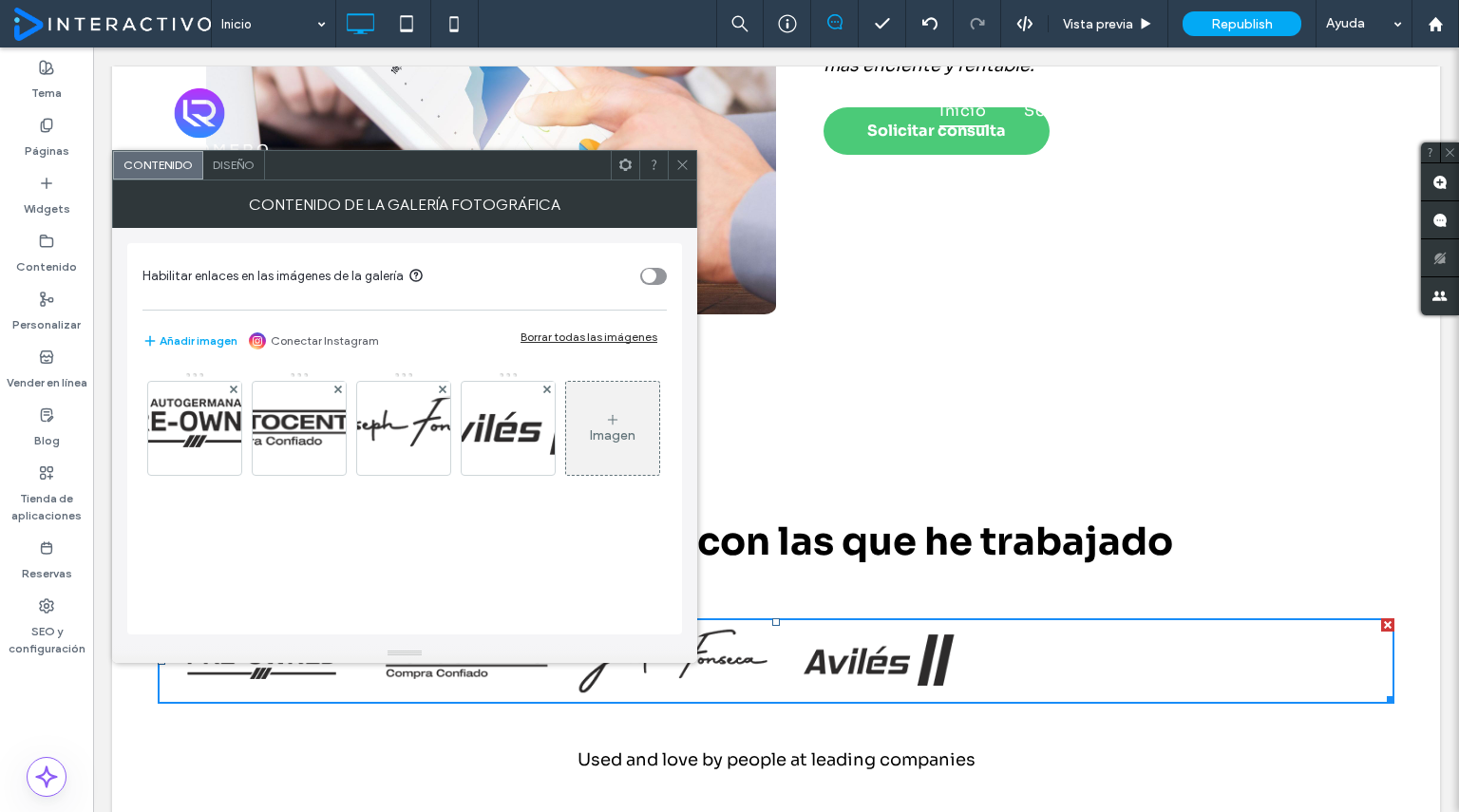
click at [241, 168] on span "Diseño" at bounding box center [233, 164] width 42 height 14
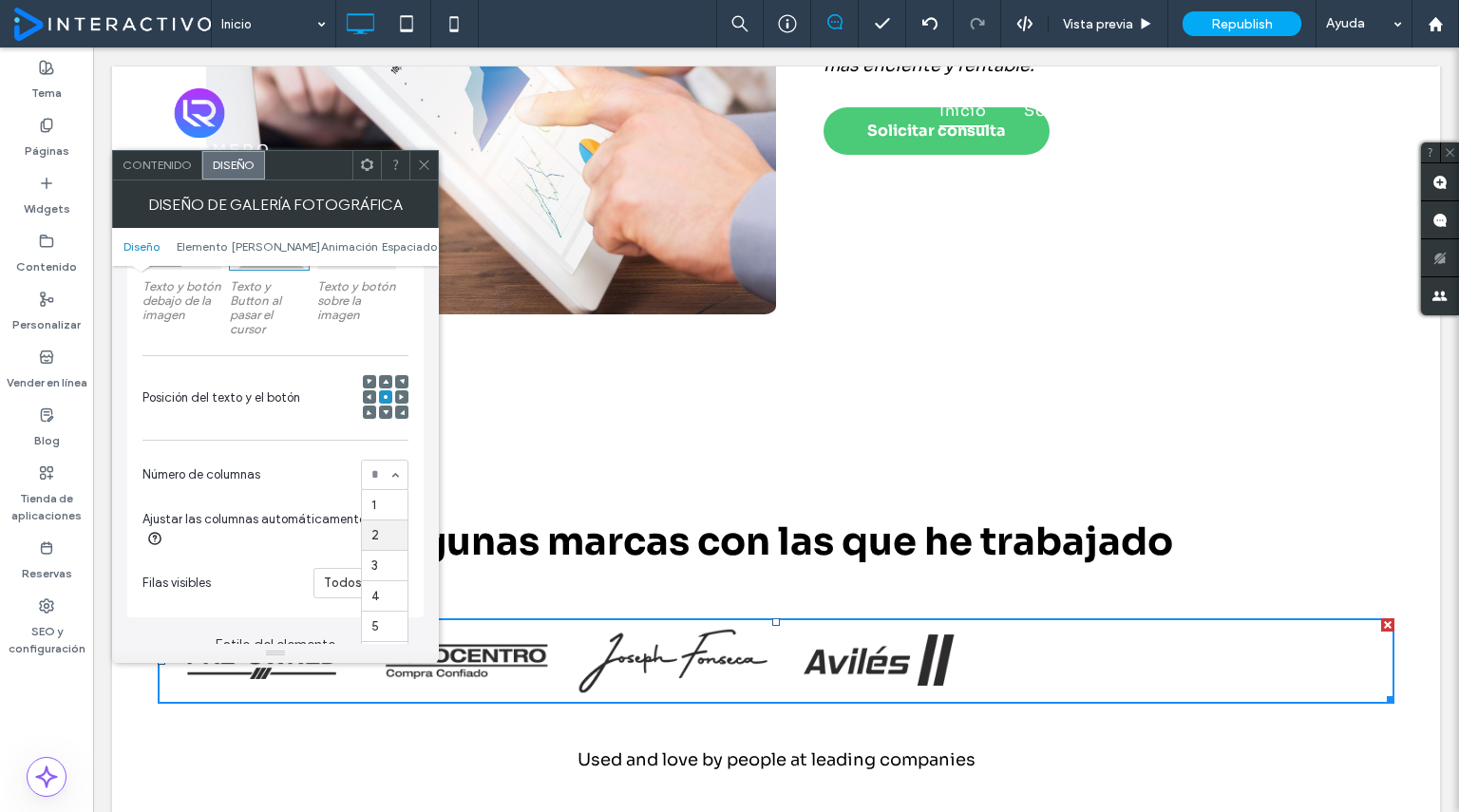
scroll to position [362, 0]
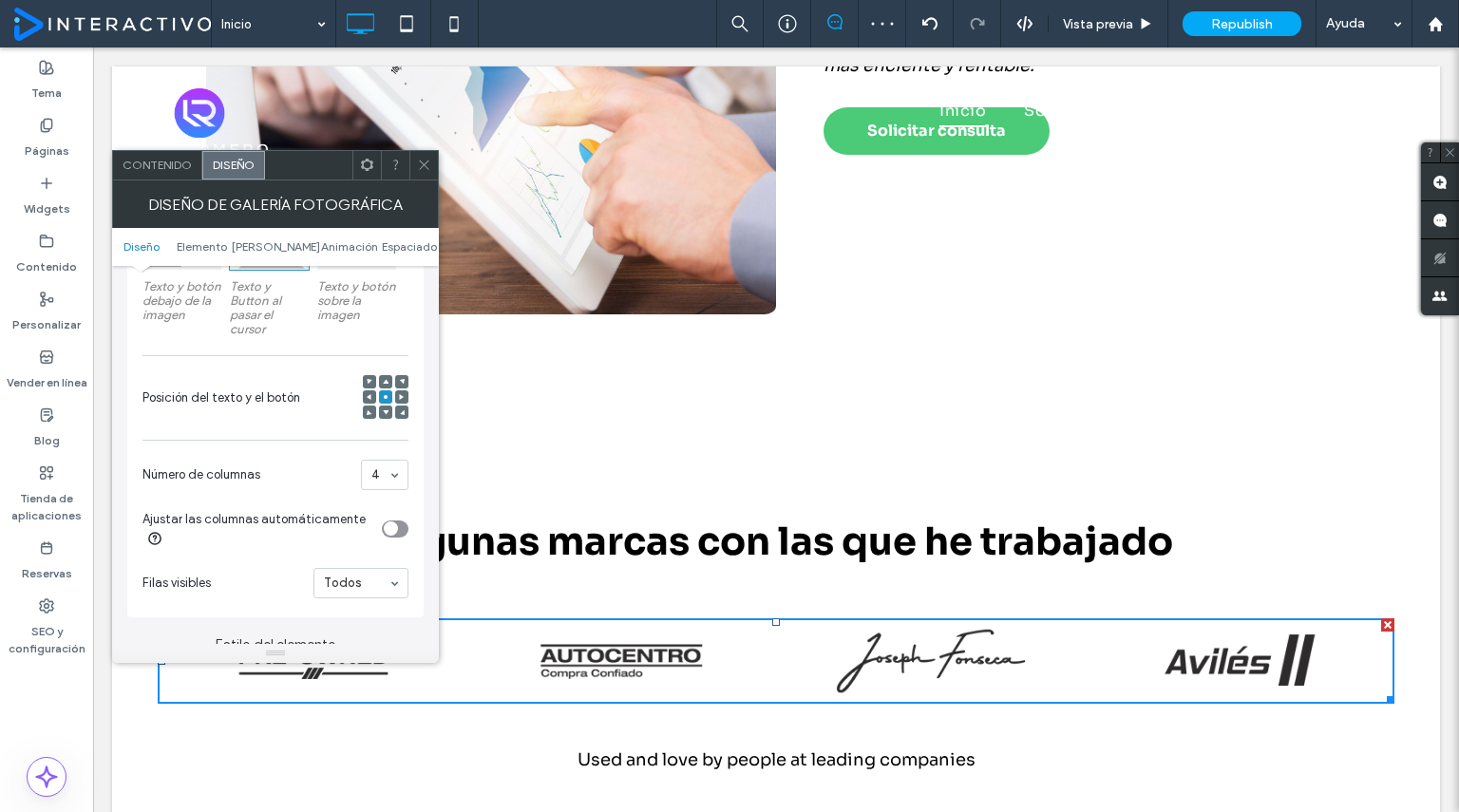
click at [427, 159] on icon at bounding box center [423, 164] width 14 height 14
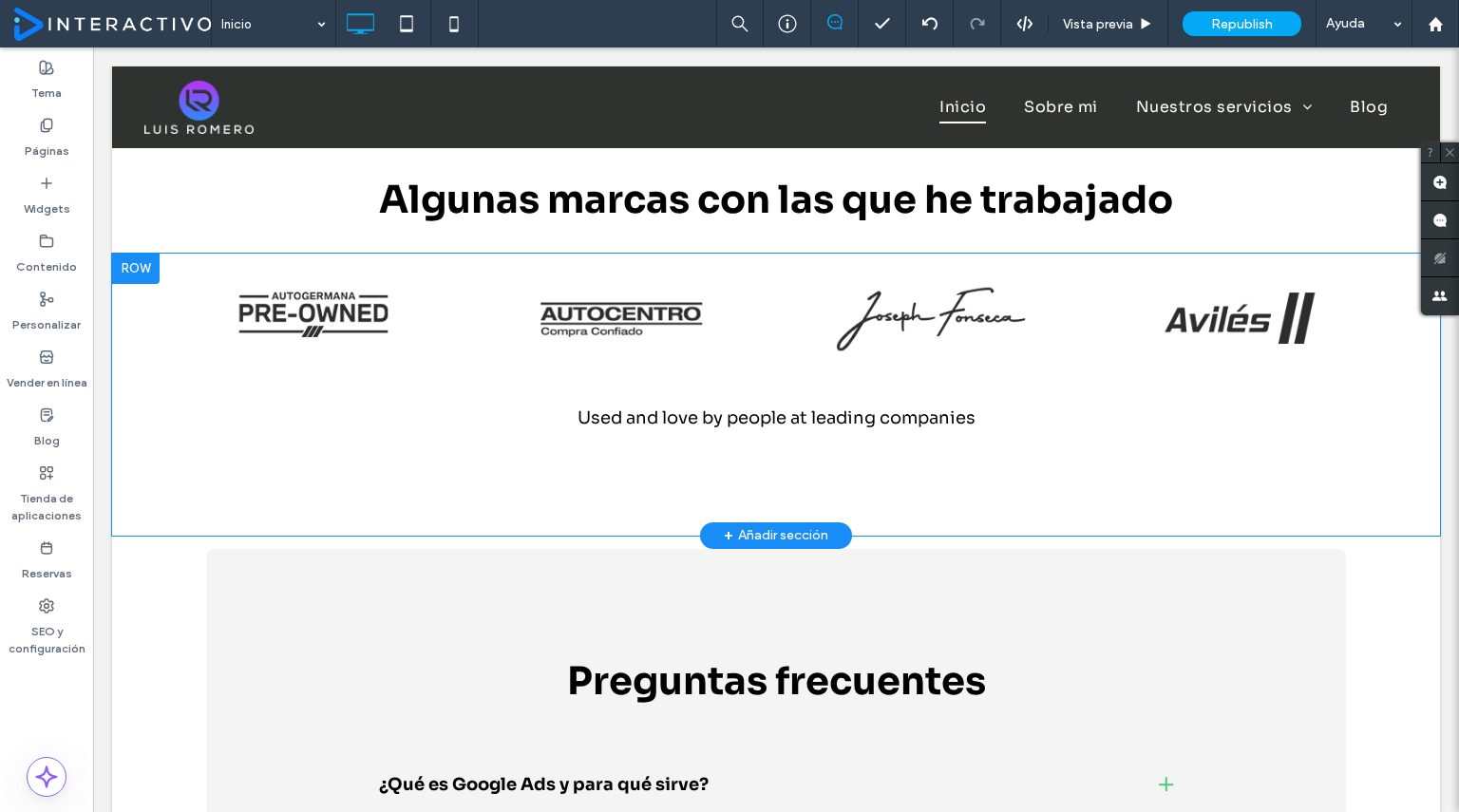
scroll to position [3291, 0]
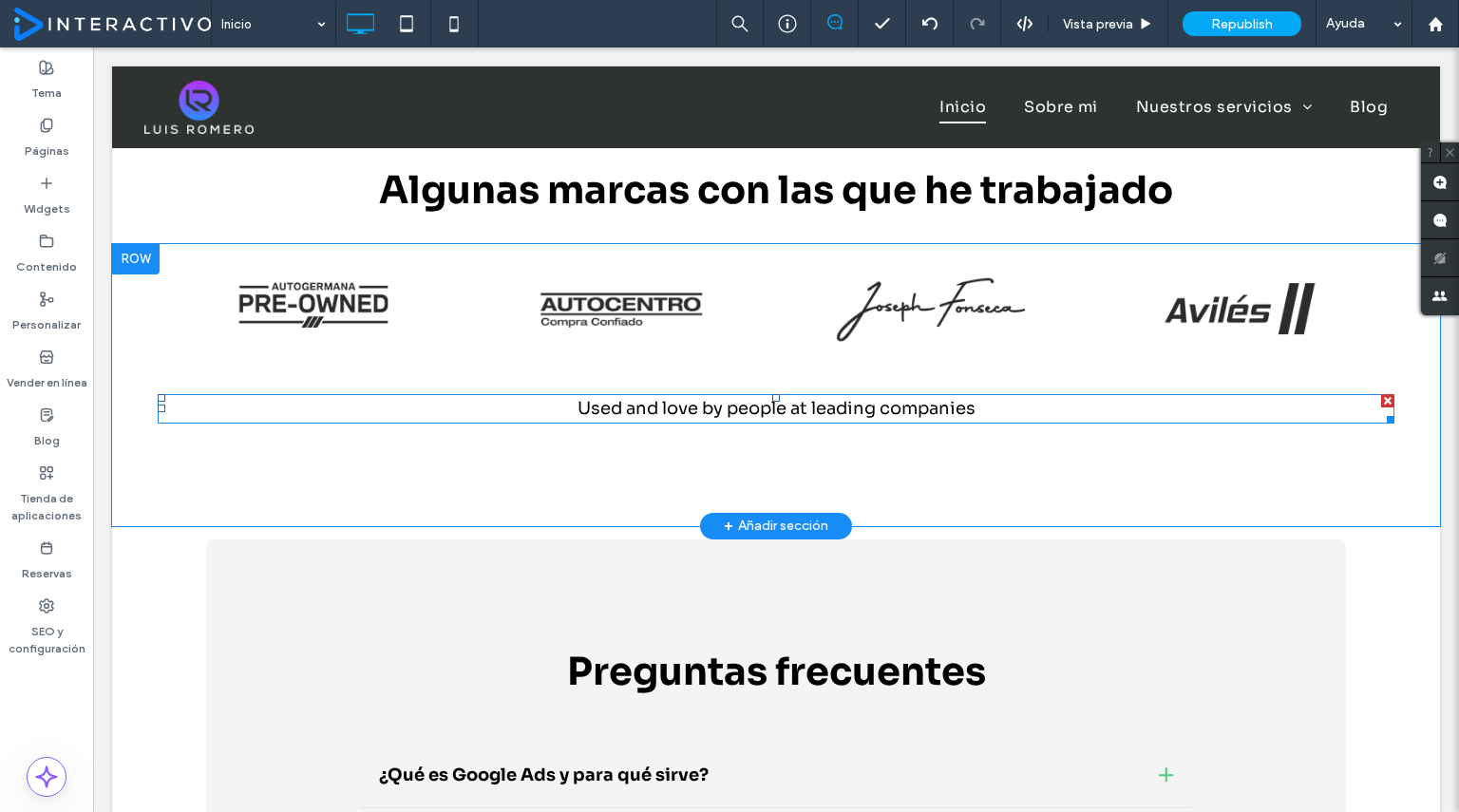
click at [1381, 397] on div at bounding box center [1387, 400] width 13 height 13
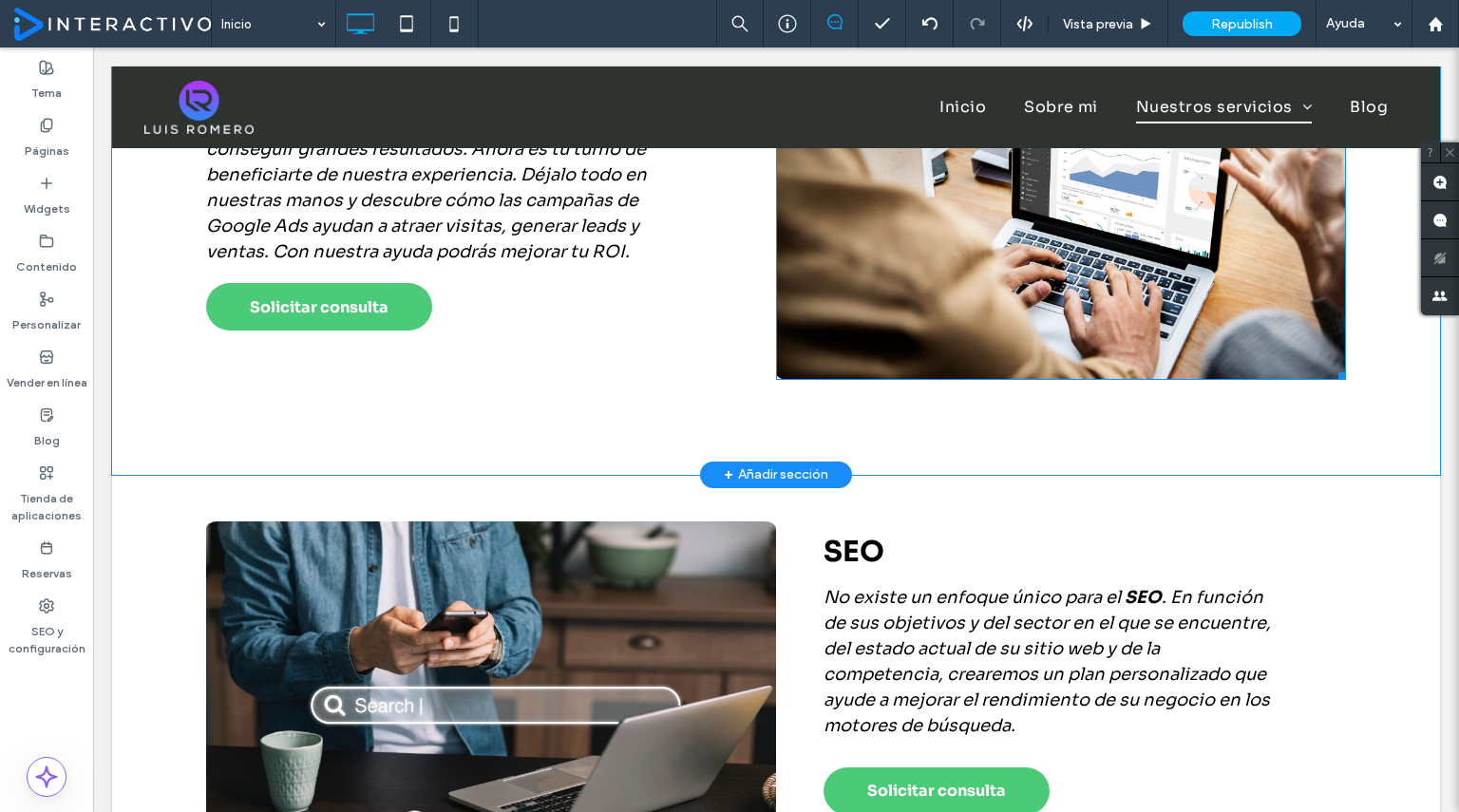
scroll to position [1245, 0]
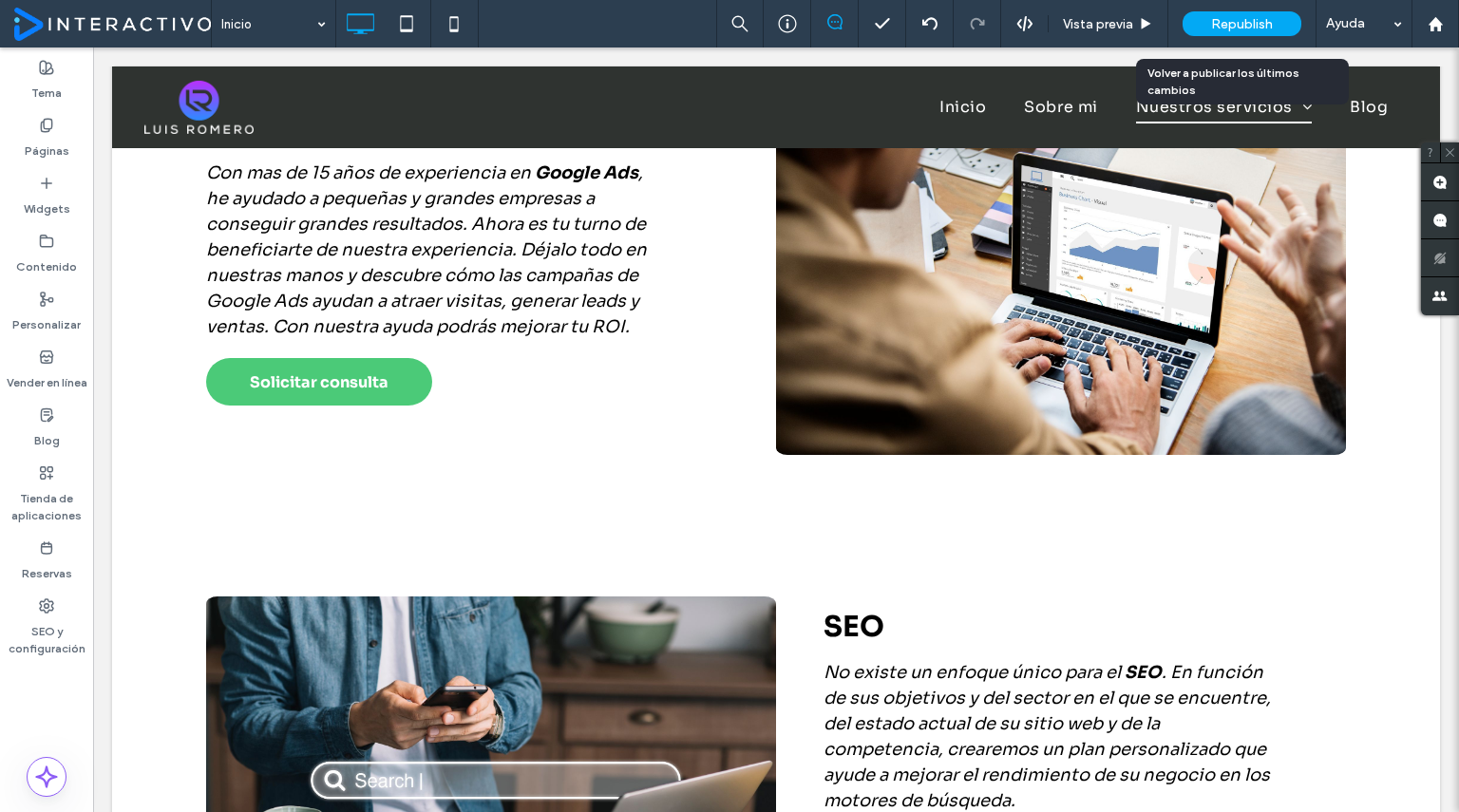
click at [1244, 20] on span "Republish" at bounding box center [1241, 24] width 61 height 16
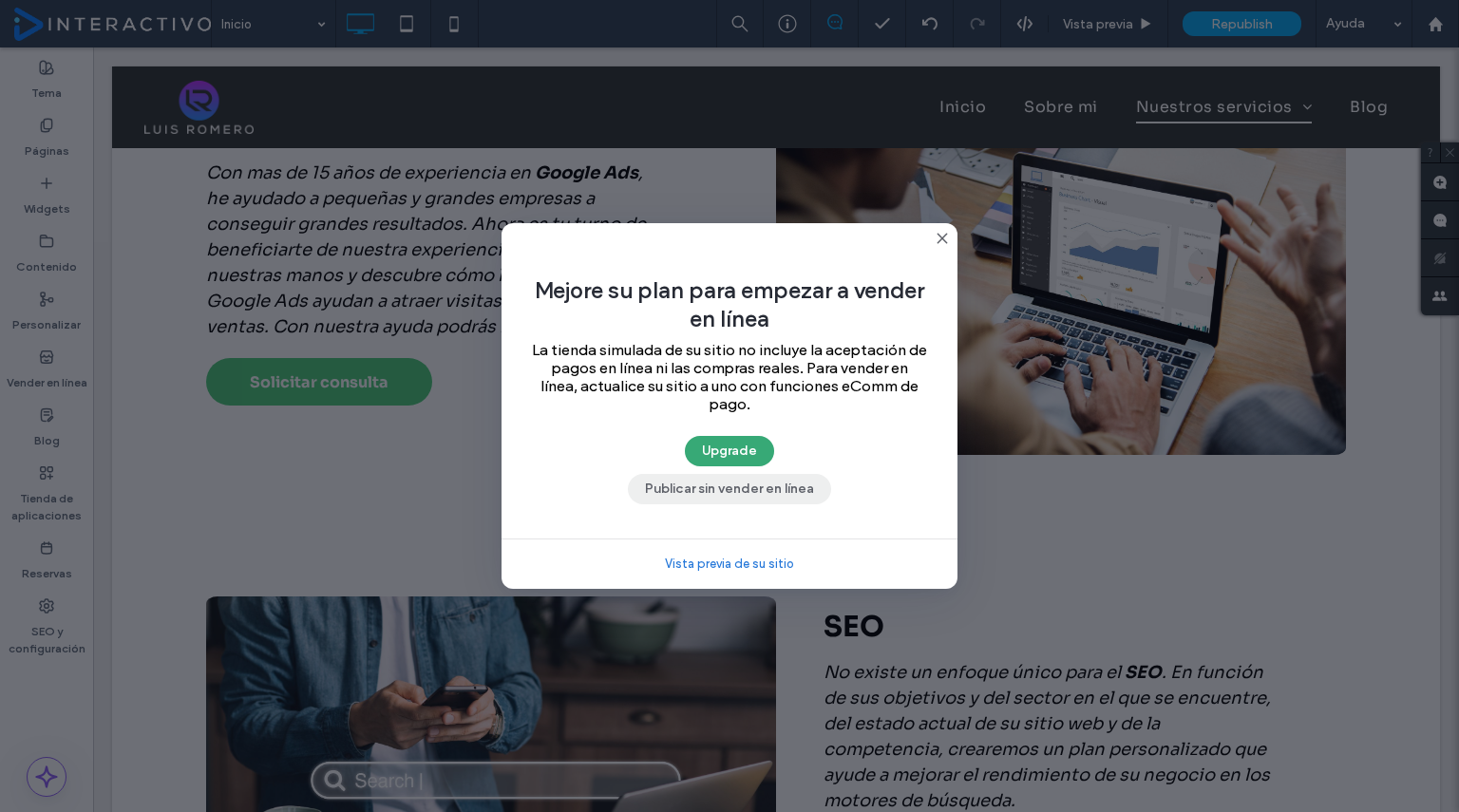
click at [762, 496] on button "Publicar sin vender en línea" at bounding box center [729, 489] width 203 height 31
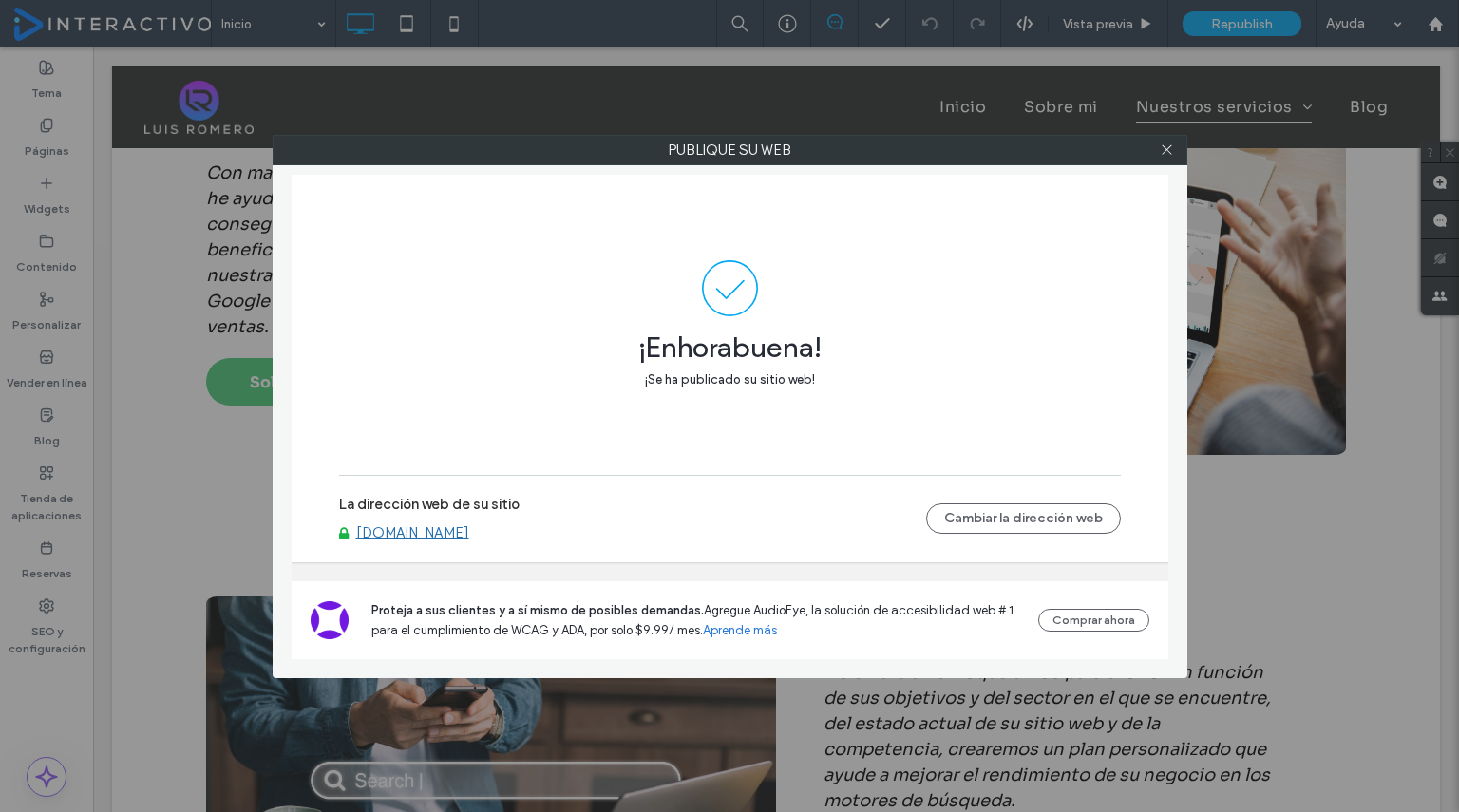
click at [456, 533] on link "www.luisaromero.com" at bounding box center [412, 532] width 113 height 17
click at [1169, 152] on use at bounding box center [1166, 150] width 10 height 10
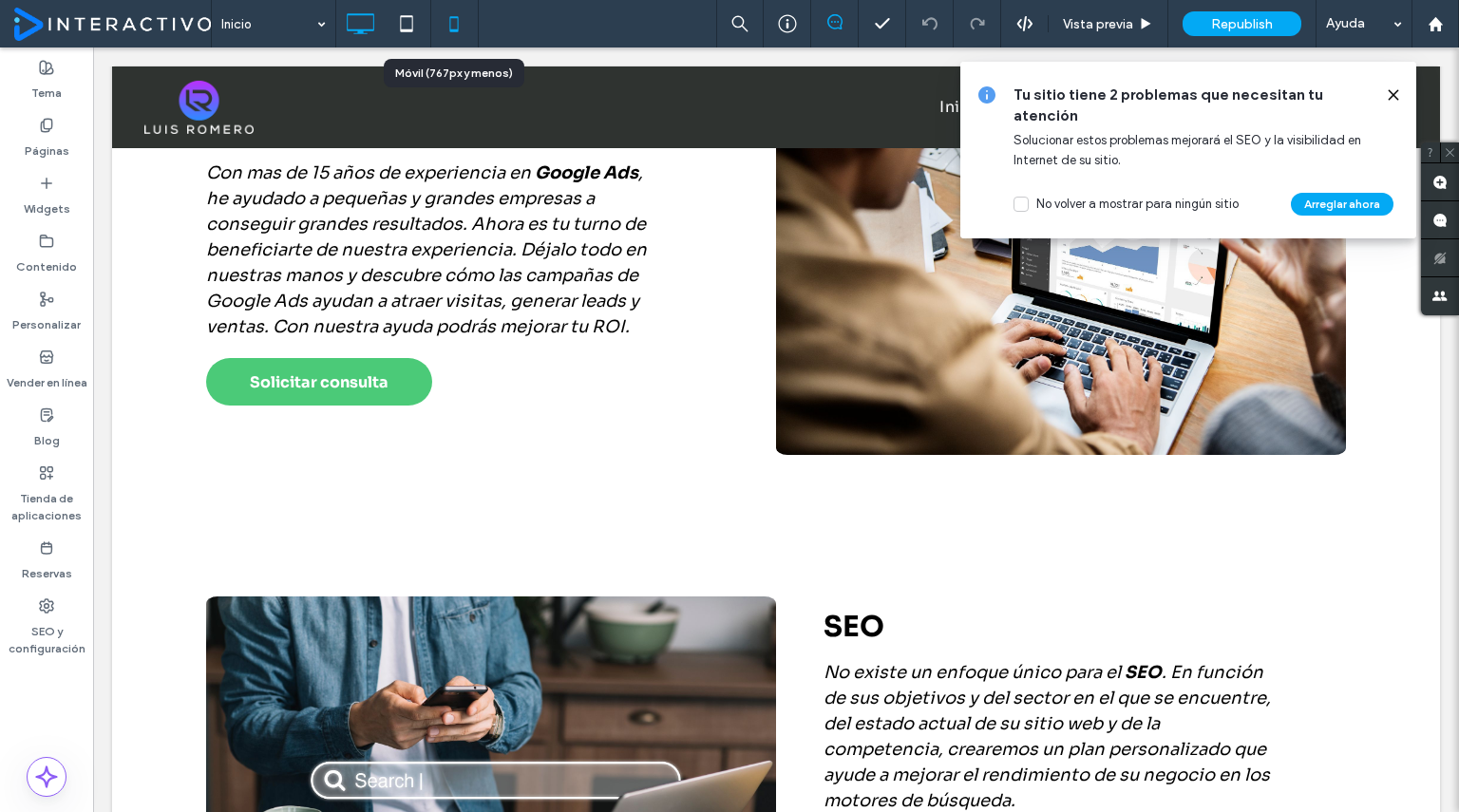
click at [450, 31] on use at bounding box center [453, 23] width 9 height 15
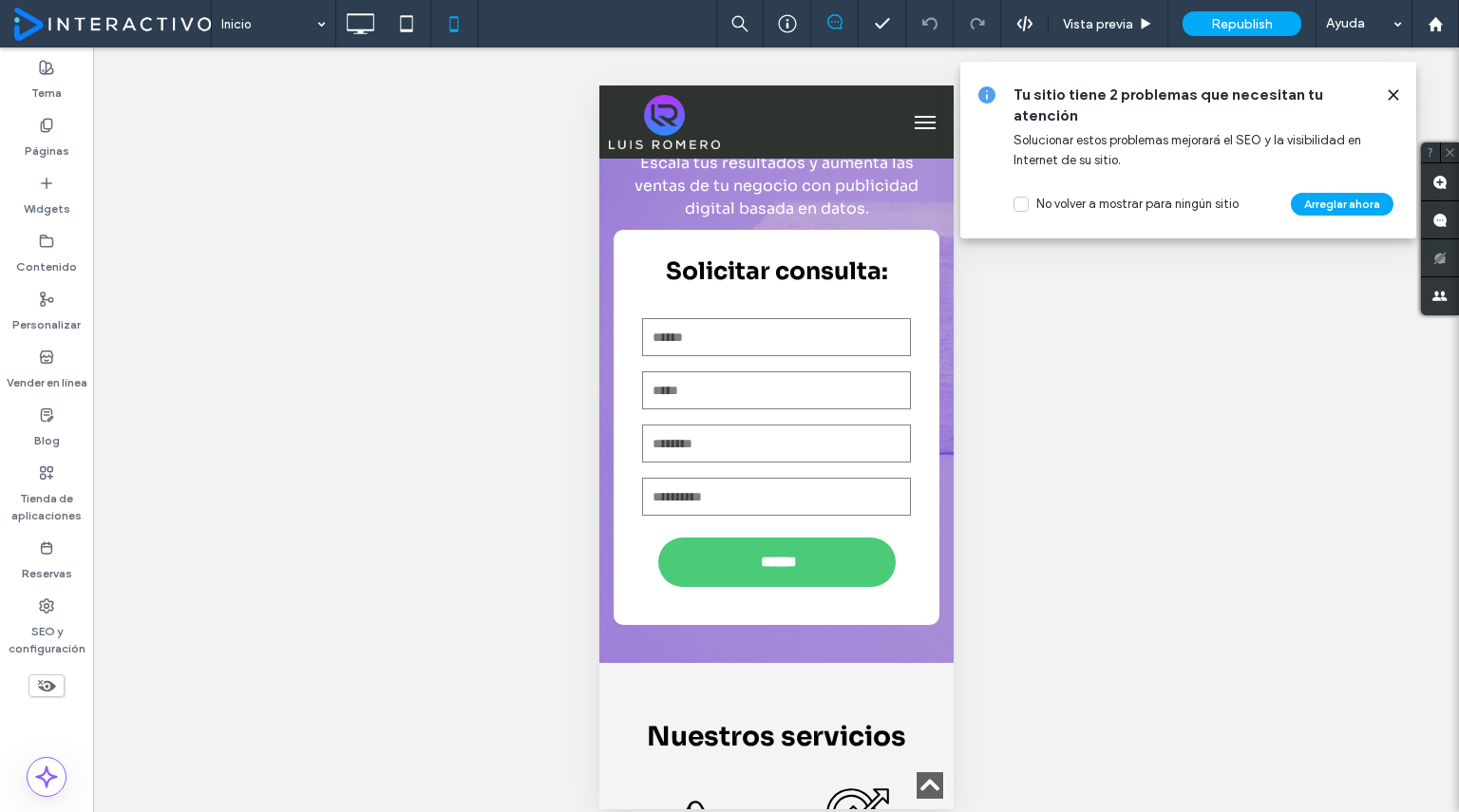
scroll to position [0, 0]
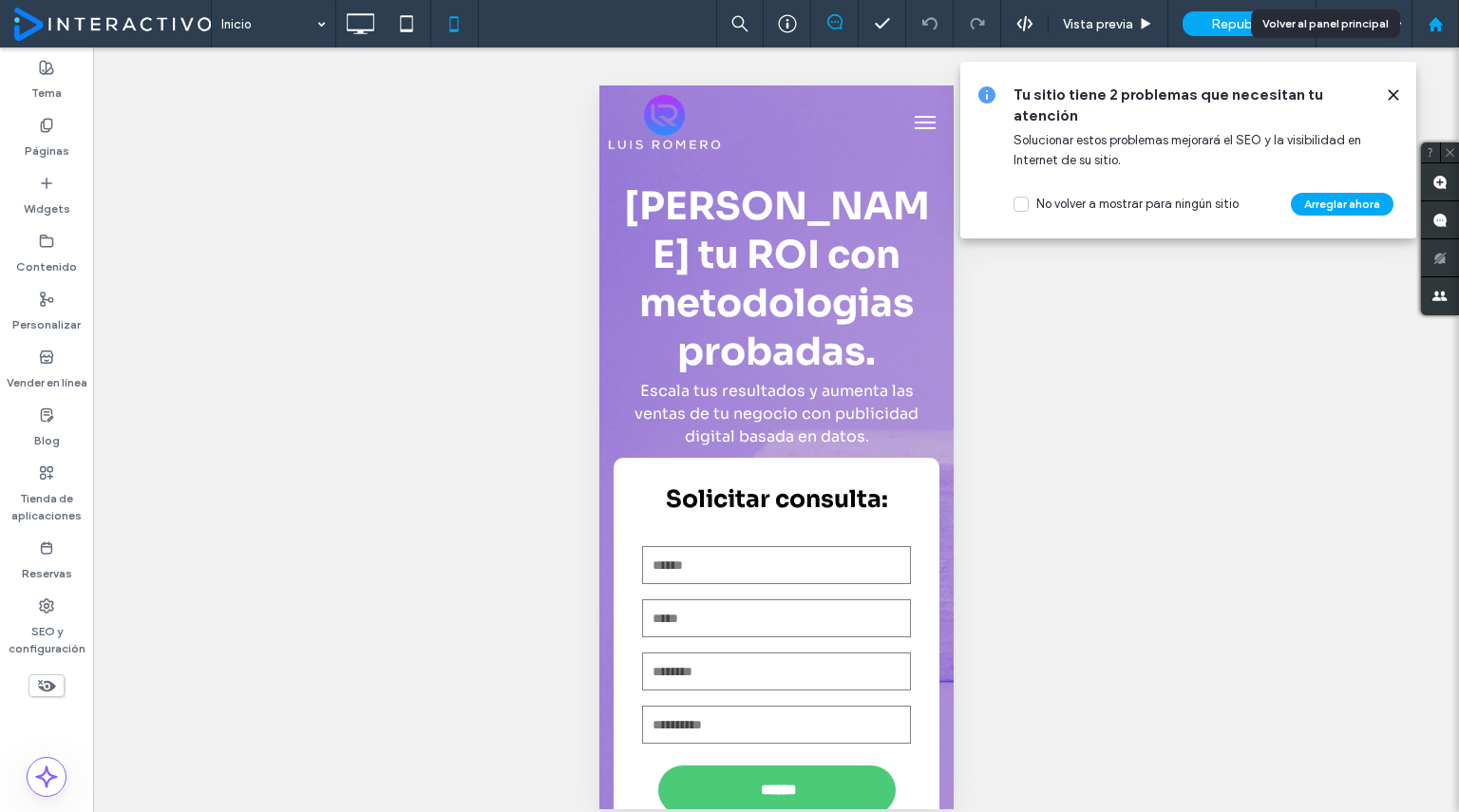
click at [1435, 25] on use at bounding box center [1434, 23] width 14 height 14
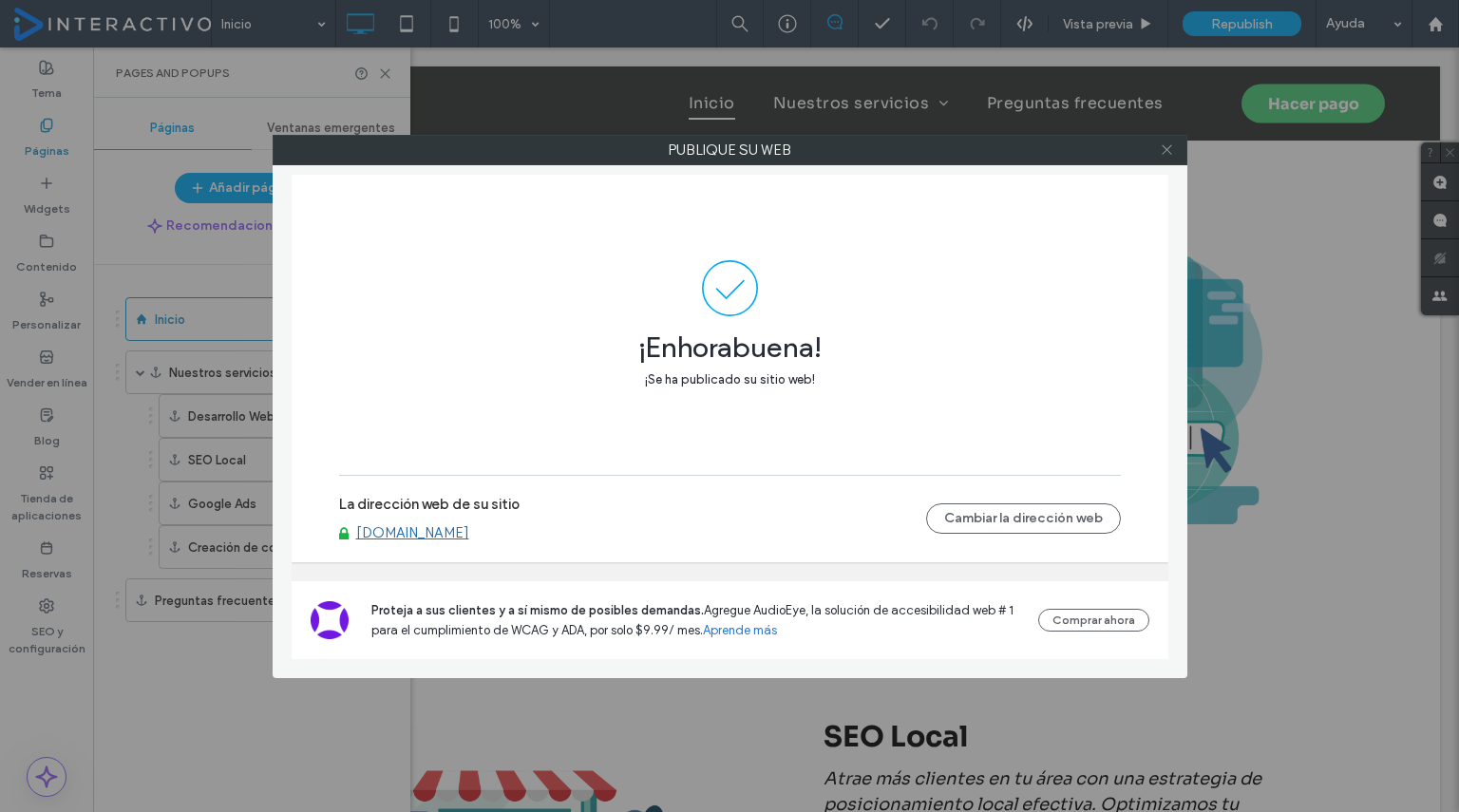
scroll to position [1142, 0]
click at [1169, 152] on use at bounding box center [1166, 150] width 10 height 10
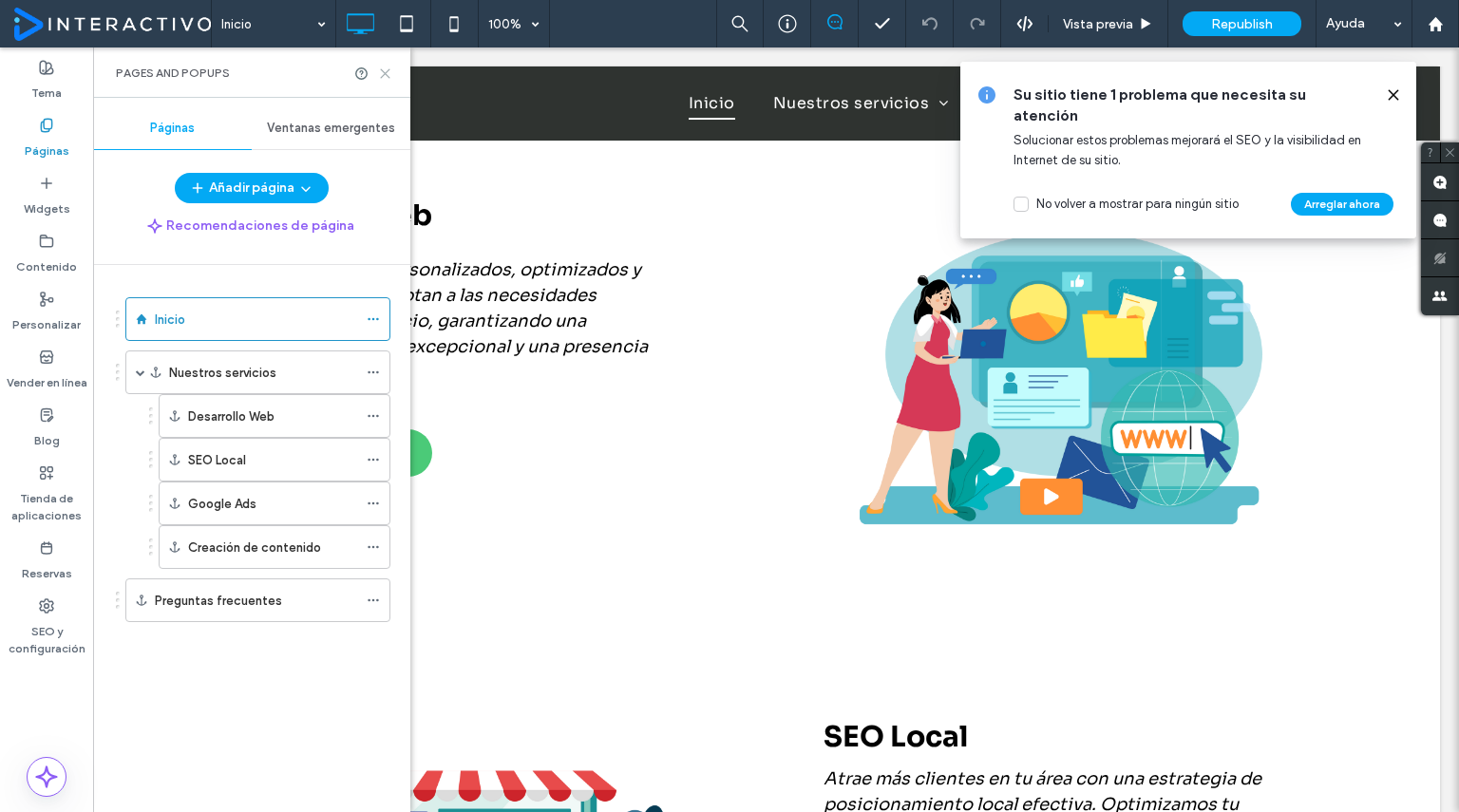
click at [381, 73] on icon at bounding box center [385, 73] width 14 height 14
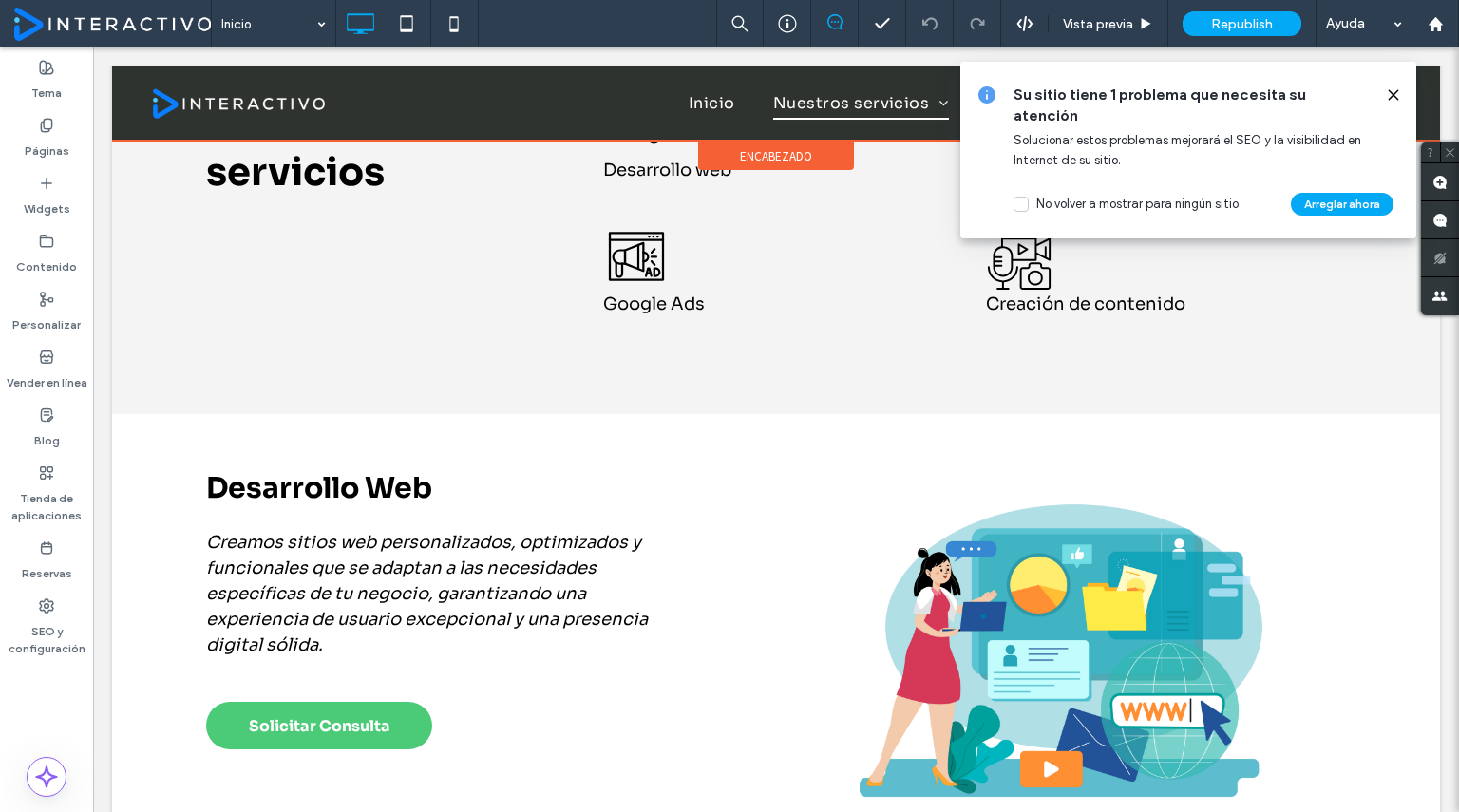
scroll to position [820, 0]
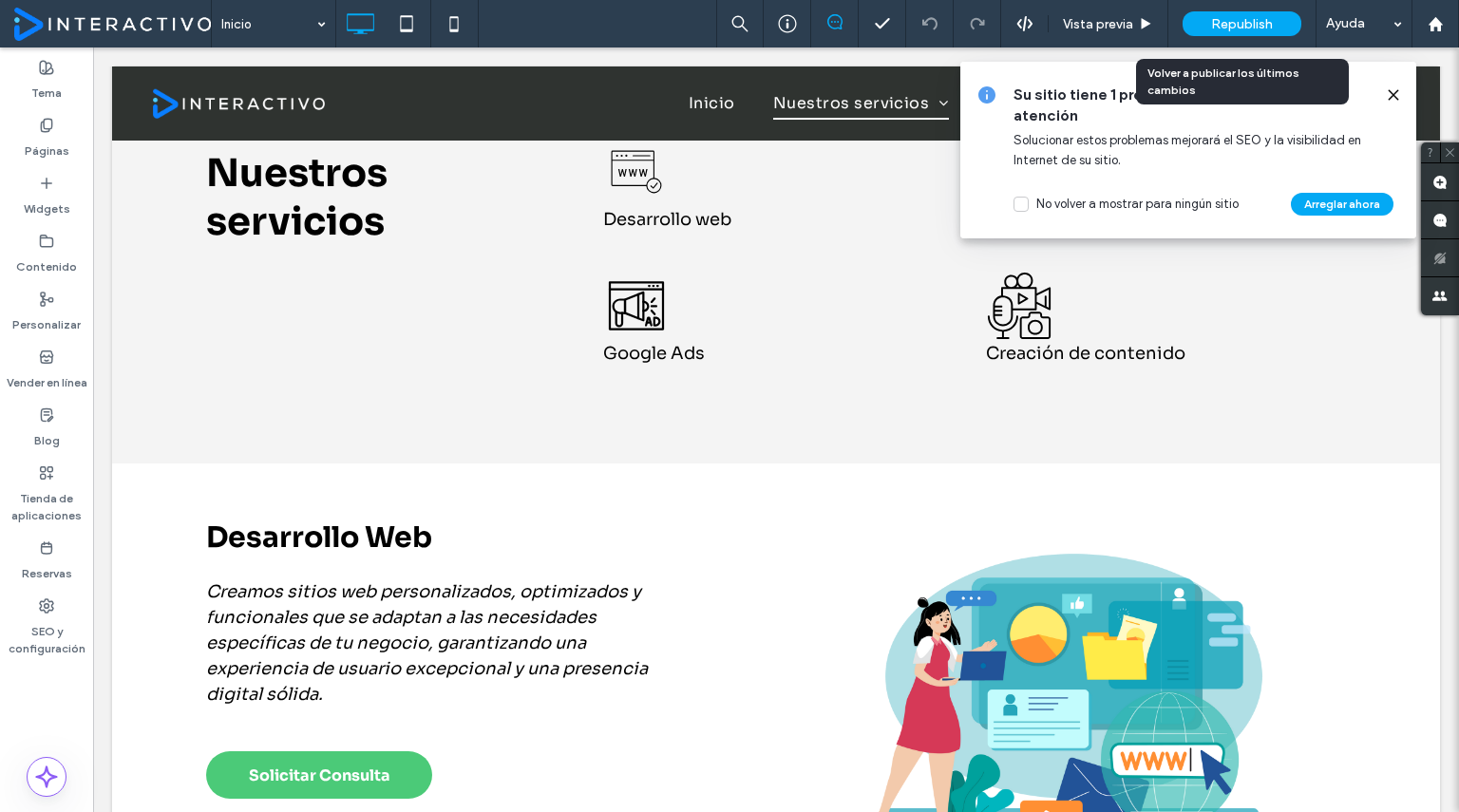
click at [1225, 22] on span "Republish" at bounding box center [1241, 24] width 61 height 16
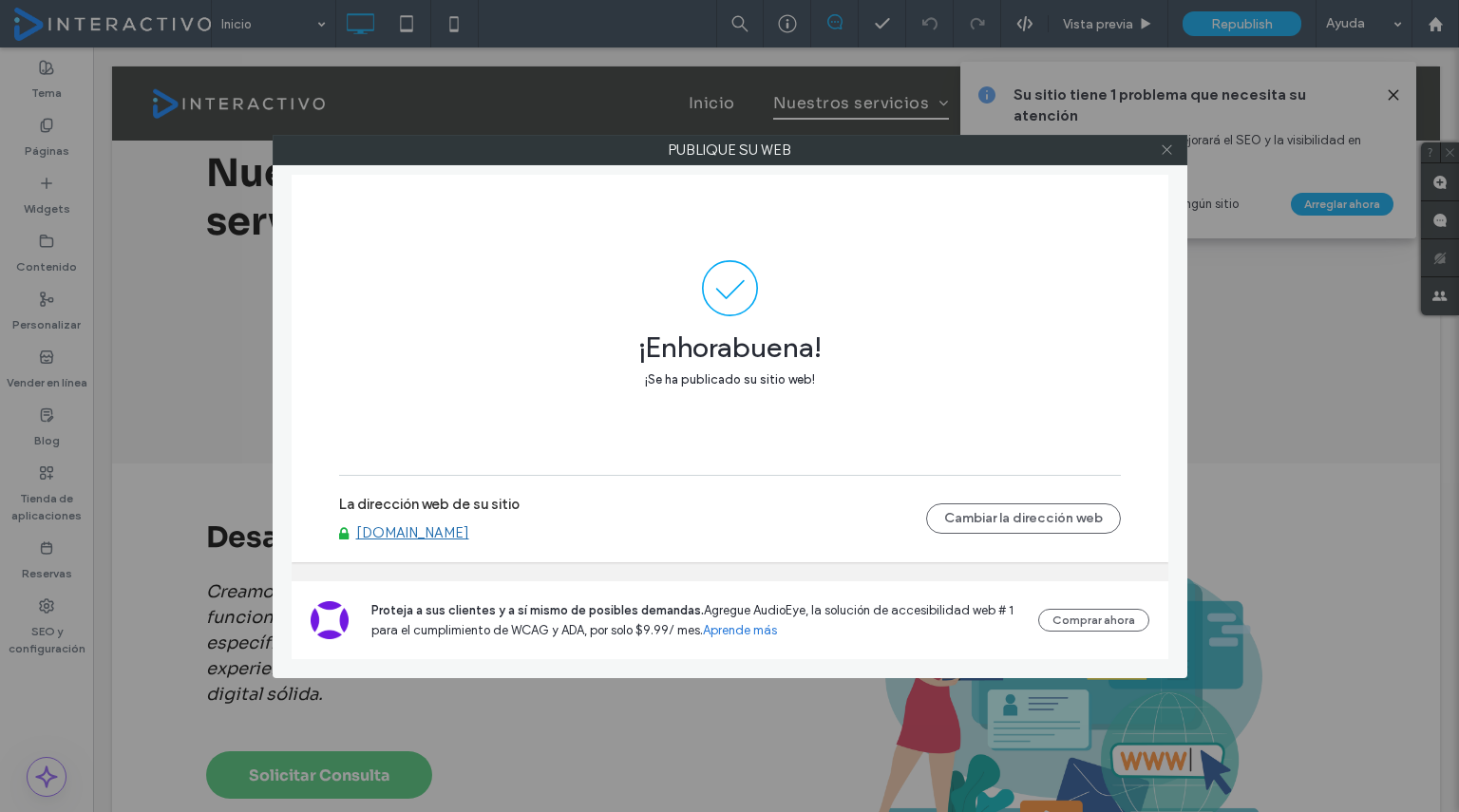
click at [1168, 145] on icon at bounding box center [1166, 149] width 14 height 14
